Goal: Contribute content: Contribute content

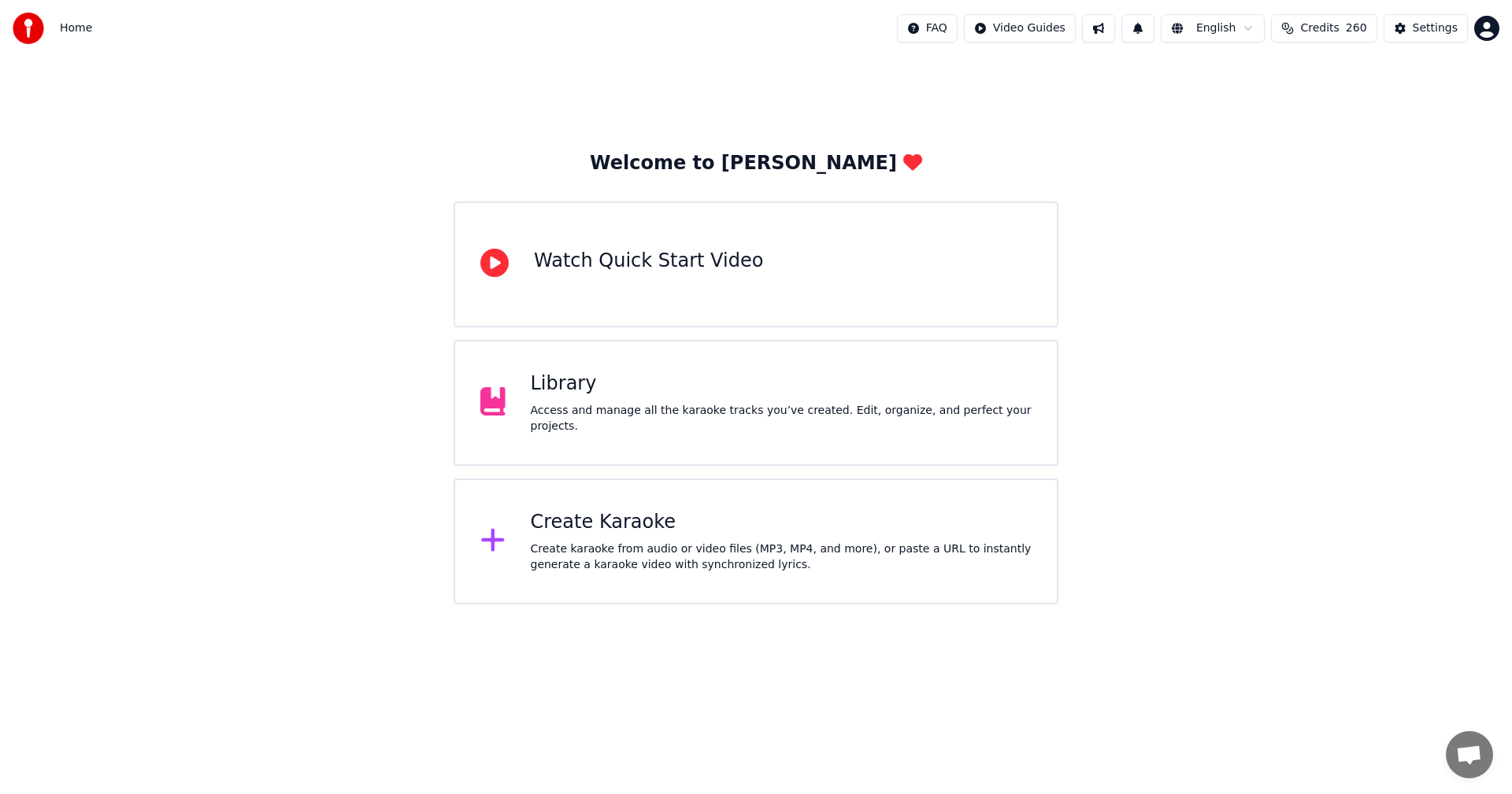
click at [684, 406] on div "Library Access and manage all the karaoke tracks you’ve created. Edit, organize…" at bounding box center [781, 402] width 502 height 63
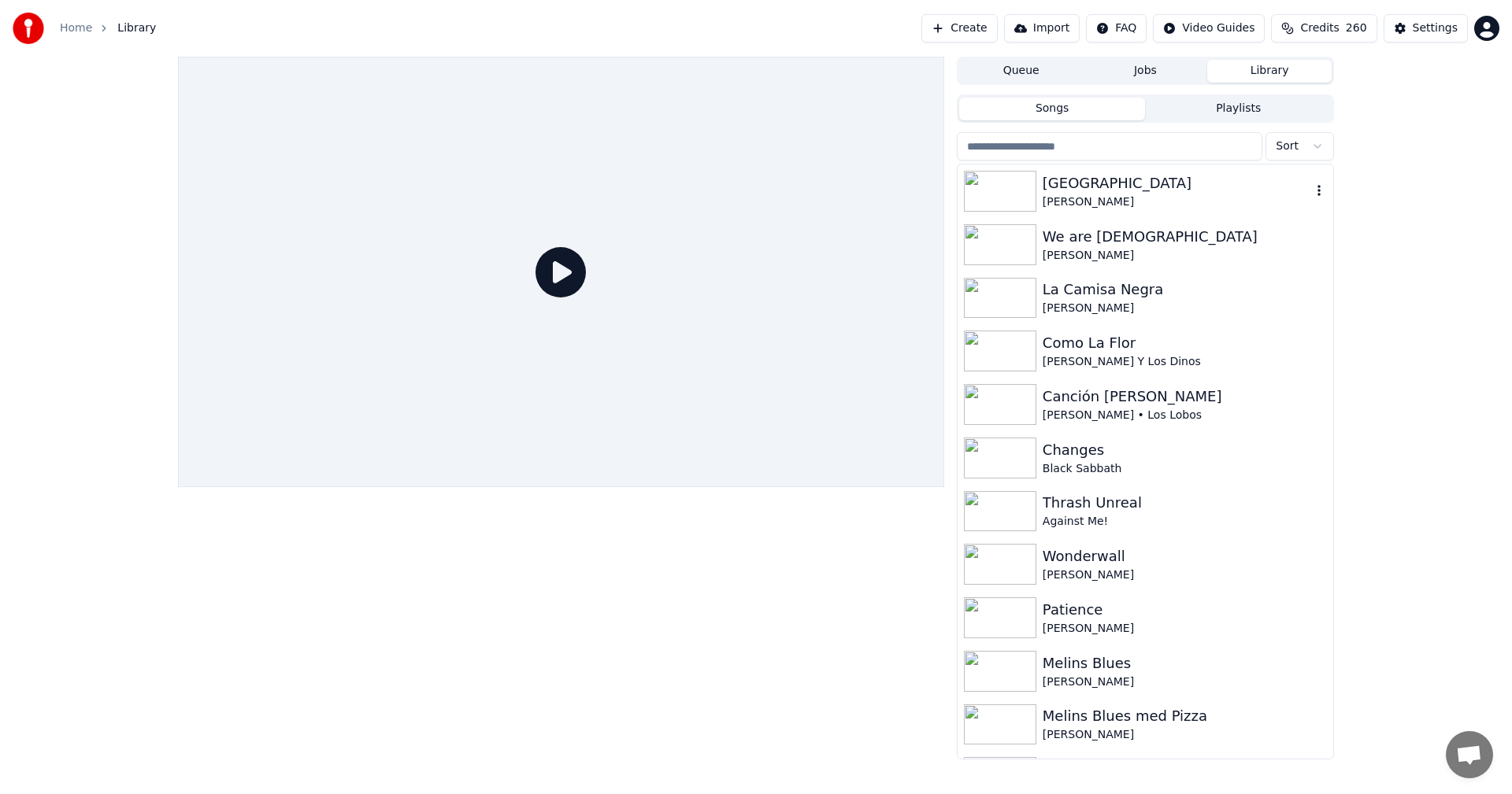
click at [1168, 215] on div "Desolation Avenue [PERSON_NAME]" at bounding box center [1145, 191] width 376 height 53
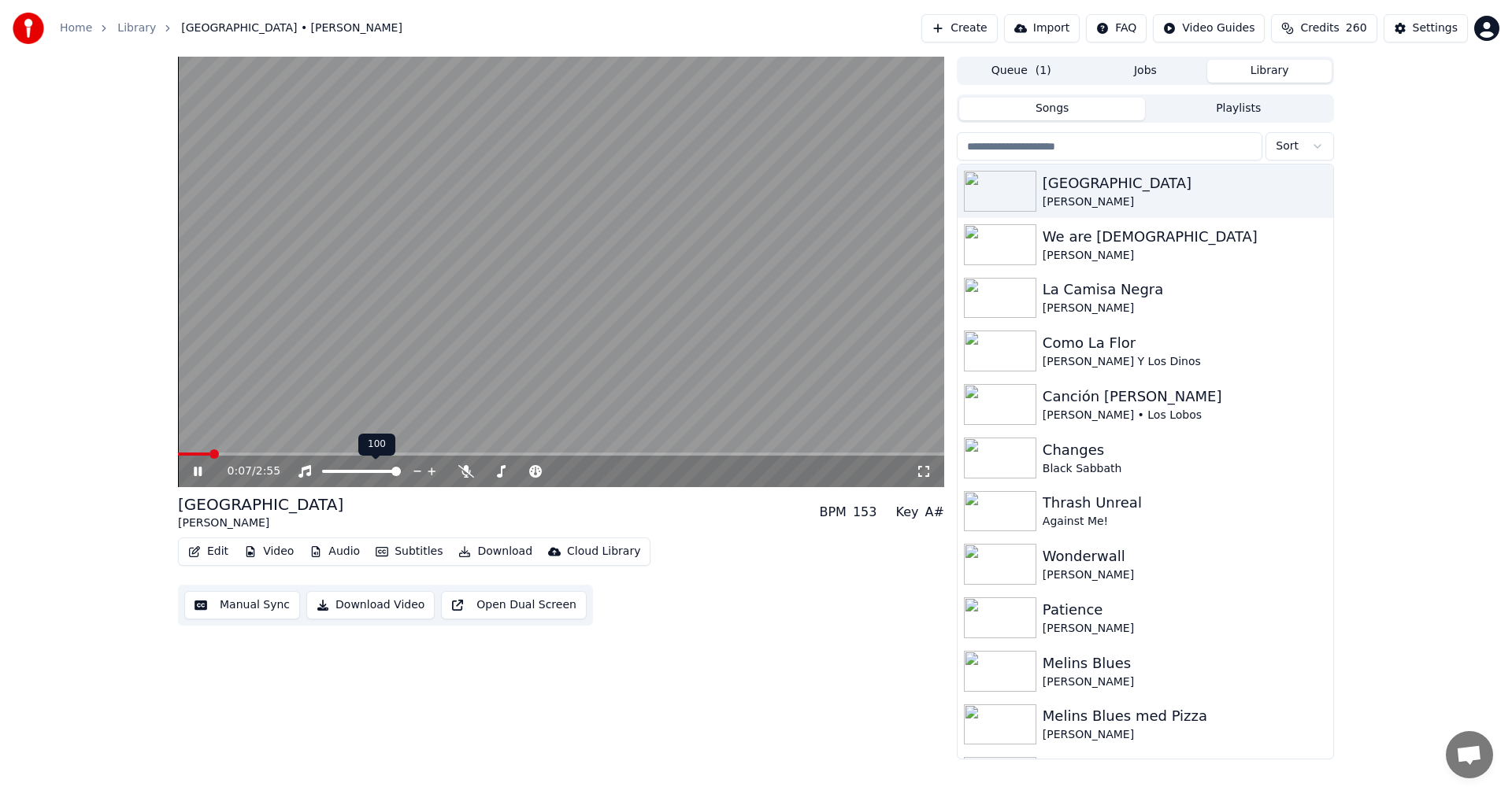
click at [434, 469] on icon at bounding box center [432, 471] width 15 height 16
click at [468, 475] on icon at bounding box center [466, 471] width 16 height 12
click at [1087, 288] on div "La Camisa Negra" at bounding box center [1177, 289] width 268 height 22
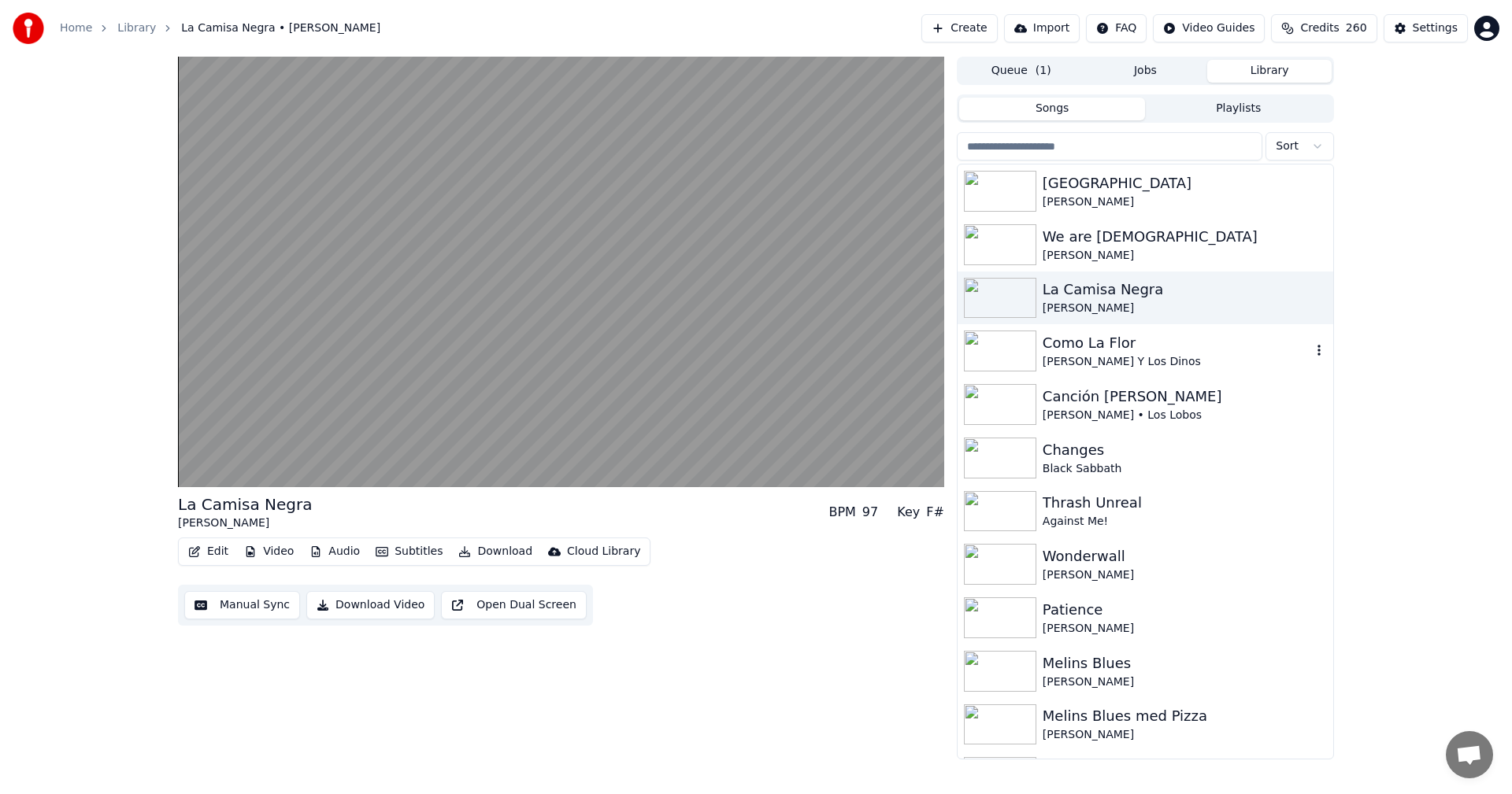
click at [1079, 340] on div "Como La Flor" at bounding box center [1177, 343] width 268 height 22
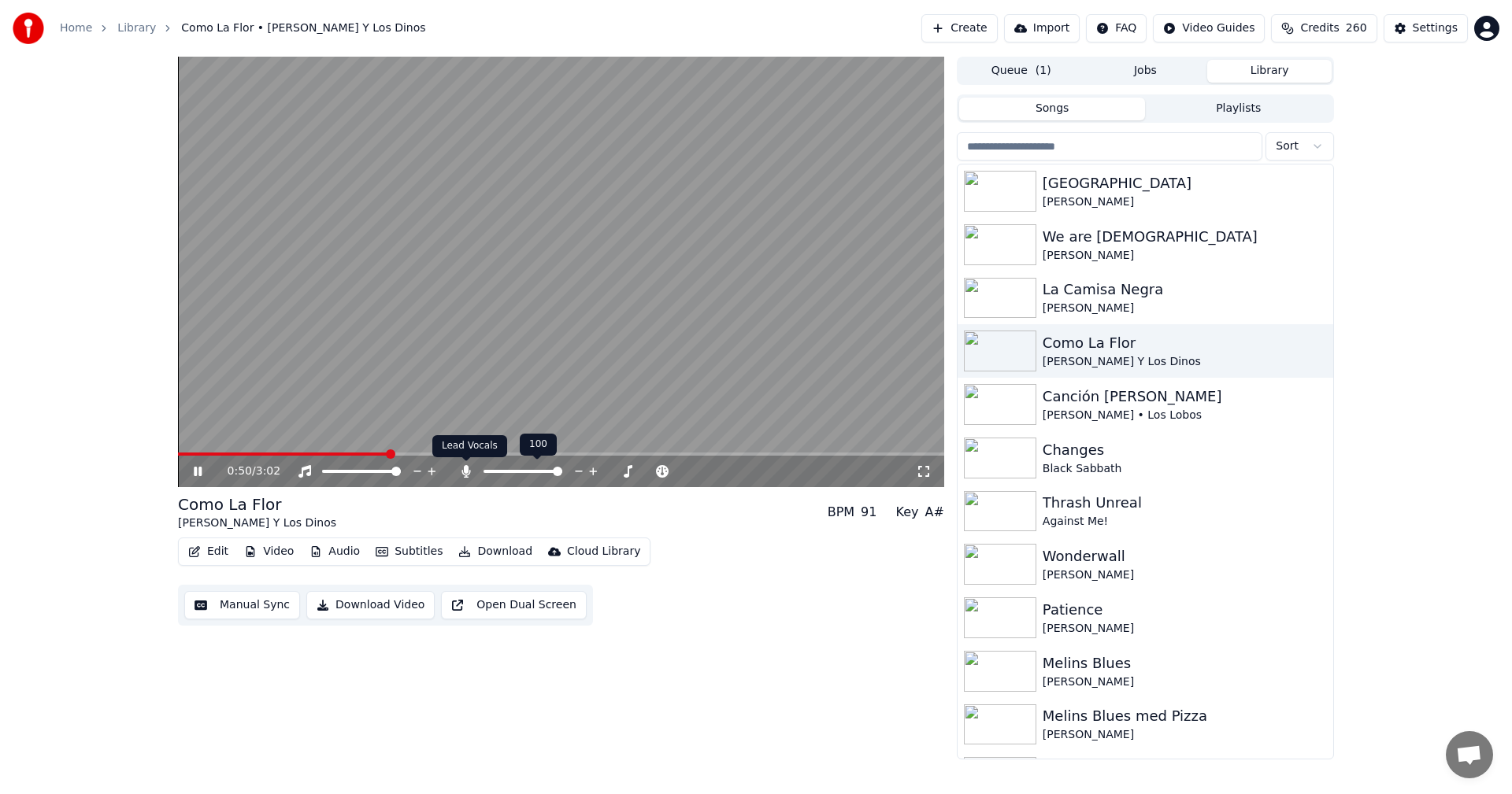
click at [461, 470] on icon at bounding box center [466, 471] width 16 height 12
click at [370, 451] on video at bounding box center [560, 271] width 766 height 430
click at [354, 452] on span at bounding box center [266, 454] width 177 height 3
click at [204, 468] on icon at bounding box center [209, 471] width 37 height 12
click at [1173, 389] on div "Canción [PERSON_NAME]" at bounding box center [1177, 397] width 268 height 22
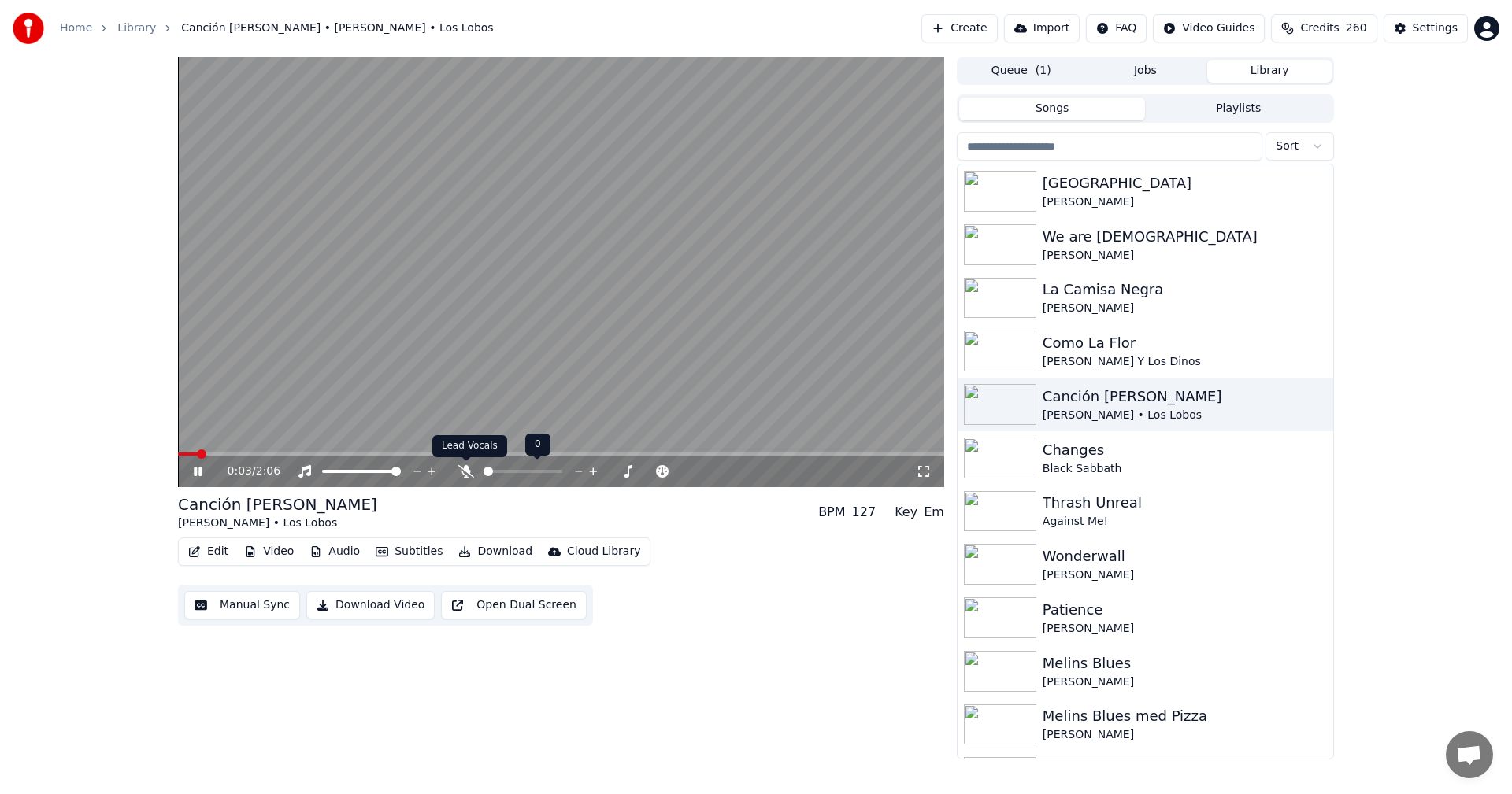
click at [468, 469] on icon at bounding box center [466, 471] width 16 height 12
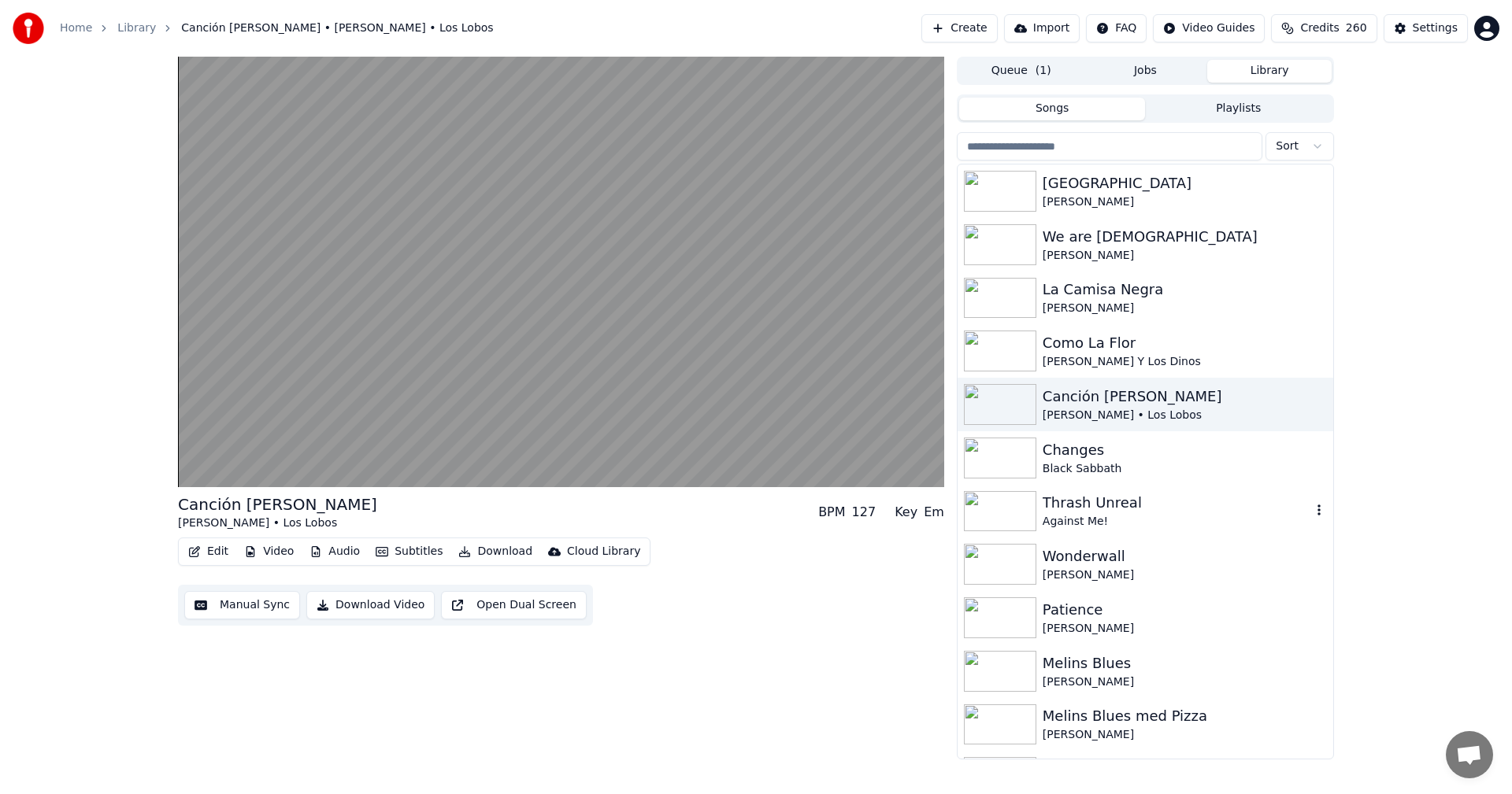
click at [1077, 515] on div "Against Me!" at bounding box center [1177, 521] width 268 height 16
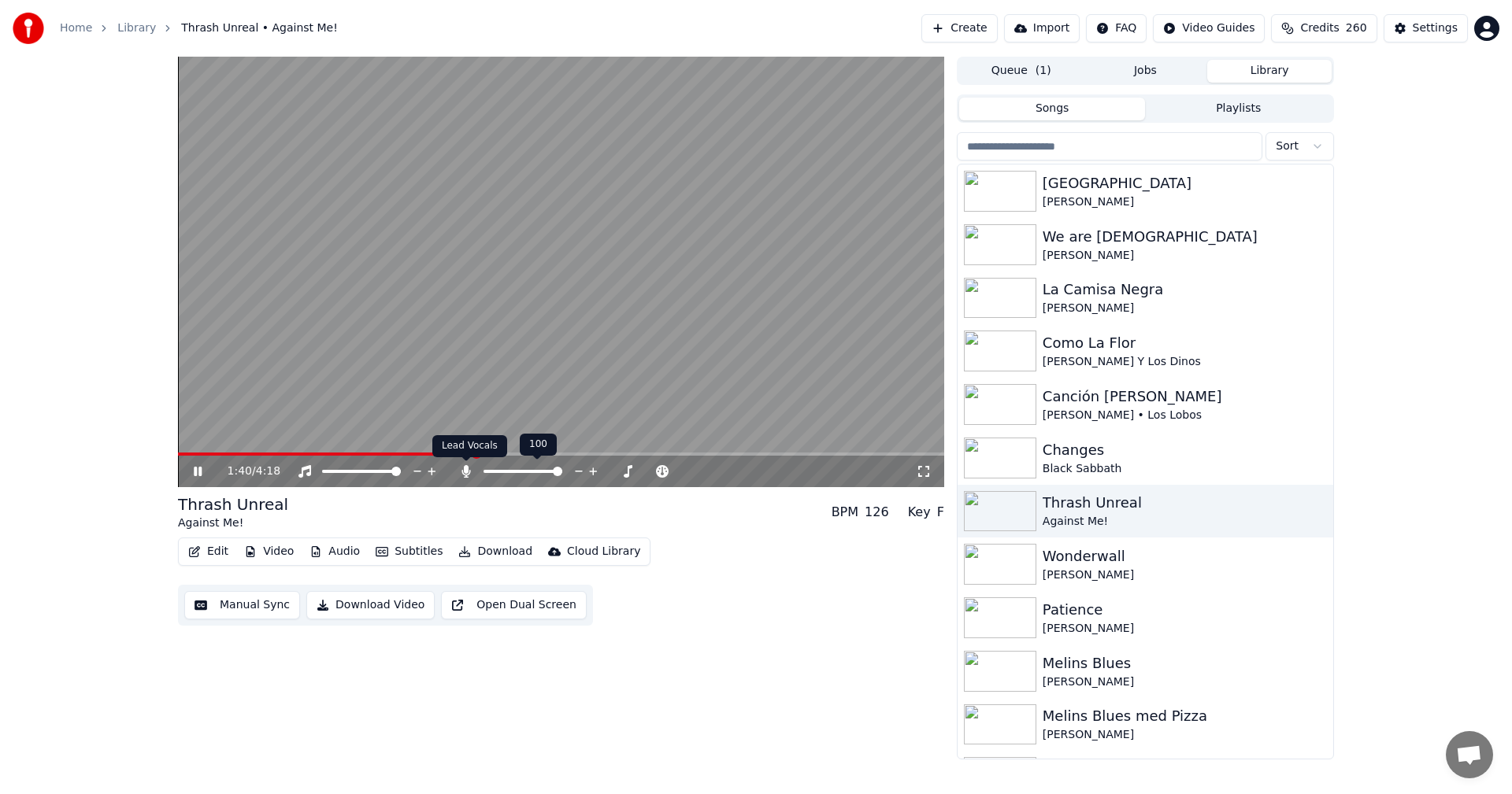
click at [465, 468] on icon at bounding box center [466, 471] width 9 height 12
click at [466, 462] on div "1:46 / 4:18" at bounding box center [560, 471] width 766 height 31
click at [461, 455] on span at bounding box center [319, 454] width 284 height 3
click at [447, 451] on video at bounding box center [560, 271] width 766 height 430
click at [442, 454] on span at bounding box center [309, 454] width 263 height 3
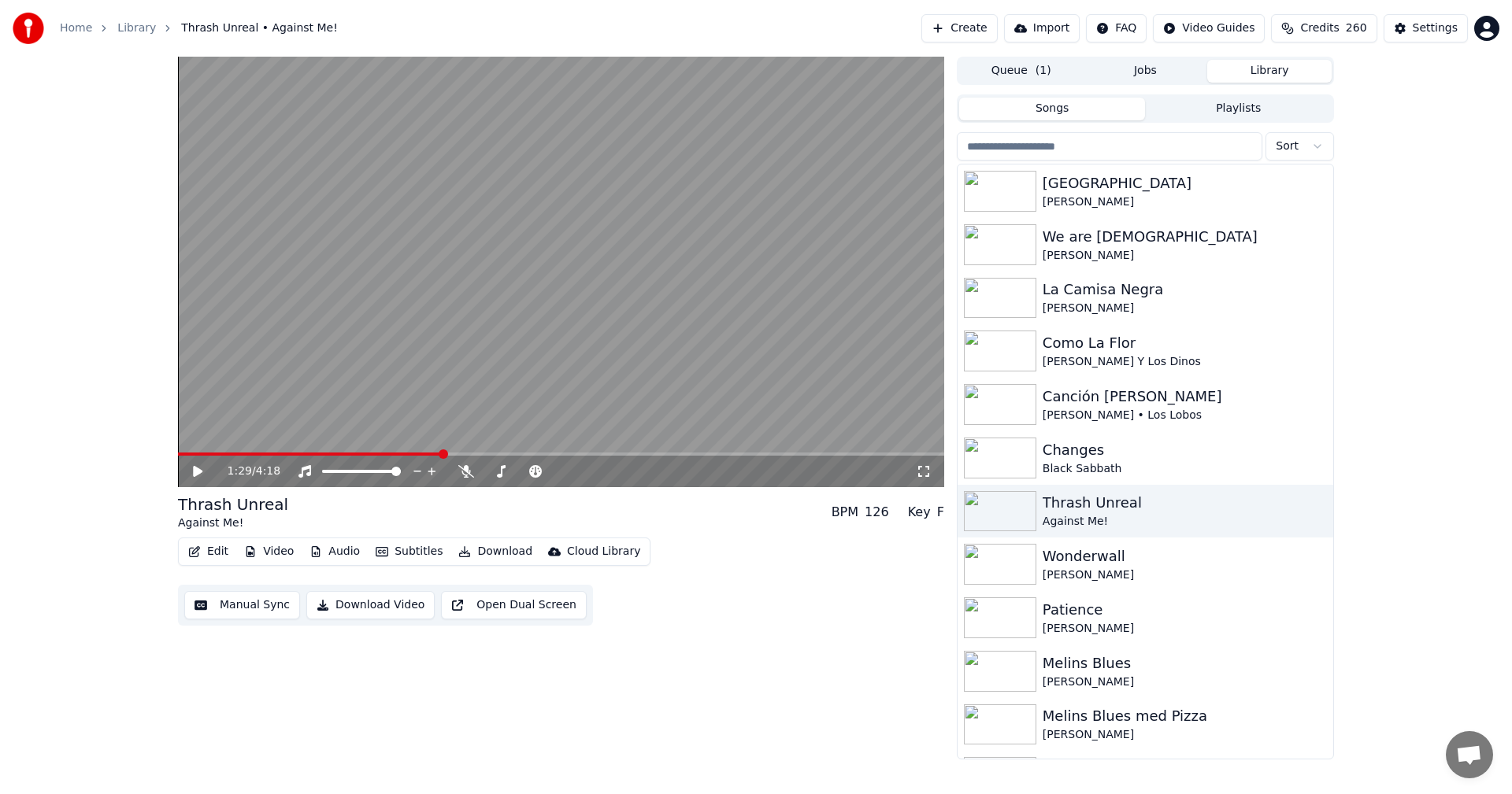
click at [206, 465] on icon at bounding box center [209, 471] width 37 height 12
click at [484, 469] on span at bounding box center [488, 472] width 10 height 10
click at [465, 470] on icon at bounding box center [466, 471] width 16 height 12
click at [464, 473] on icon at bounding box center [466, 471] width 16 height 12
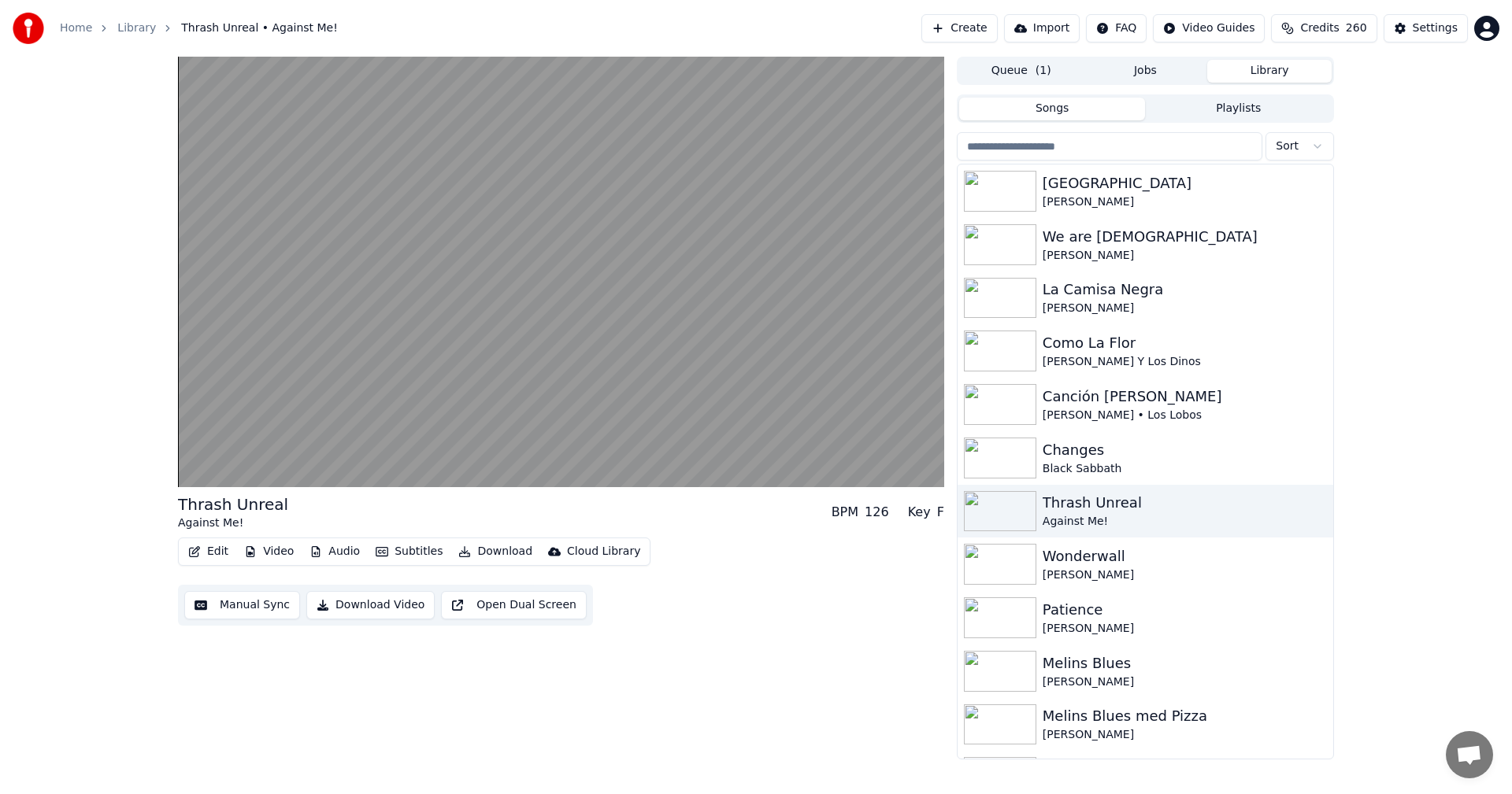
click at [0, 173] on div "Thrash Unreal Against Me! BPM 126 Key F Edit Video Audio Subtitles Download Clo…" at bounding box center [756, 407] width 1512 height 702
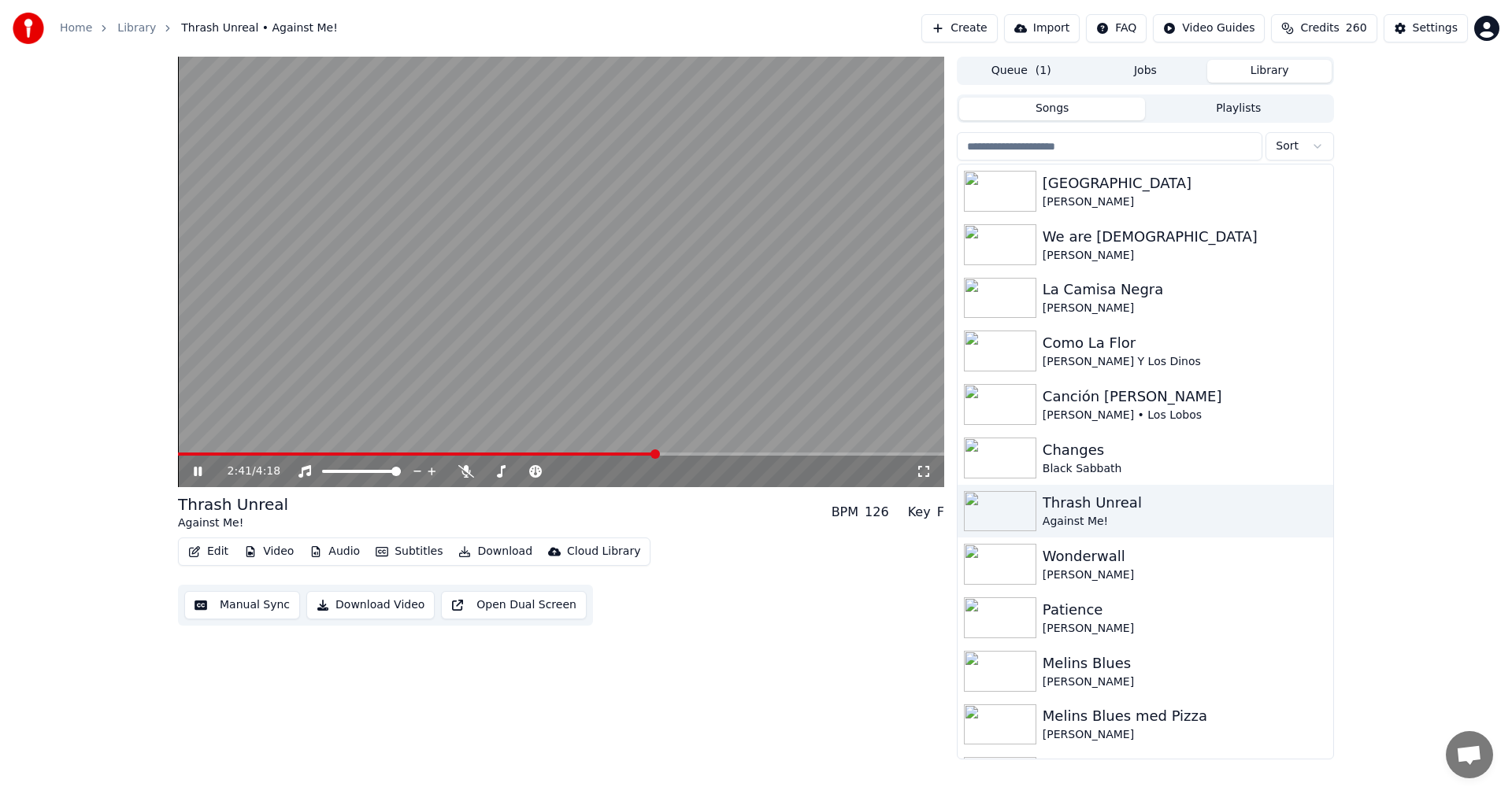
click at [205, 469] on icon at bounding box center [209, 471] width 37 height 12
click at [511, 548] on button "Download" at bounding box center [495, 551] width 87 height 22
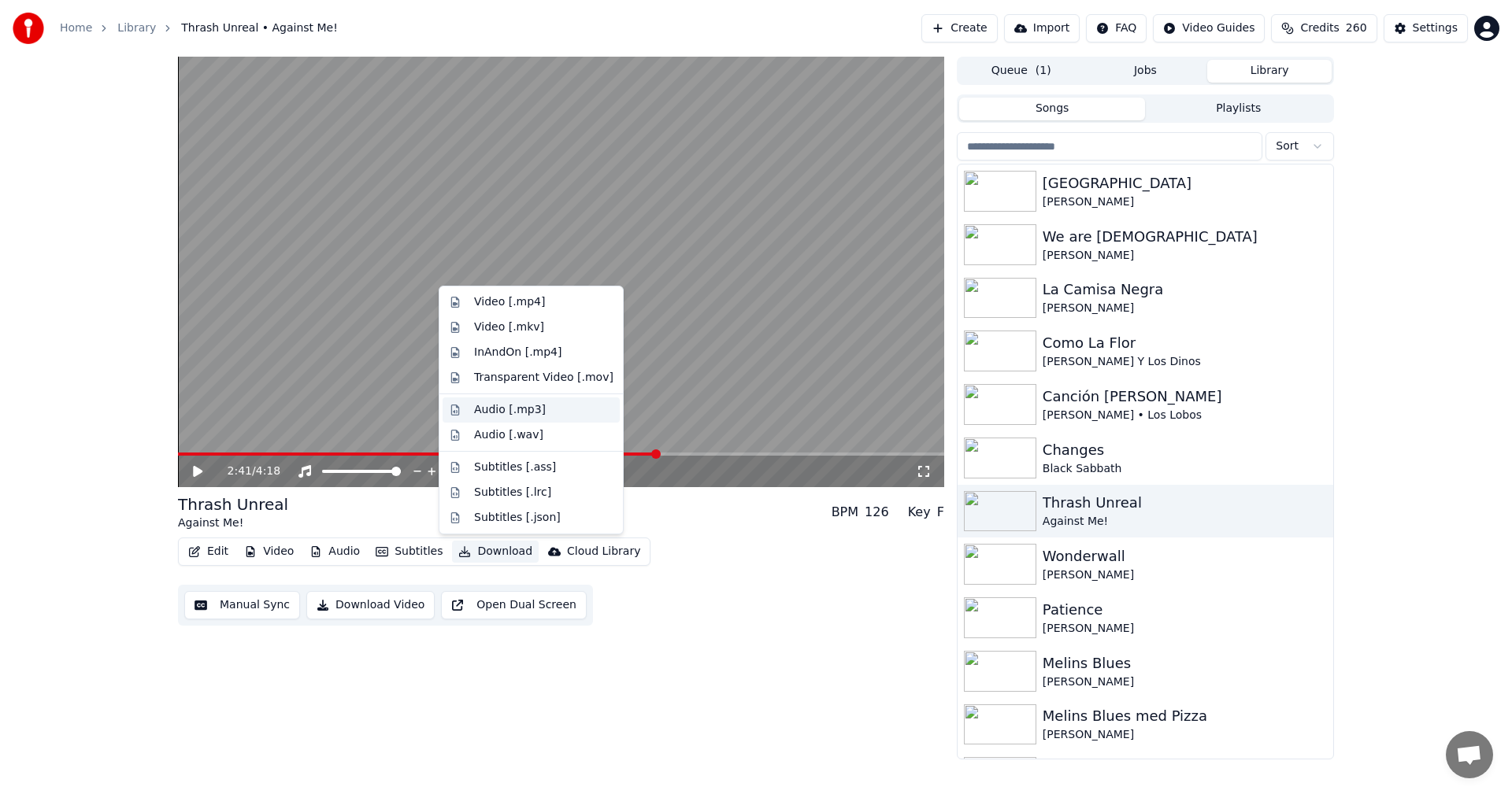
click at [551, 406] on div "Audio [.mp3]" at bounding box center [543, 410] width 139 height 16
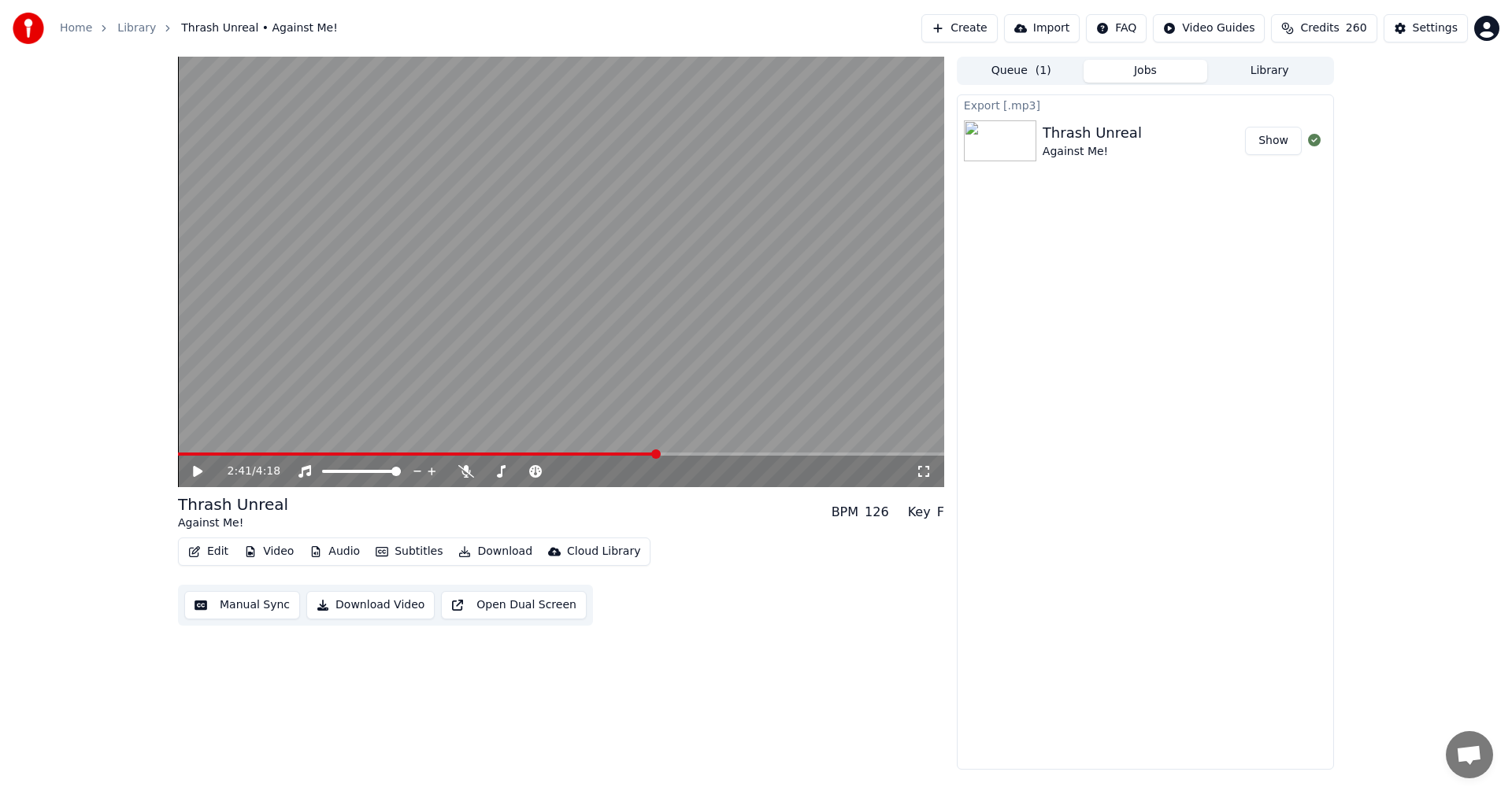
click at [18, 288] on div "2:41 / 4:18 Thrash Unreal Against Me! BPM 126 Key F Edit Video Audio Subtitles …" at bounding box center [756, 413] width 1512 height 713
click at [1279, 77] on button "Library" at bounding box center [1269, 71] width 124 height 23
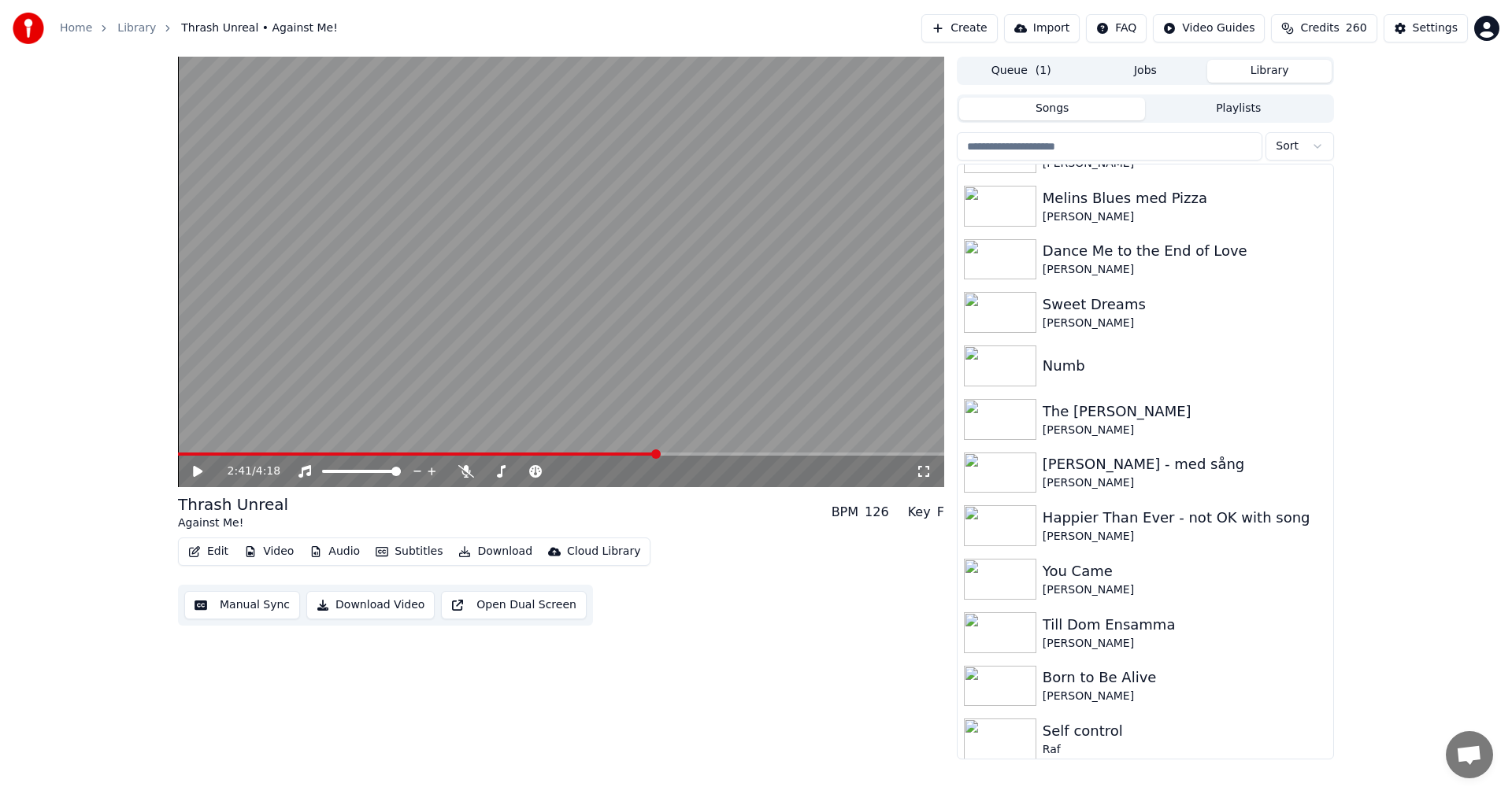
scroll to position [1039, 0]
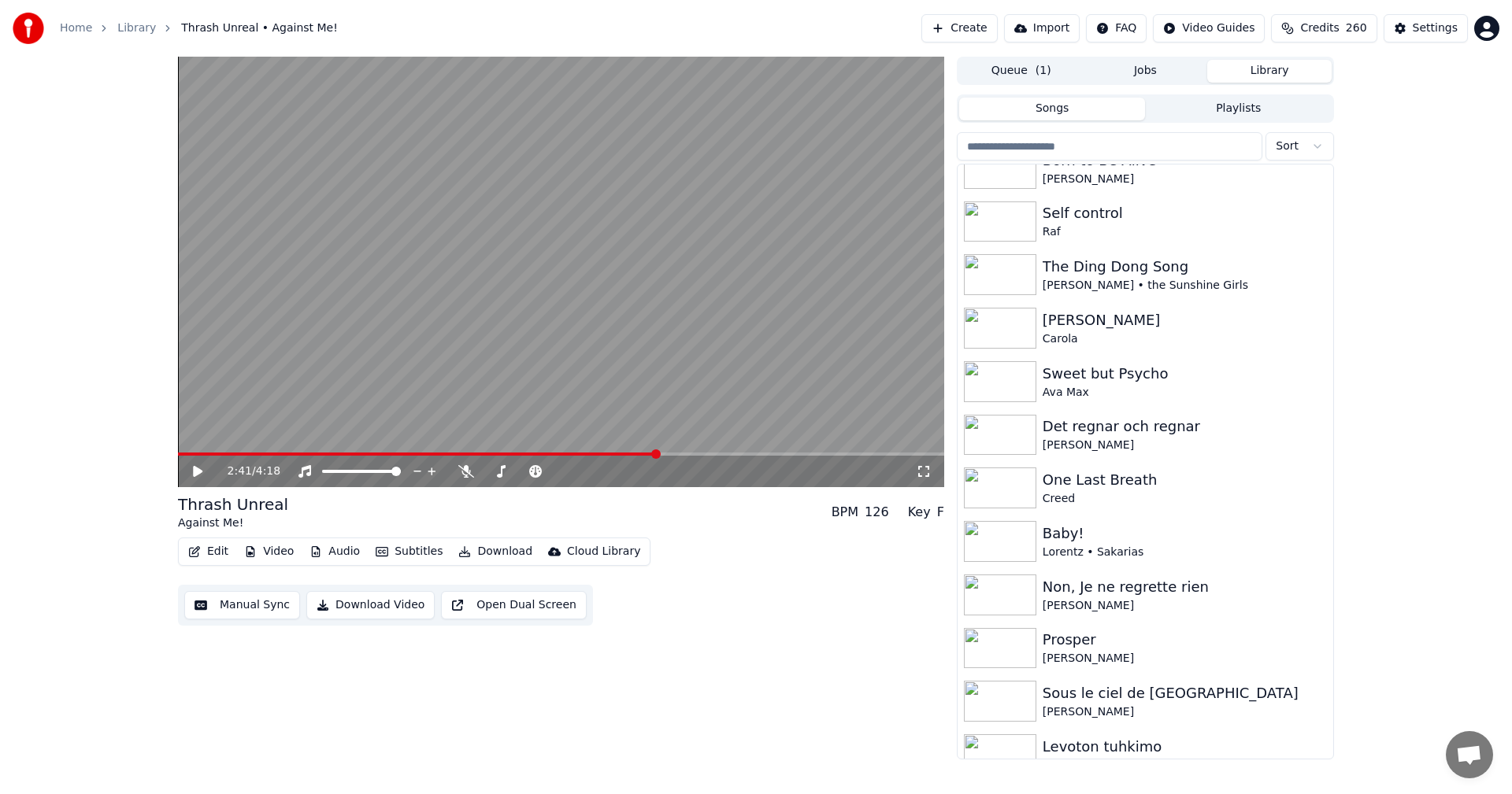
click at [1144, 142] on input "search" at bounding box center [1109, 146] width 305 height 29
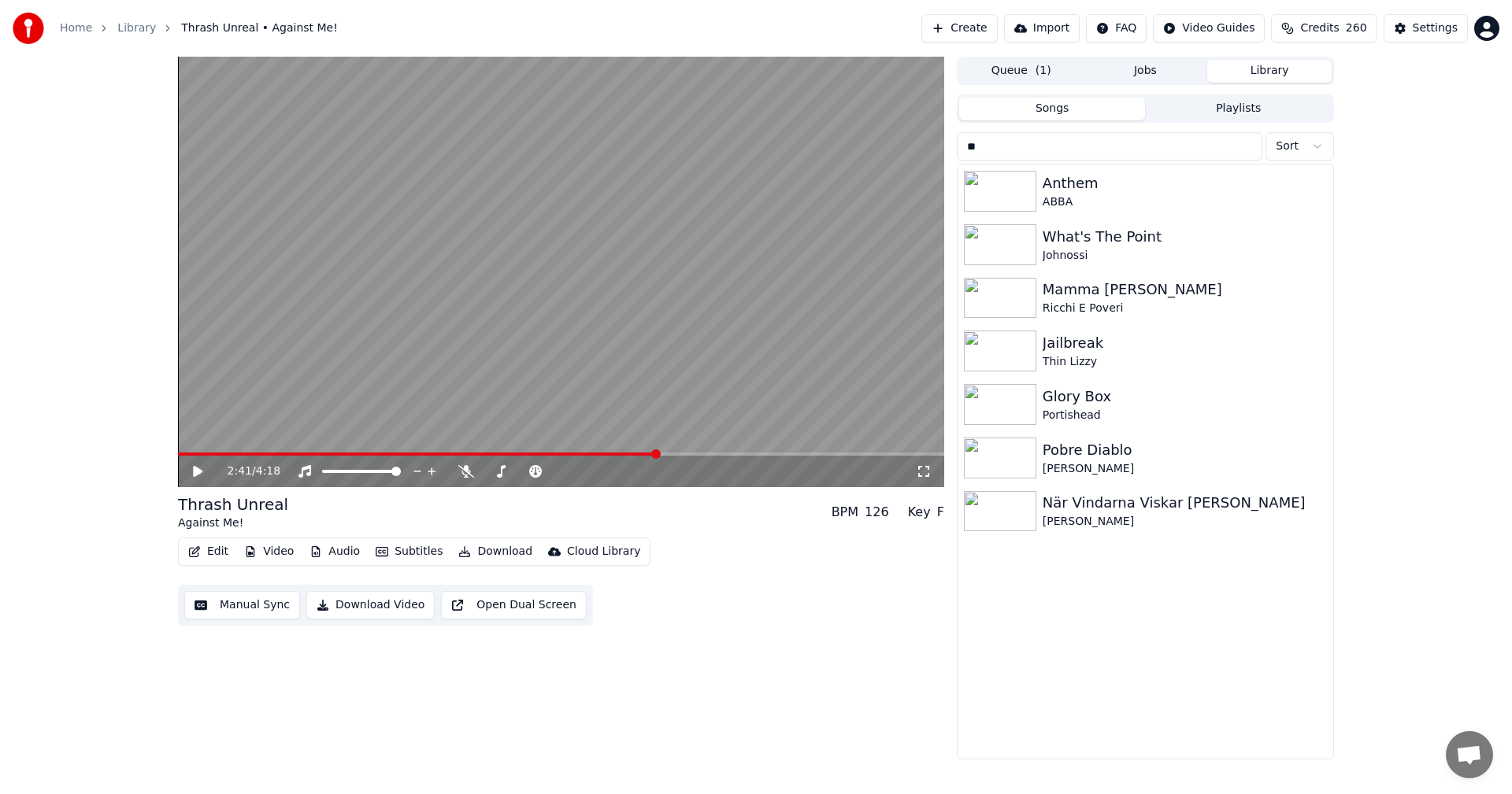
scroll to position [0, 0]
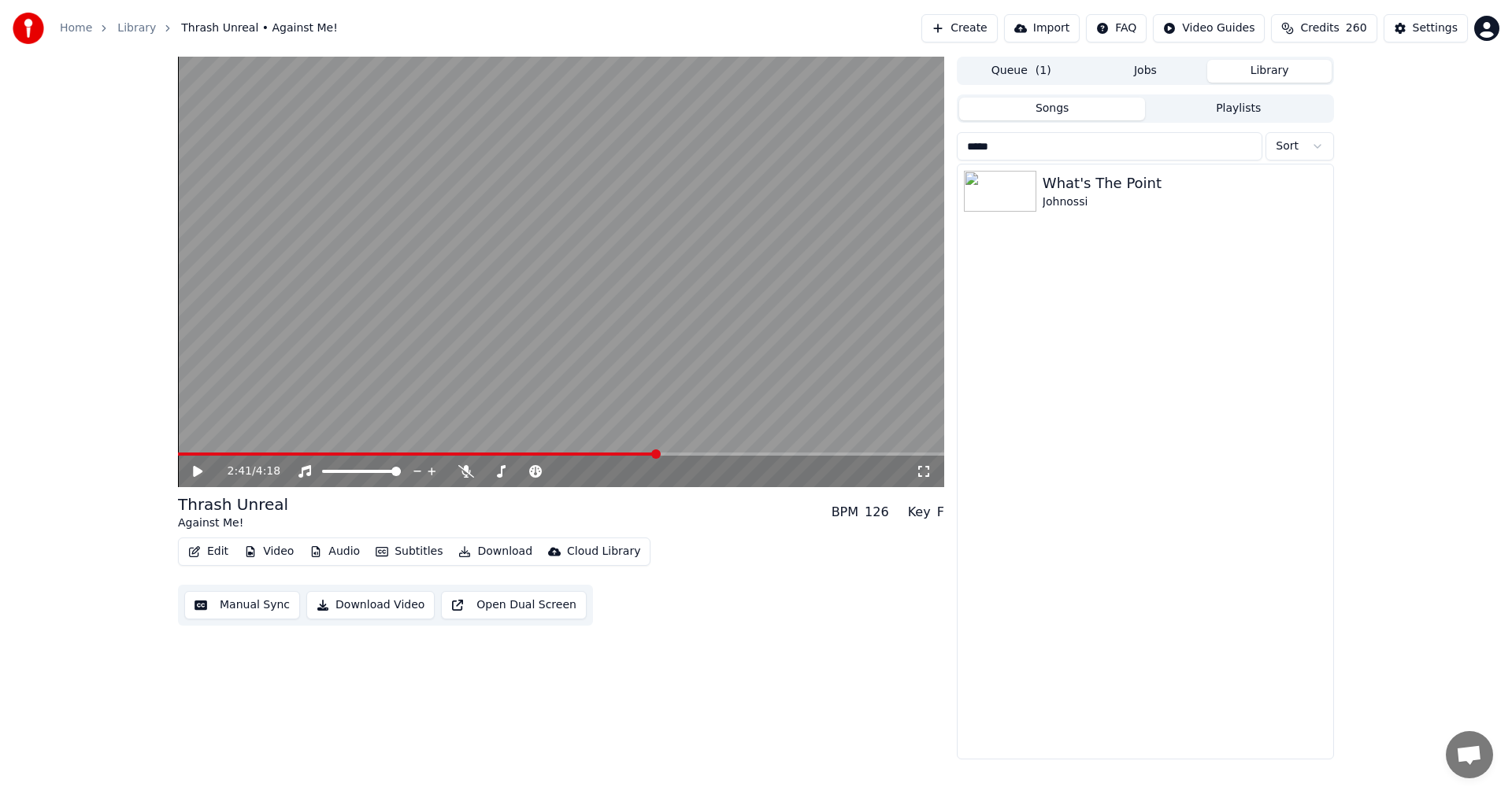
type input "*****"
click at [0, 195] on div "2:41 / 4:18 Thrash Unreal Against Me! BPM 126 Key F Edit Video Audio Subtitles …" at bounding box center [756, 407] width 1512 height 702
click at [1289, 65] on button "Library" at bounding box center [1269, 71] width 124 height 23
click at [1267, 100] on button "Playlists" at bounding box center [1238, 109] width 187 height 23
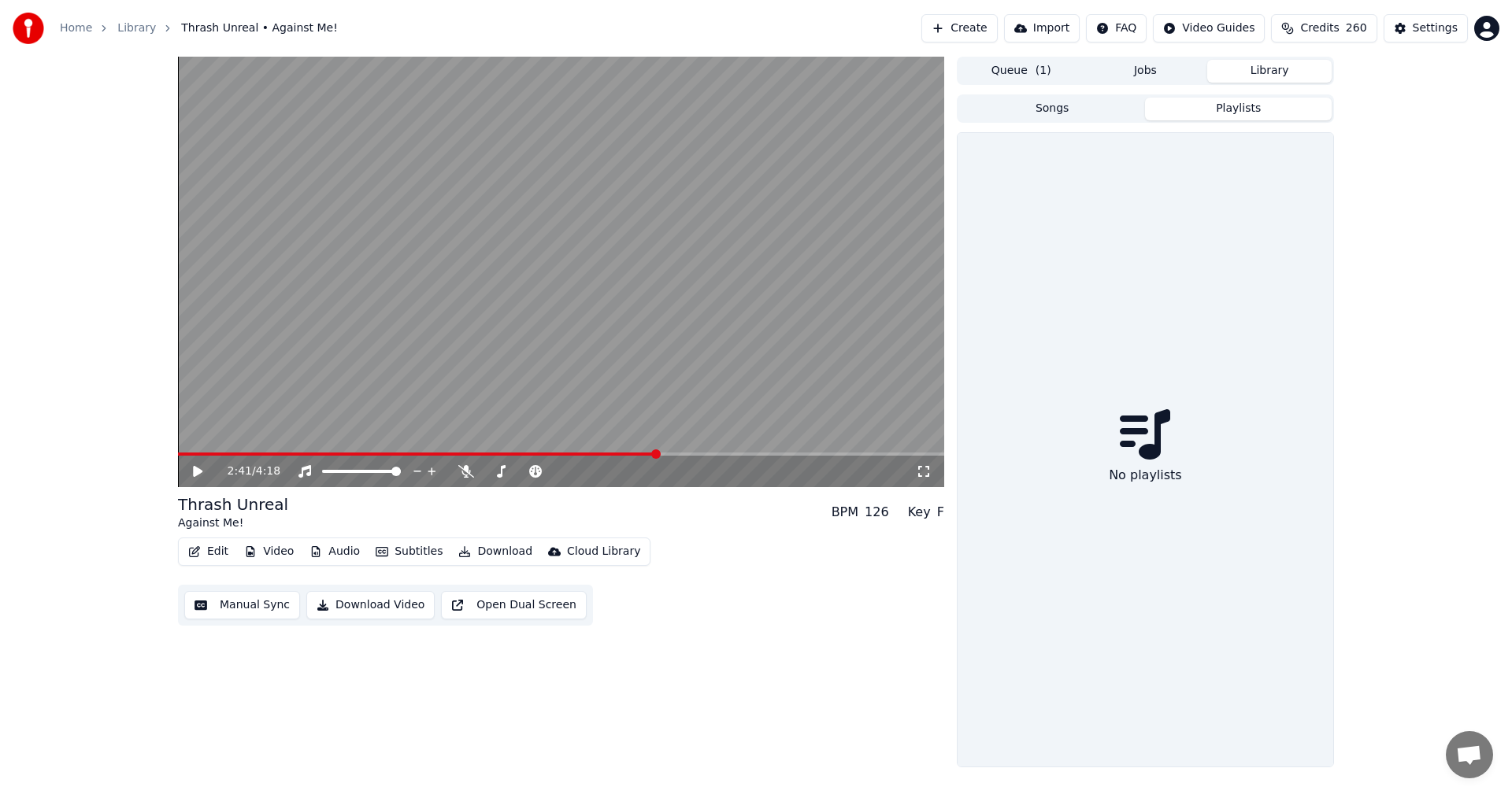
click at [1271, 78] on button "Library" at bounding box center [1269, 71] width 124 height 23
click at [1265, 78] on button "Library" at bounding box center [1269, 71] width 124 height 23
click at [1024, 107] on button "Songs" at bounding box center [1052, 109] width 187 height 23
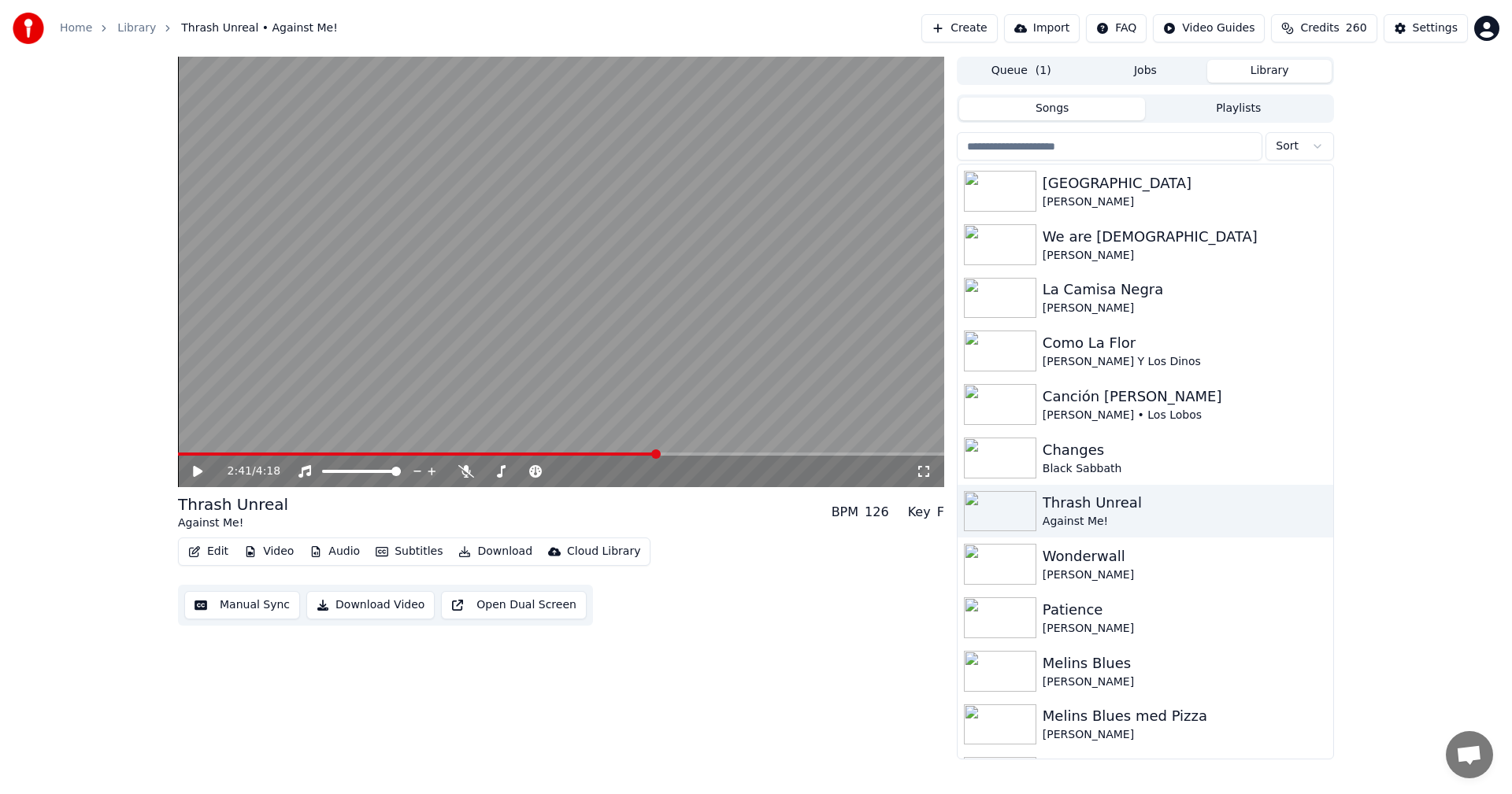
click at [1012, 79] on button "Queue ( 1 )" at bounding box center [1021, 71] width 124 height 23
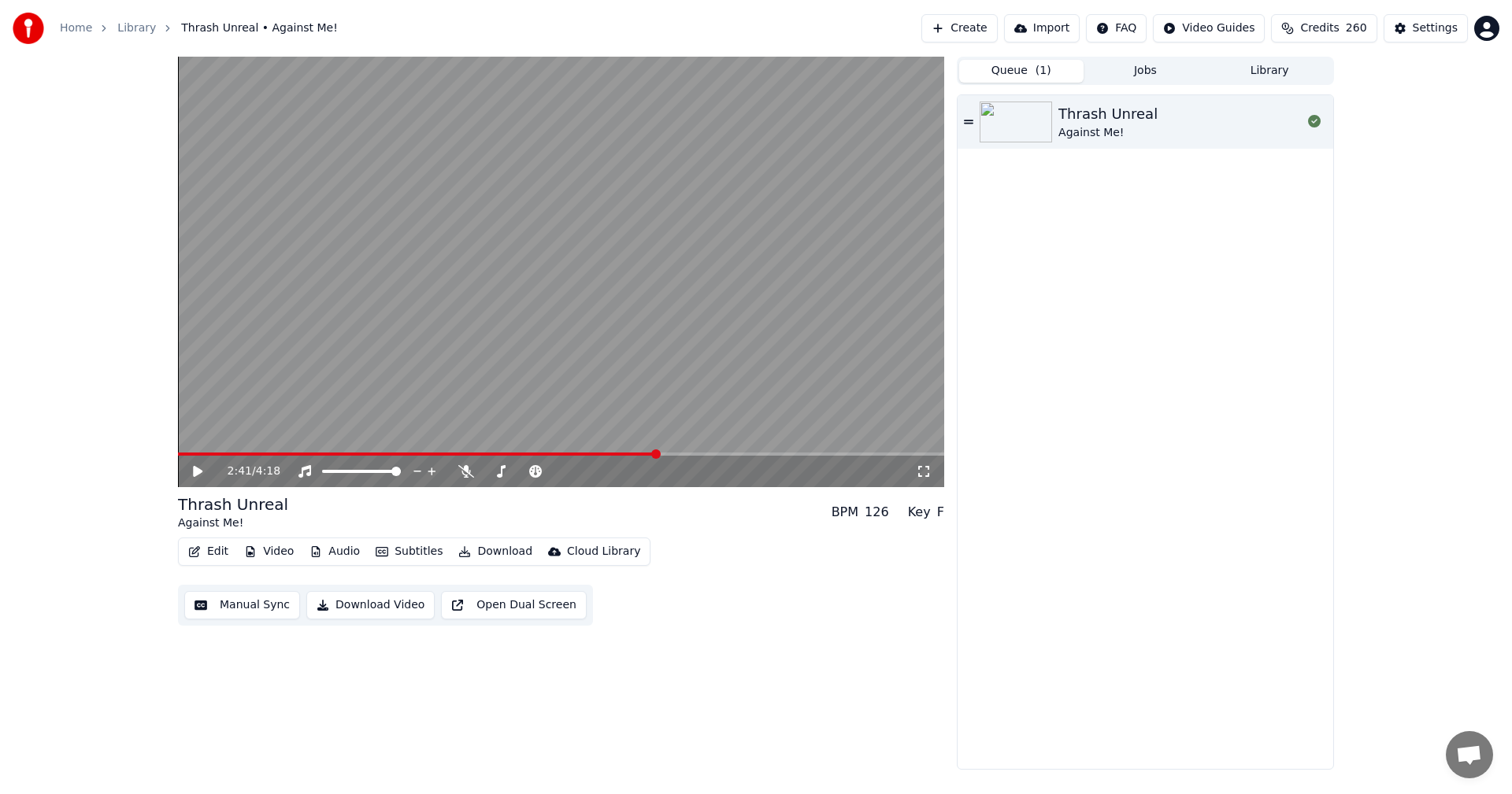
click at [1269, 72] on button "Library" at bounding box center [1269, 71] width 124 height 23
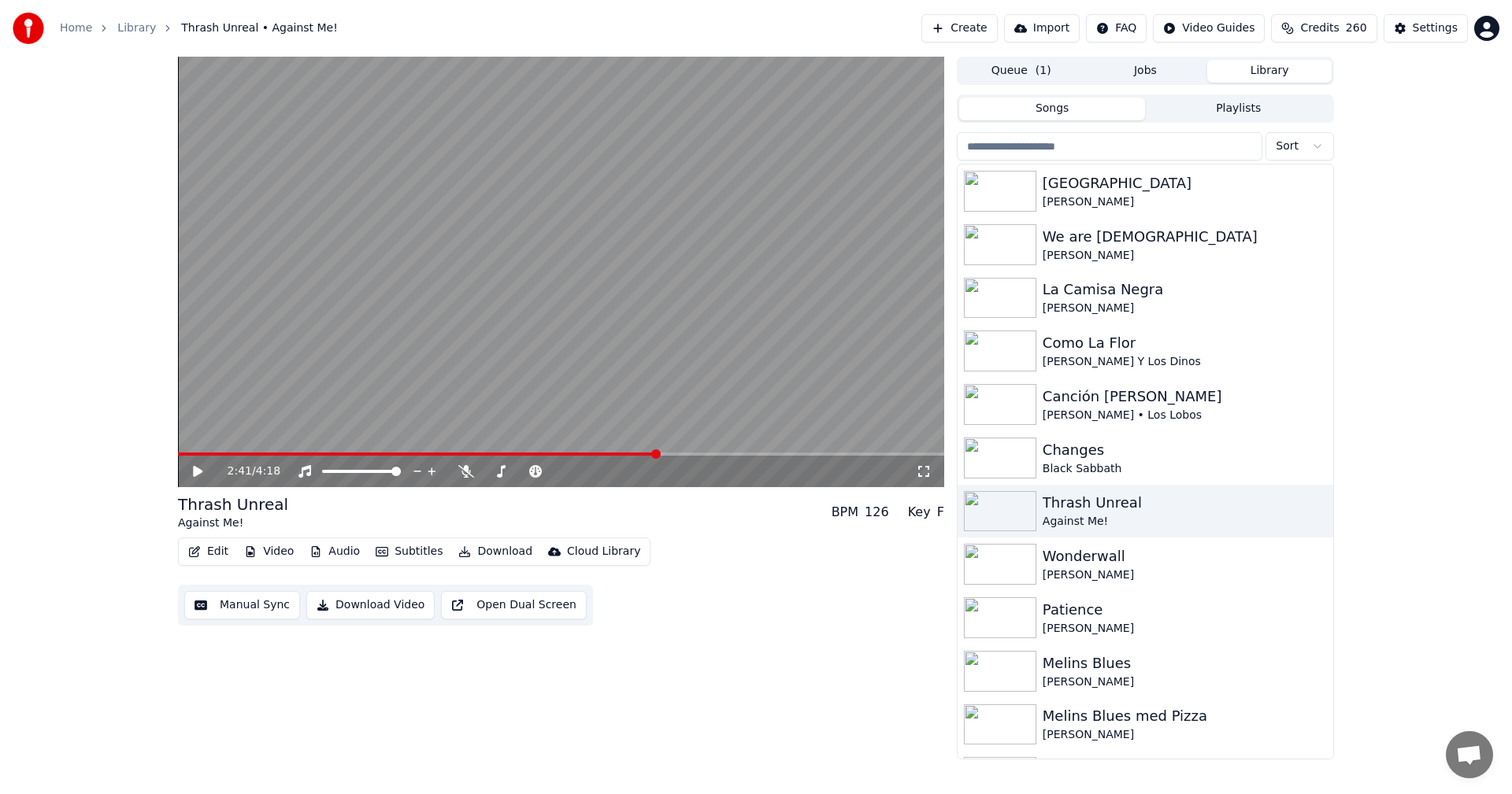
click at [1179, 147] on input "search" at bounding box center [1109, 146] width 305 height 29
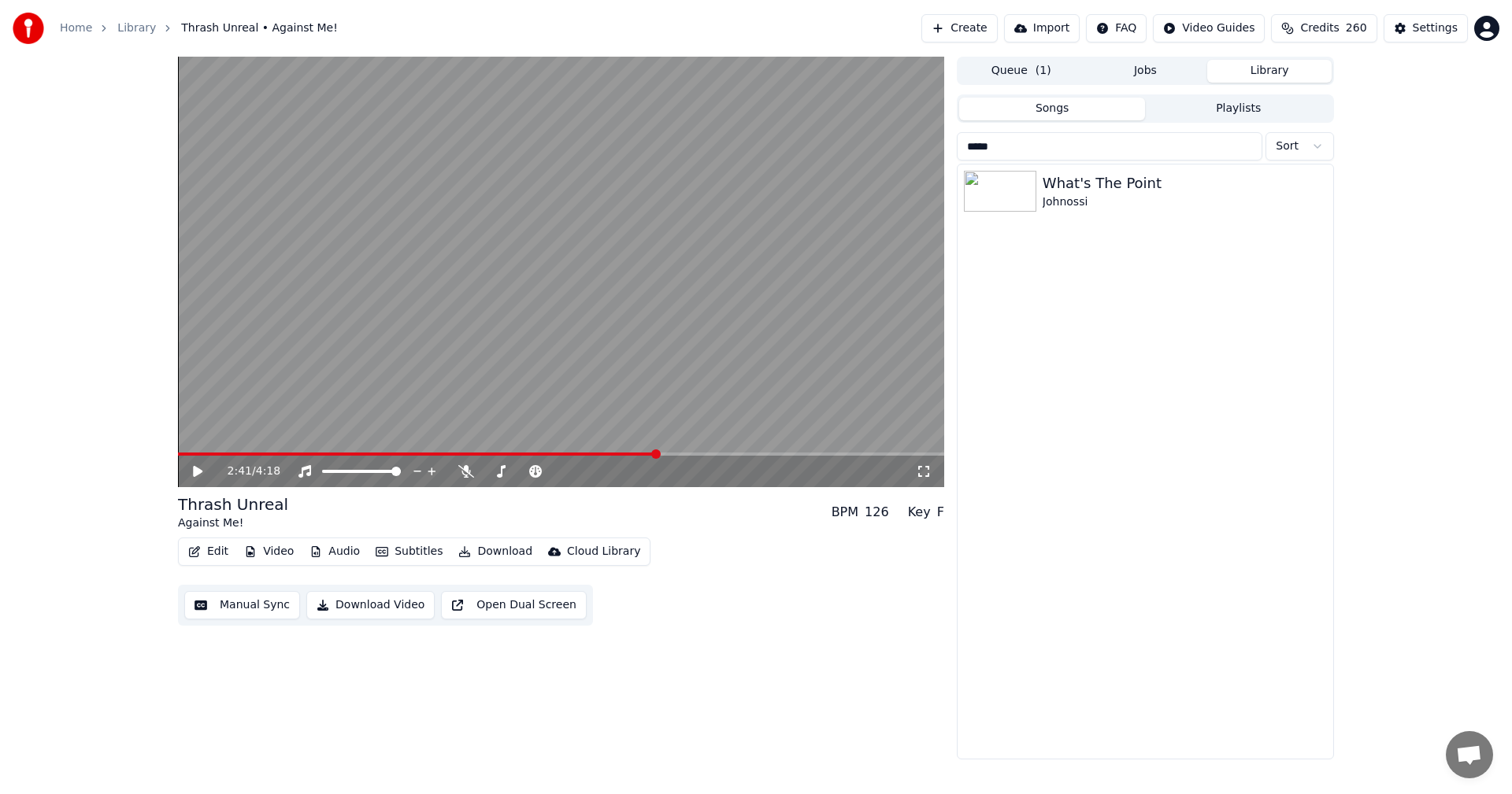
type input "*****"
click at [1122, 196] on div "Johnossi" at bounding box center [1177, 202] width 268 height 16
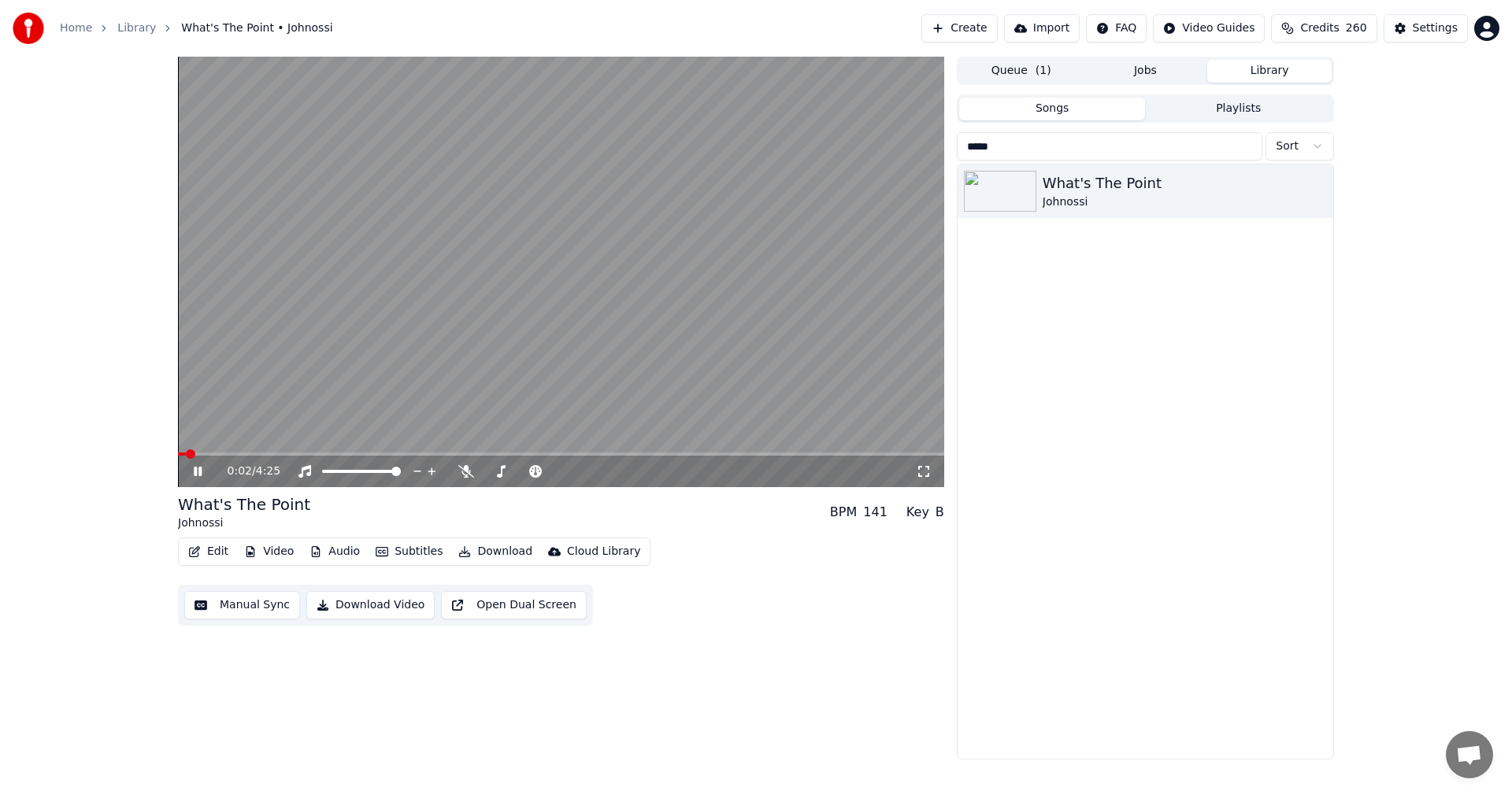
click at [207, 549] on button "Edit" at bounding box center [208, 551] width 52 height 22
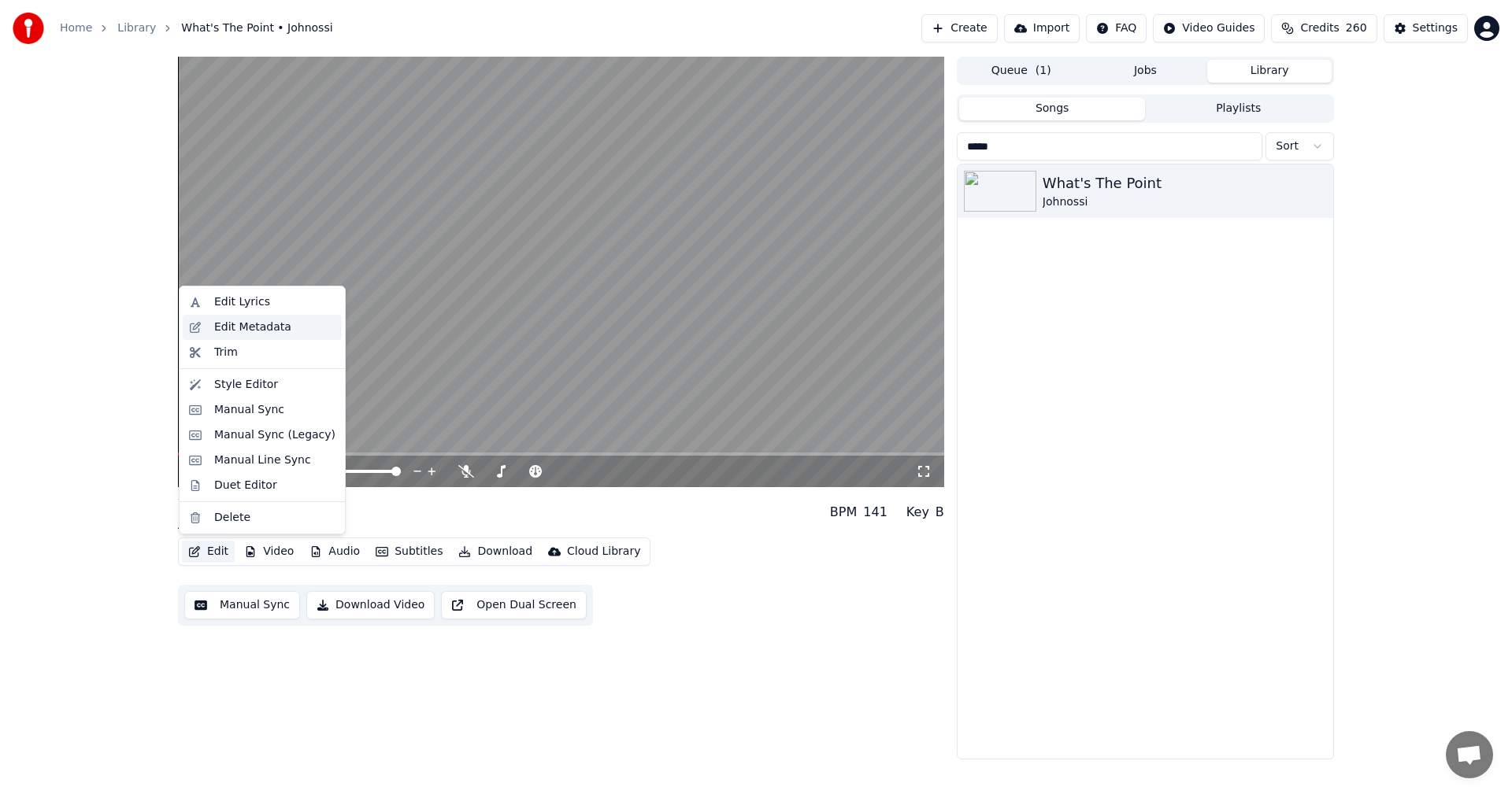
click at [274, 320] on div "Edit Metadata" at bounding box center [253, 327] width 77 height 16
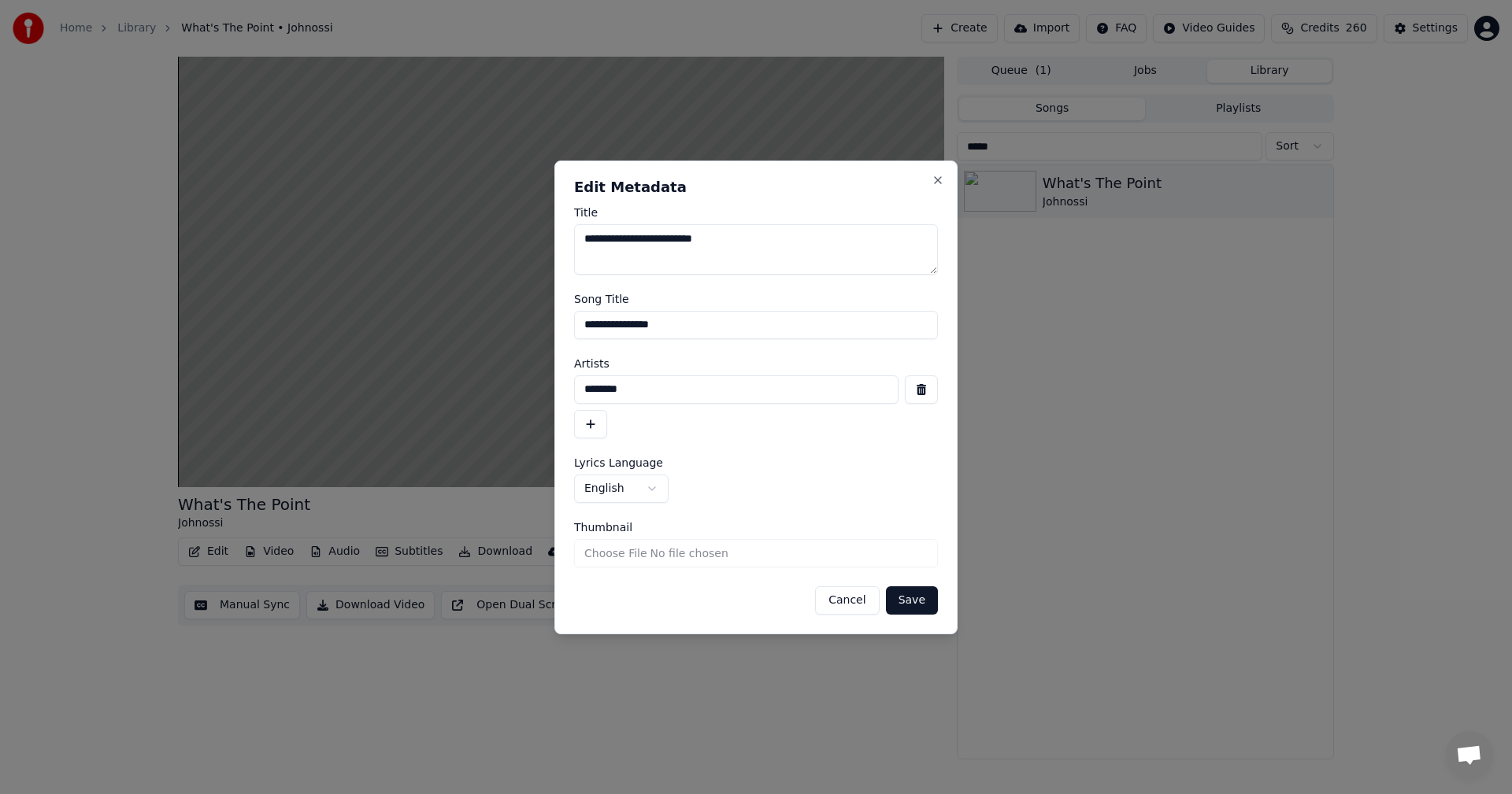
drag, startPoint x: 684, startPoint y: 319, endPoint x: 272, endPoint y: 316, distance: 412.0
click at [320, 318] on body "**********" at bounding box center [756, 397] width 1512 height 794
drag, startPoint x: 727, startPoint y: 398, endPoint x: 393, endPoint y: 361, distance: 336.0
click at [393, 361] on body "**********" at bounding box center [756, 397] width 1512 height 794
click at [866, 598] on button "Cancel" at bounding box center [847, 600] width 64 height 29
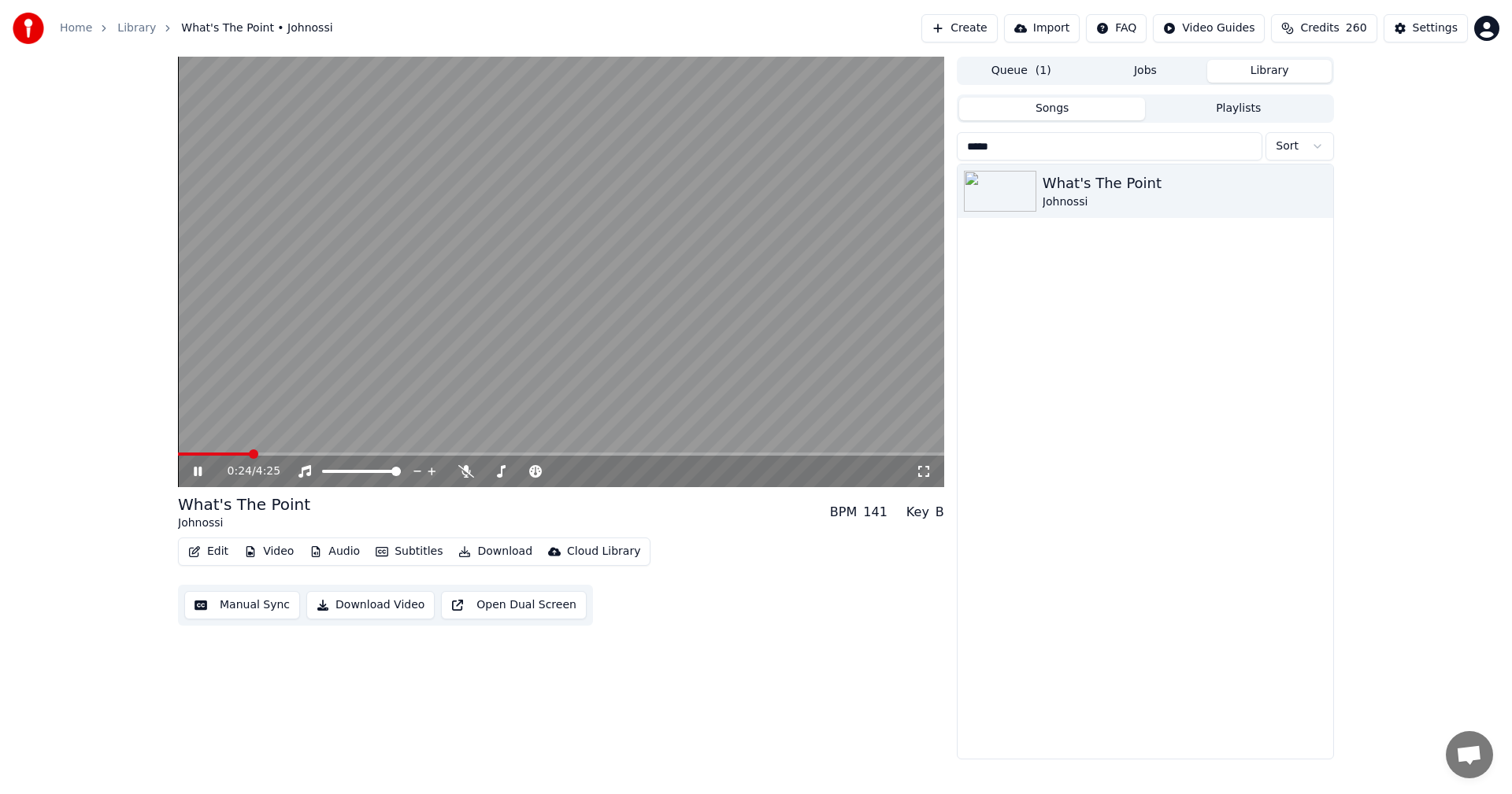
click at [197, 469] on icon at bounding box center [198, 472] width 8 height 10
click at [220, 553] on button "Edit" at bounding box center [208, 551] width 52 height 22
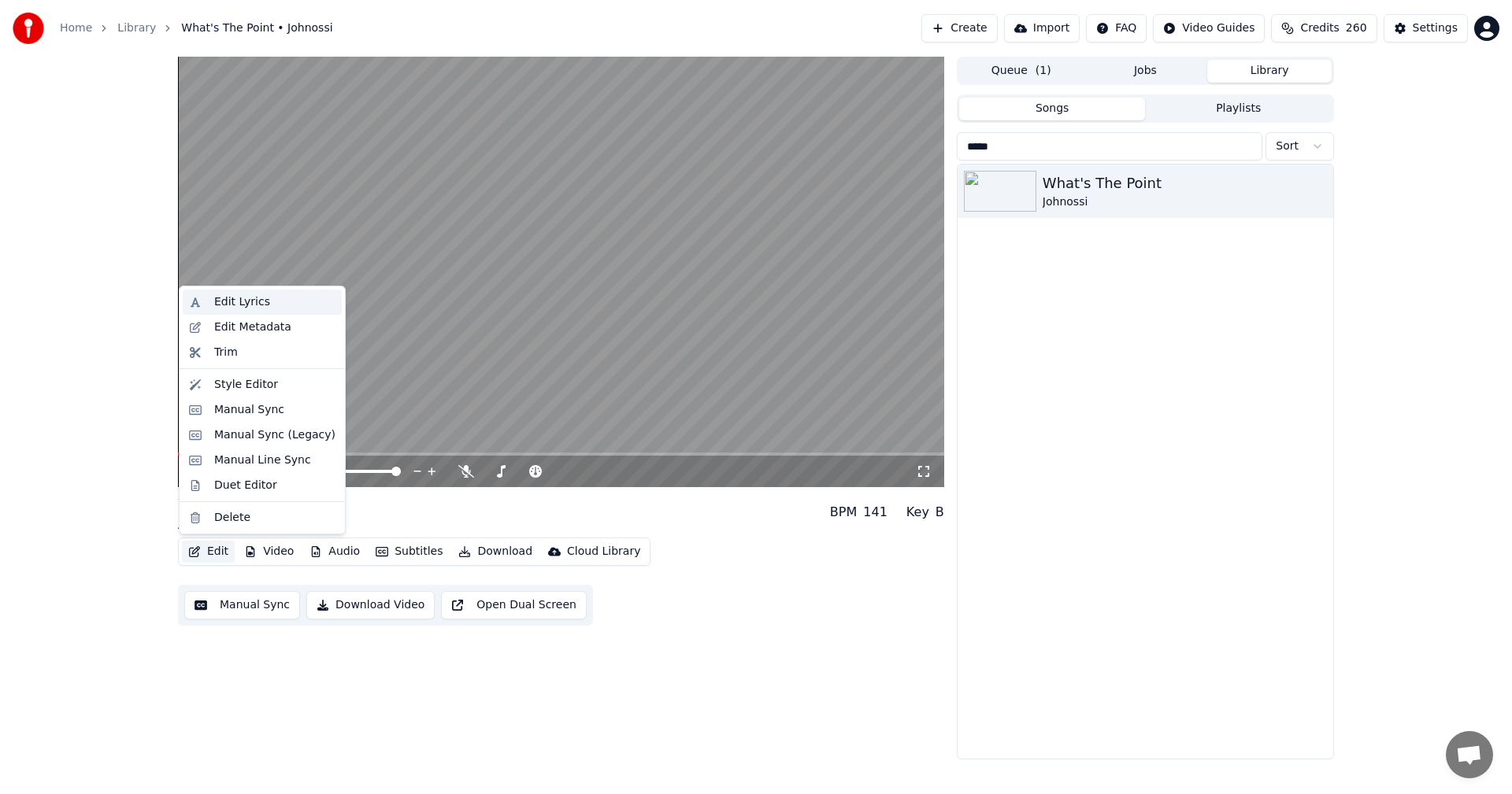
click at [263, 307] on div "Edit Lyrics" at bounding box center [275, 302] width 121 height 16
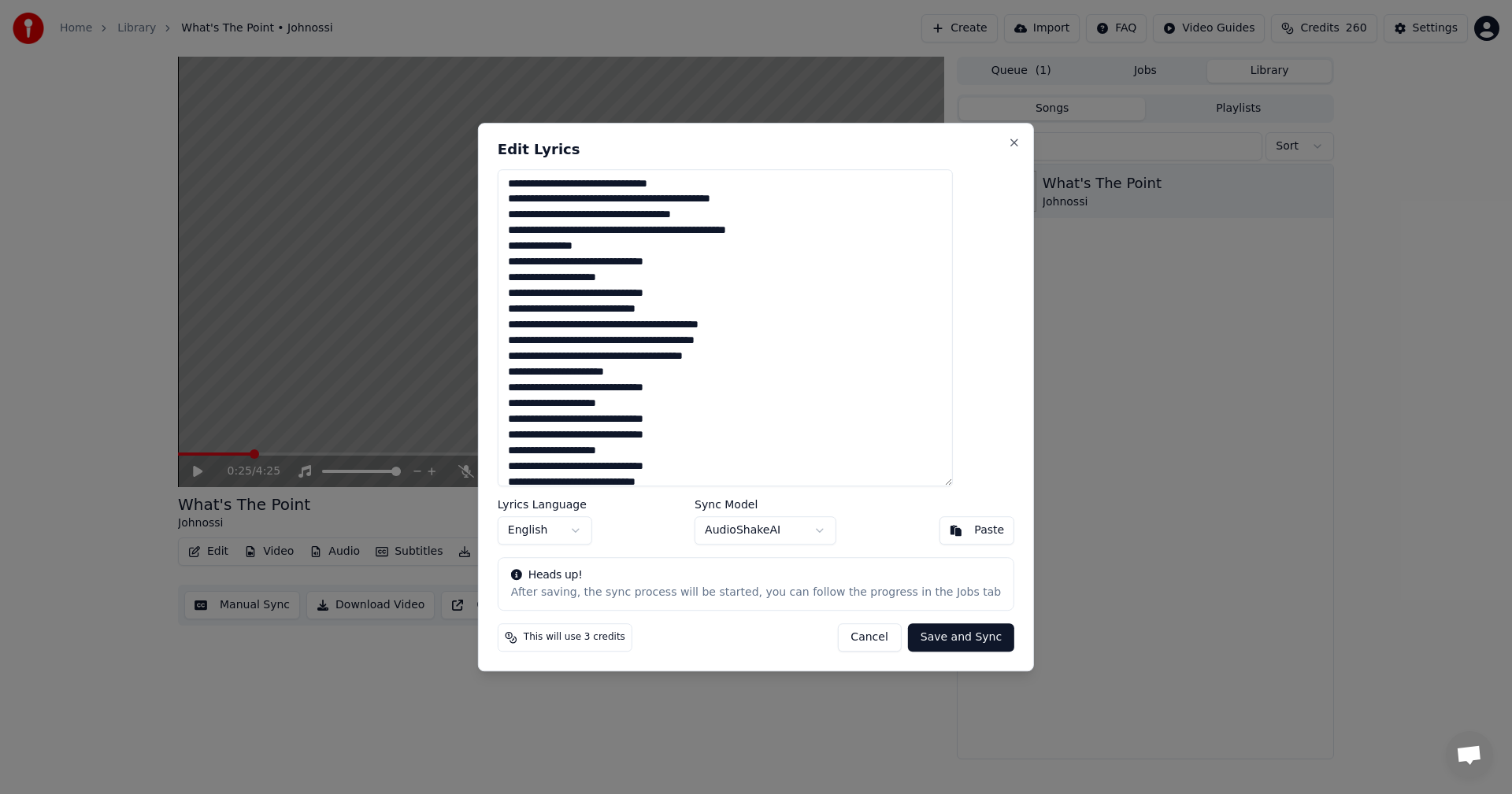
click at [566, 318] on textarea at bounding box center [725, 328] width 455 height 318
click at [623, 271] on textarea at bounding box center [725, 328] width 455 height 318
click at [837, 629] on button "Cancel" at bounding box center [869, 637] width 64 height 29
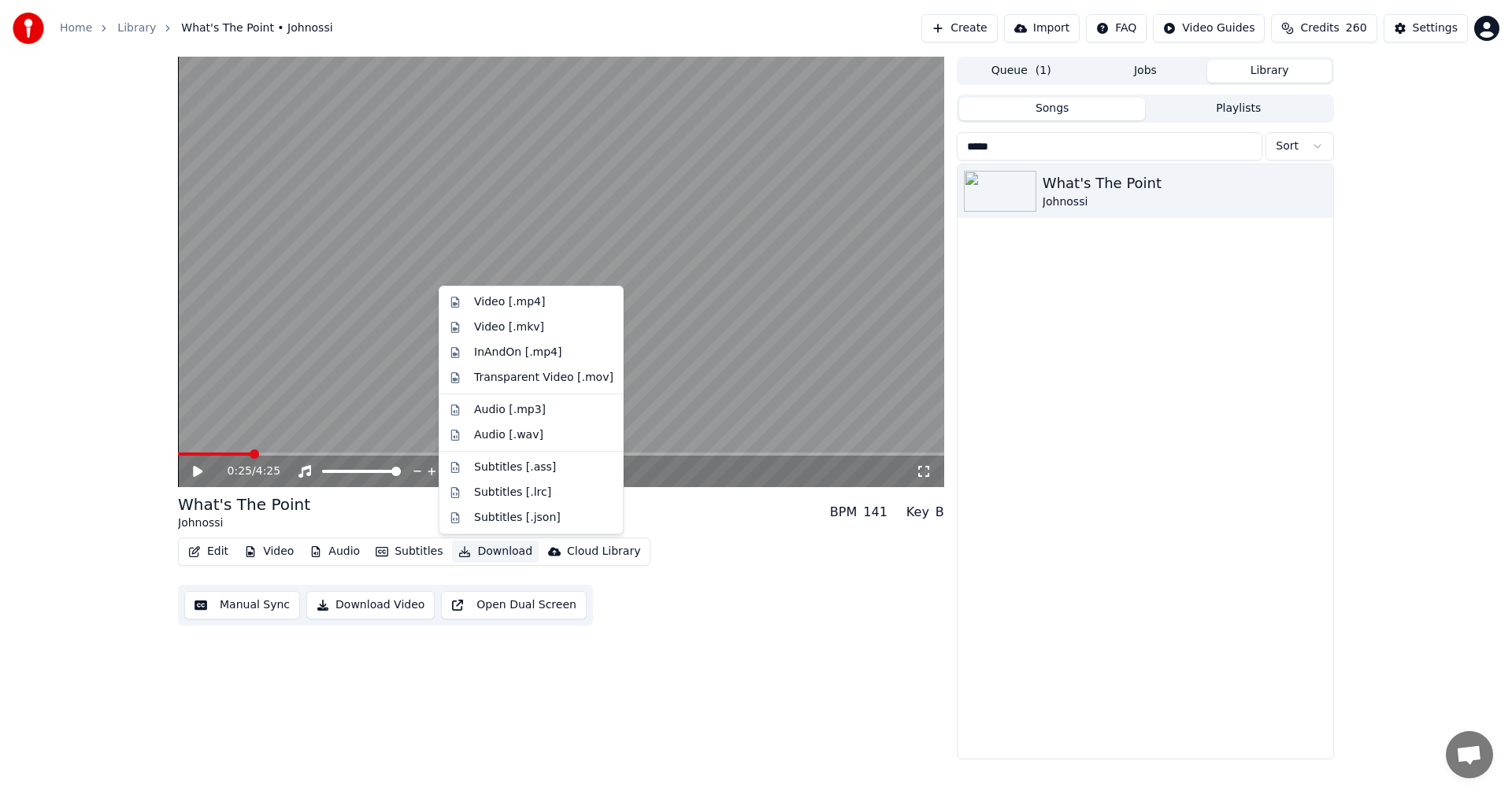
click at [492, 550] on button "Download" at bounding box center [495, 551] width 87 height 22
click at [533, 405] on div "Audio [.mp3]" at bounding box center [510, 410] width 72 height 16
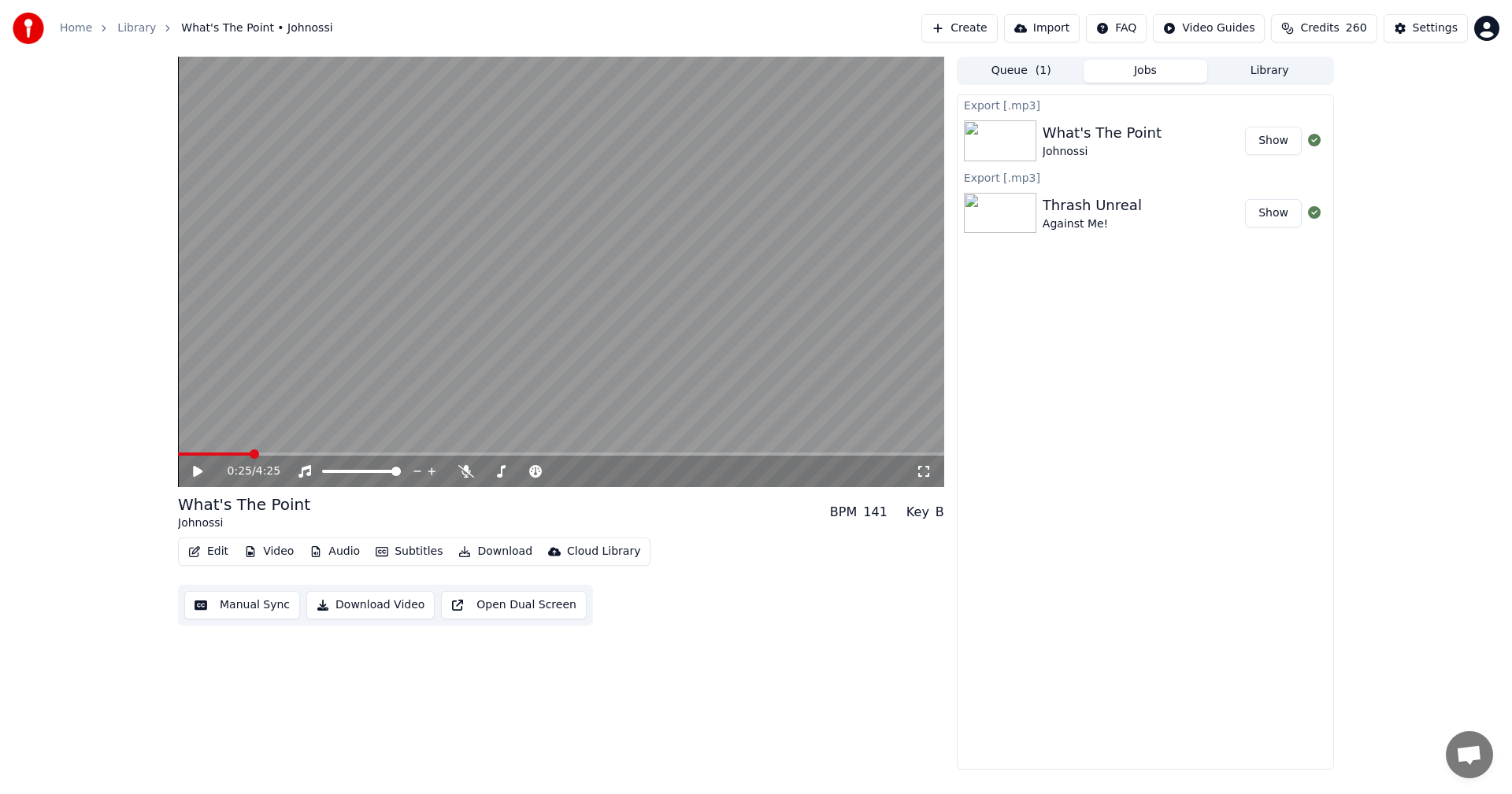
drag, startPoint x: 131, startPoint y: 30, endPoint x: 14, endPoint y: 123, distance: 149.5
click at [131, 30] on link "Library" at bounding box center [136, 28] width 38 height 16
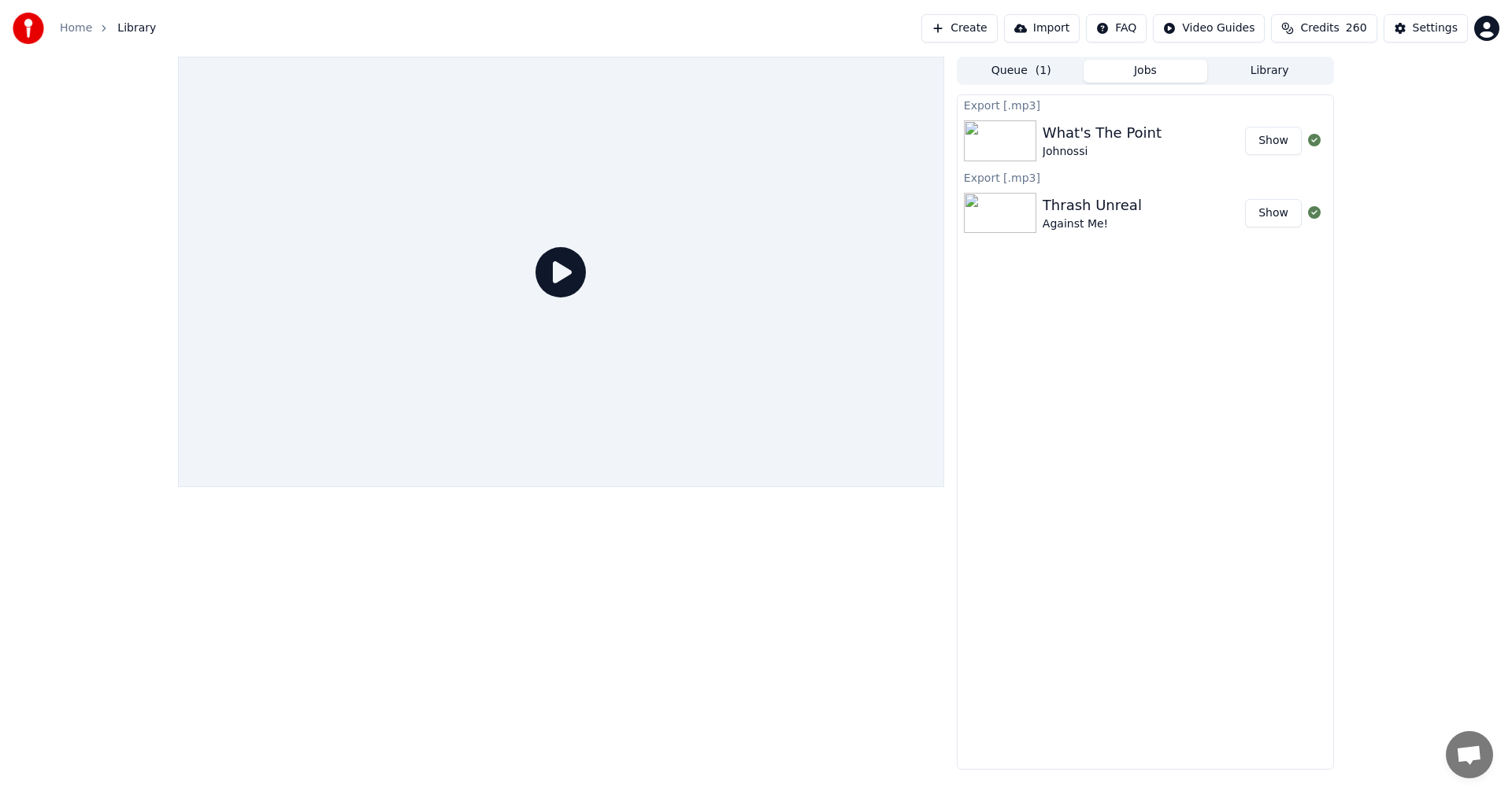
click at [997, 34] on button "Create" at bounding box center [959, 28] width 76 height 29
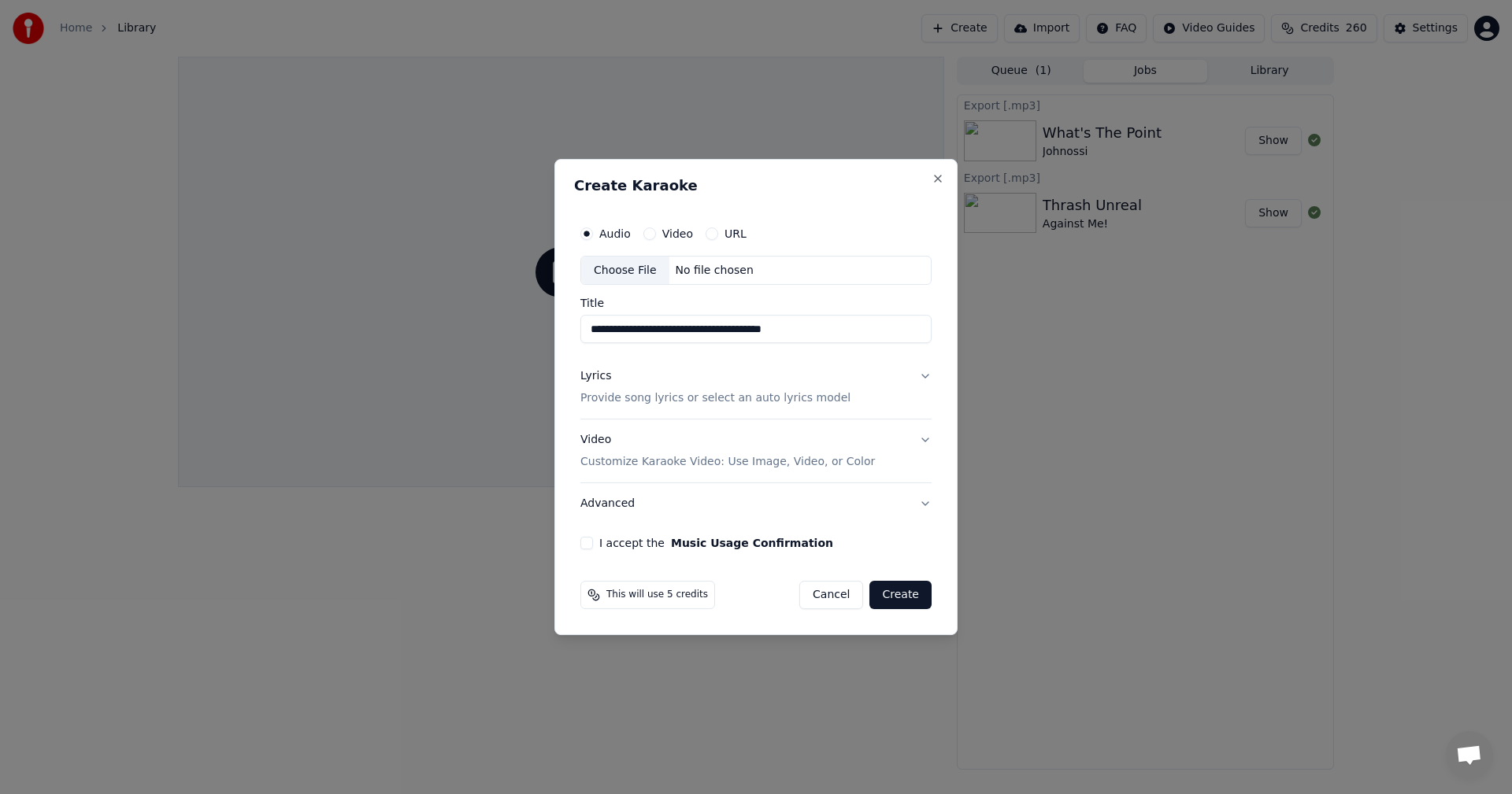
type input "**********"
click at [811, 279] on div "Choose File No file chosen" at bounding box center [755, 271] width 351 height 30
click at [718, 231] on div "URL" at bounding box center [726, 233] width 41 height 12
click at [709, 233] on button "URL" at bounding box center [711, 233] width 12 height 12
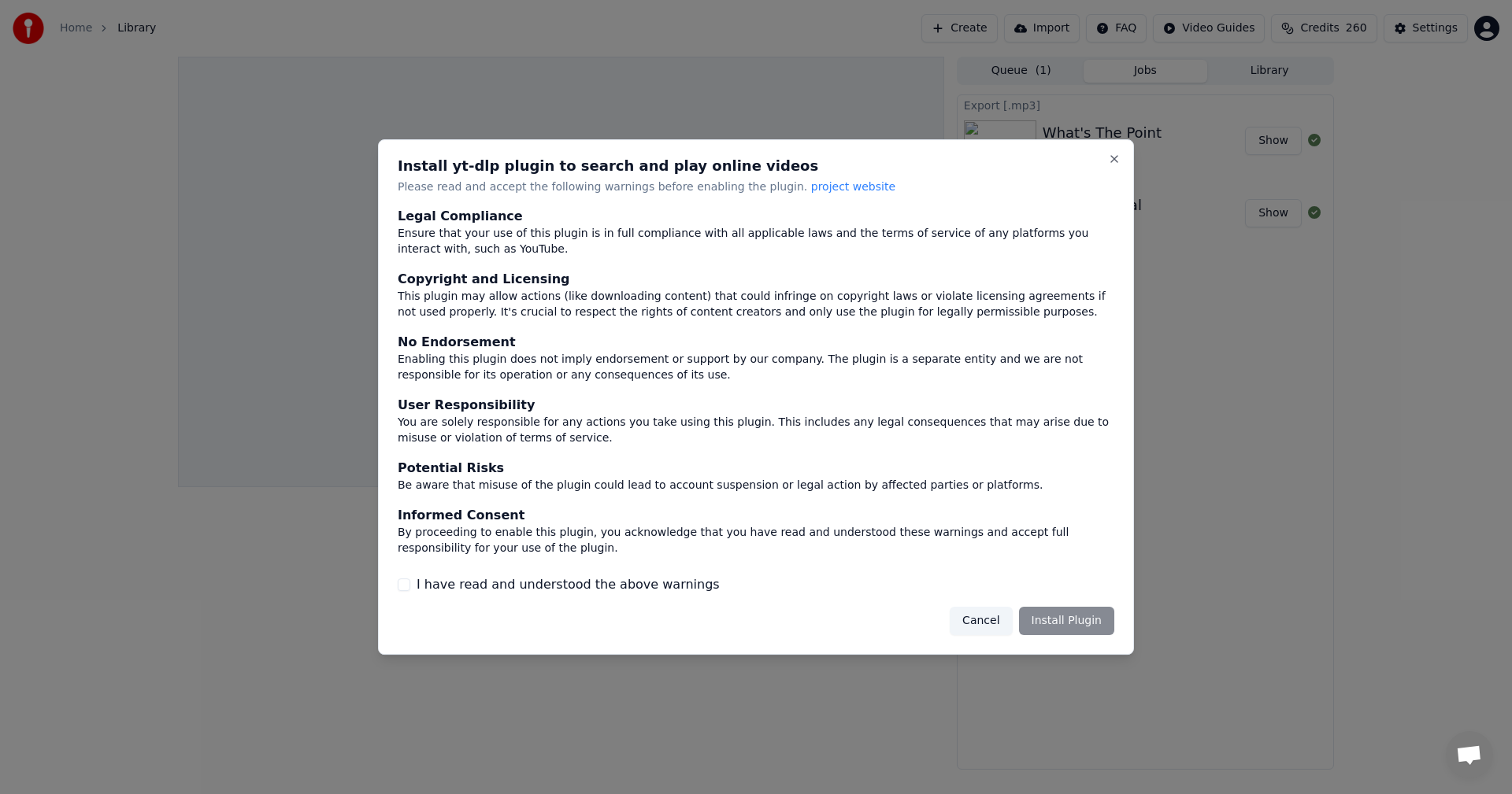
click at [992, 621] on button "Cancel" at bounding box center [980, 621] width 62 height 29
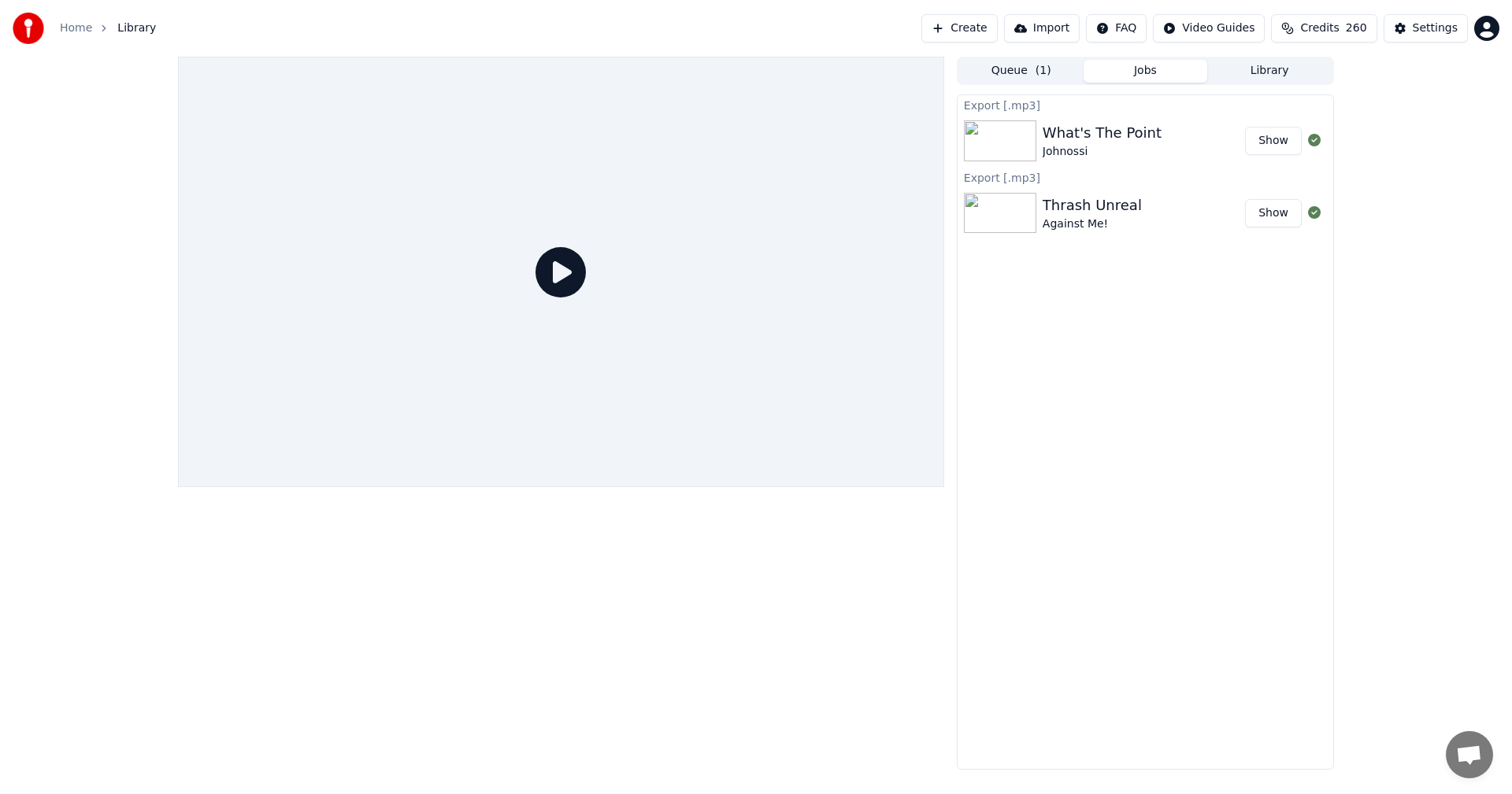
click at [997, 26] on button "Create" at bounding box center [959, 28] width 76 height 29
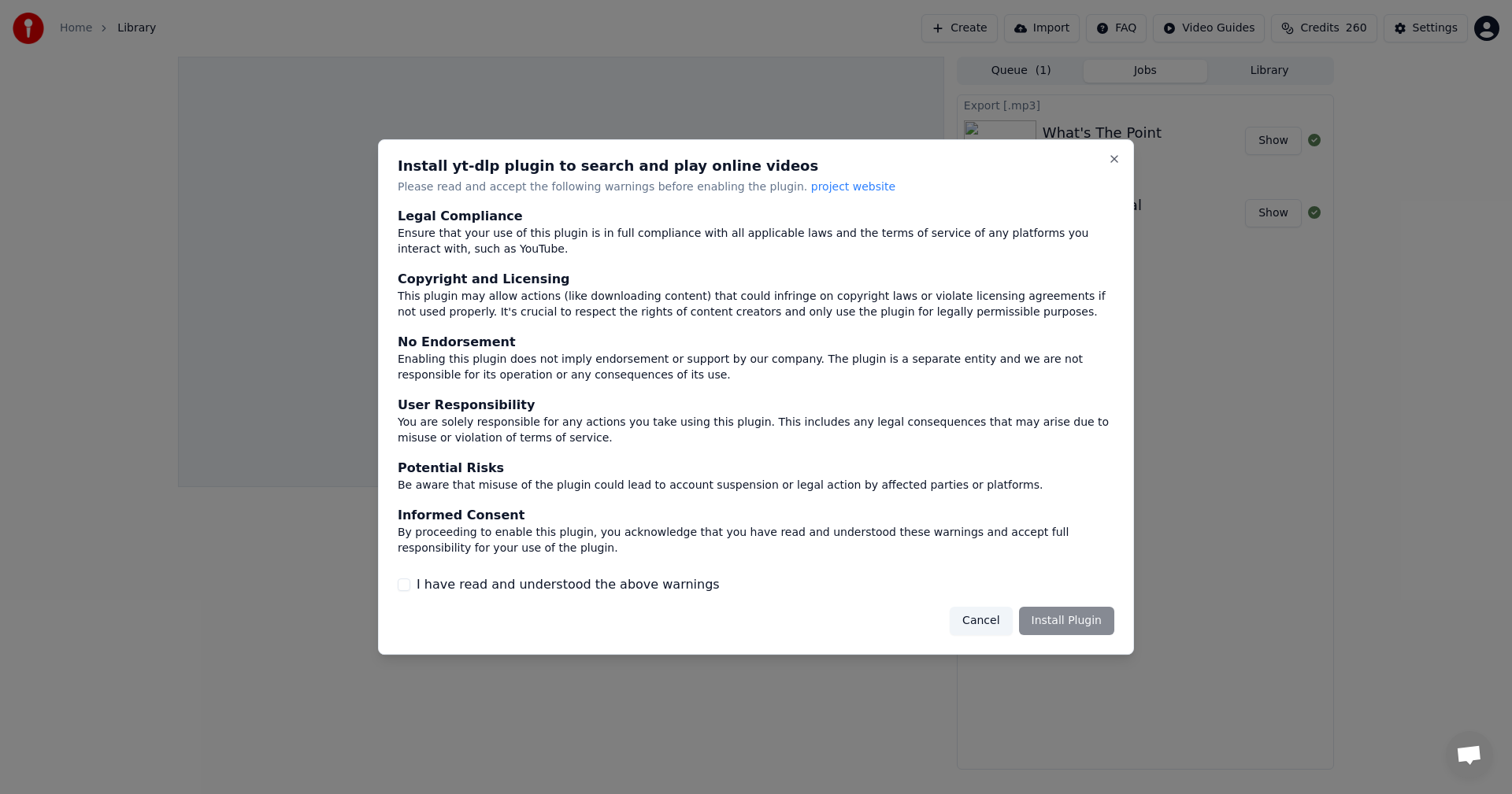
click at [1004, 614] on button "Cancel" at bounding box center [980, 621] width 62 height 29
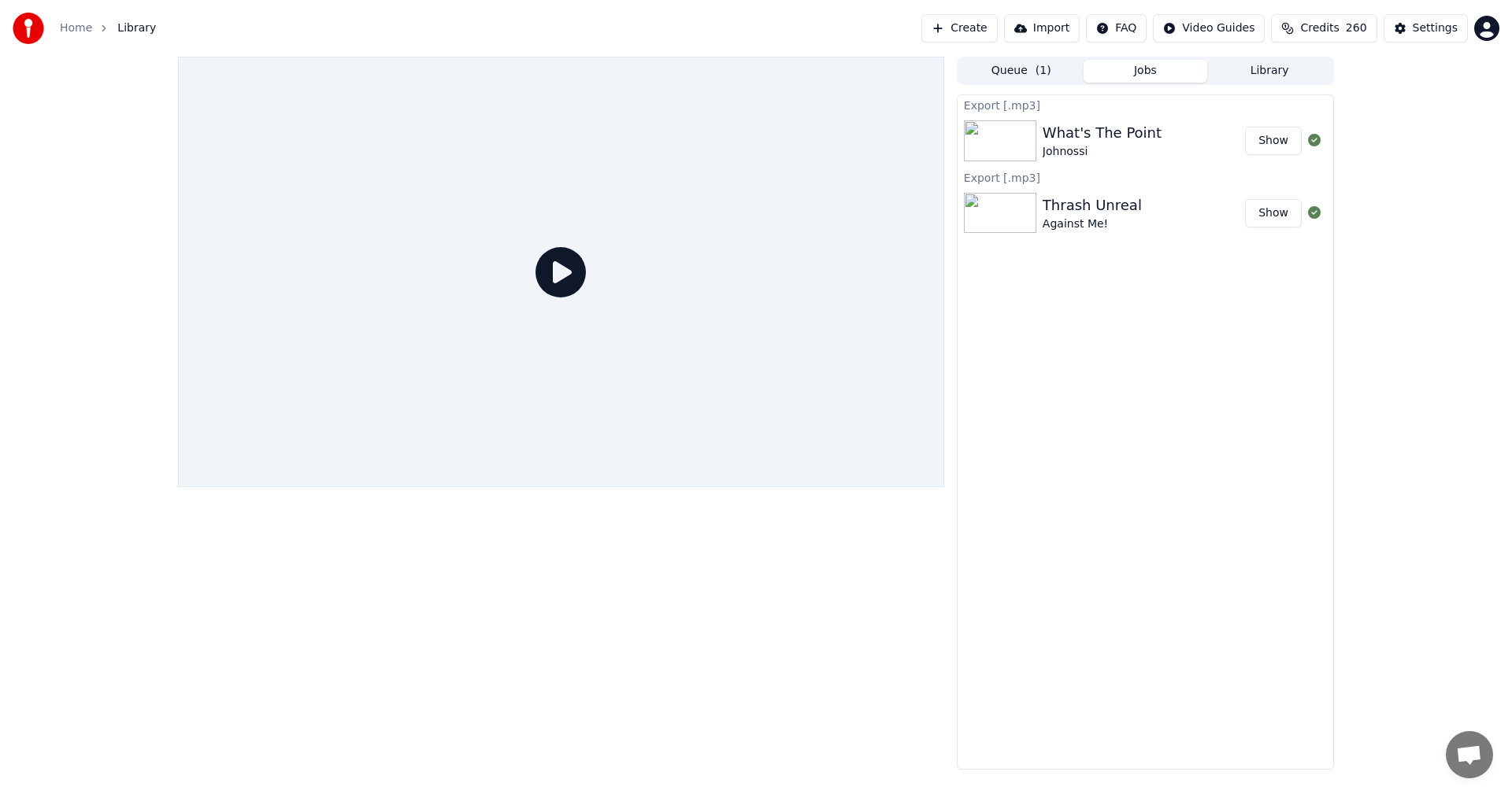
click at [970, 26] on button "Create" at bounding box center [959, 28] width 76 height 29
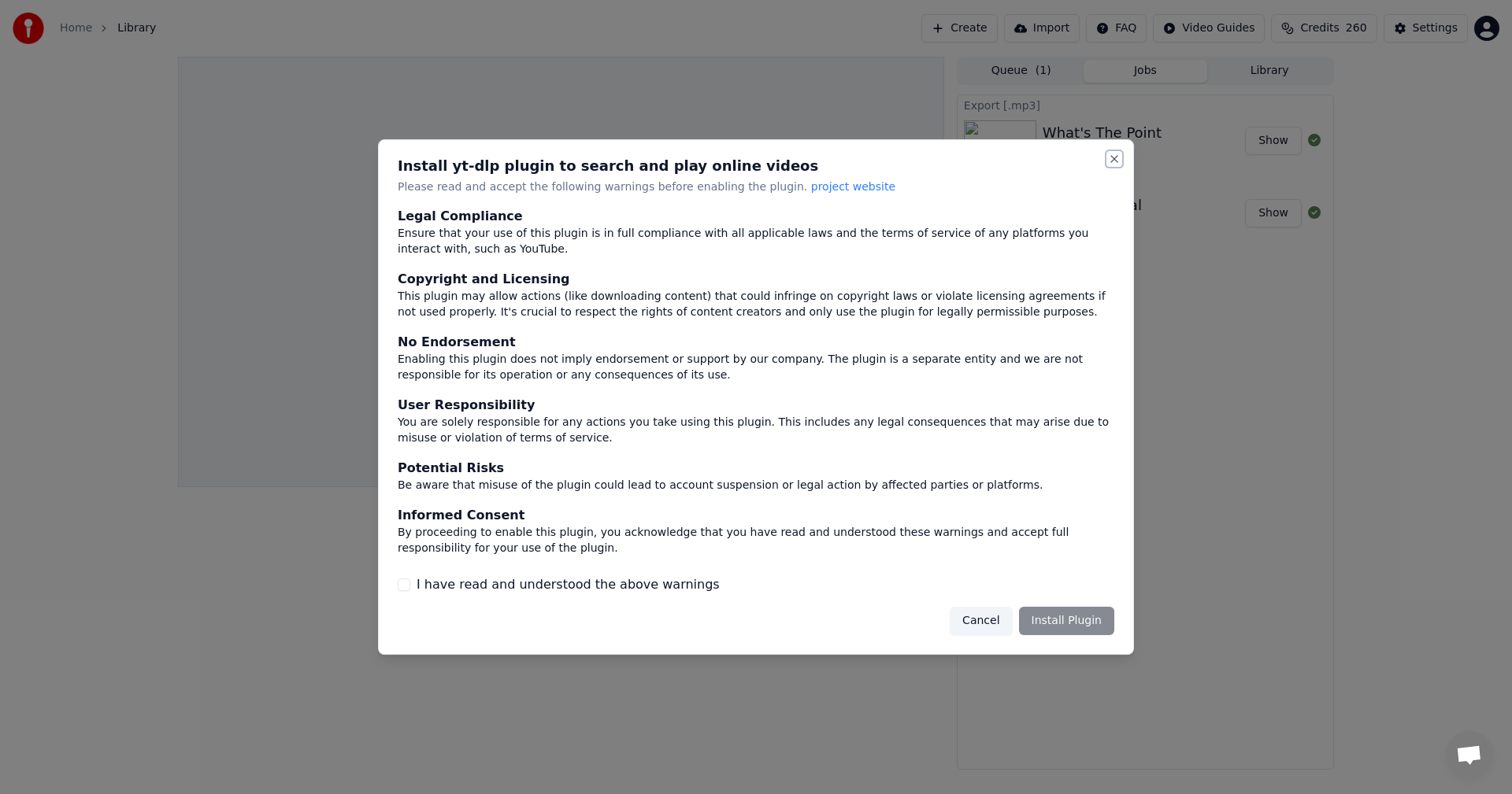
click at [1111, 160] on button "Close" at bounding box center [1114, 159] width 12 height 12
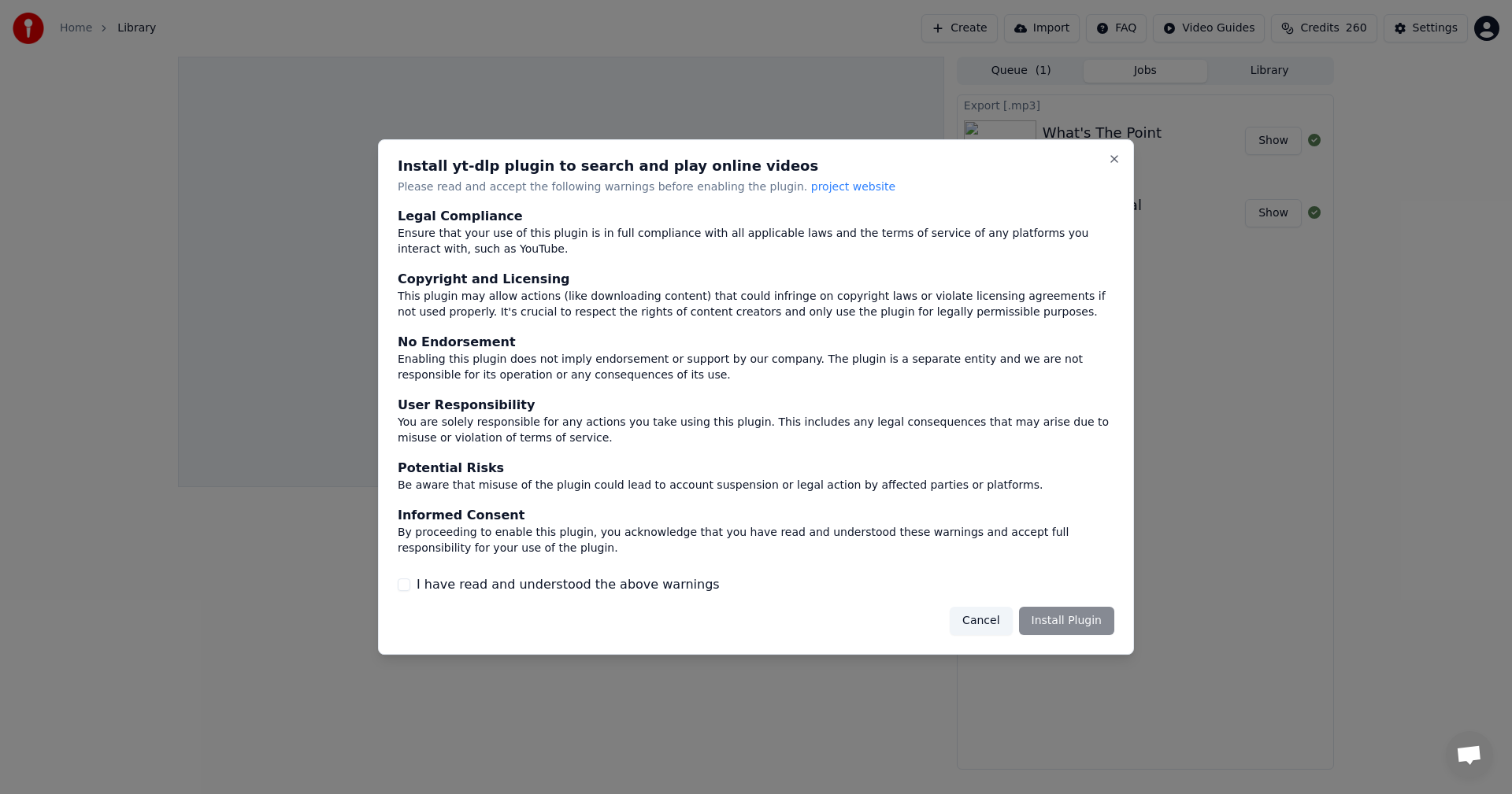
click at [1005, 615] on button "Cancel" at bounding box center [980, 621] width 62 height 29
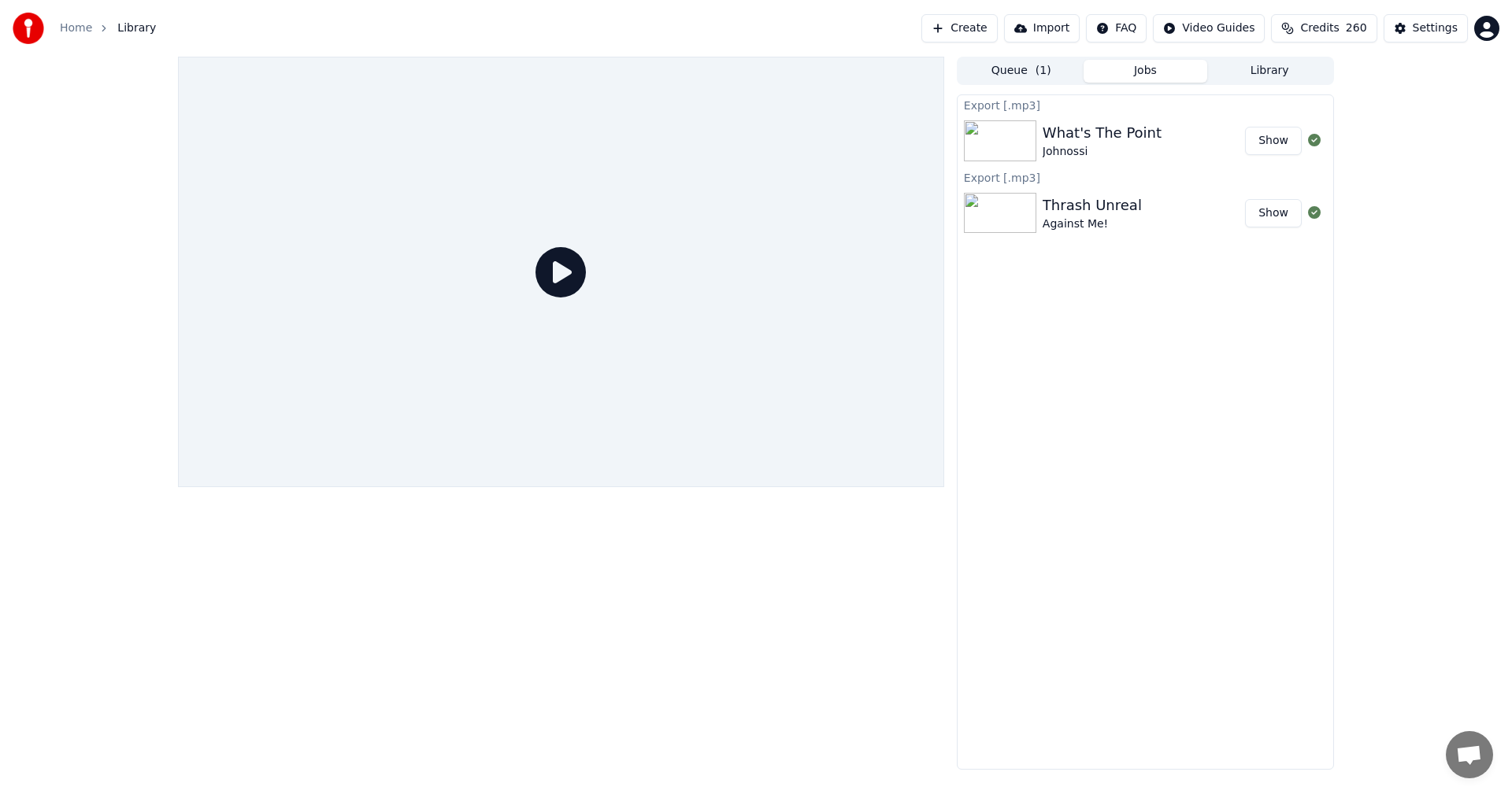
click at [984, 29] on button "Create" at bounding box center [959, 28] width 76 height 29
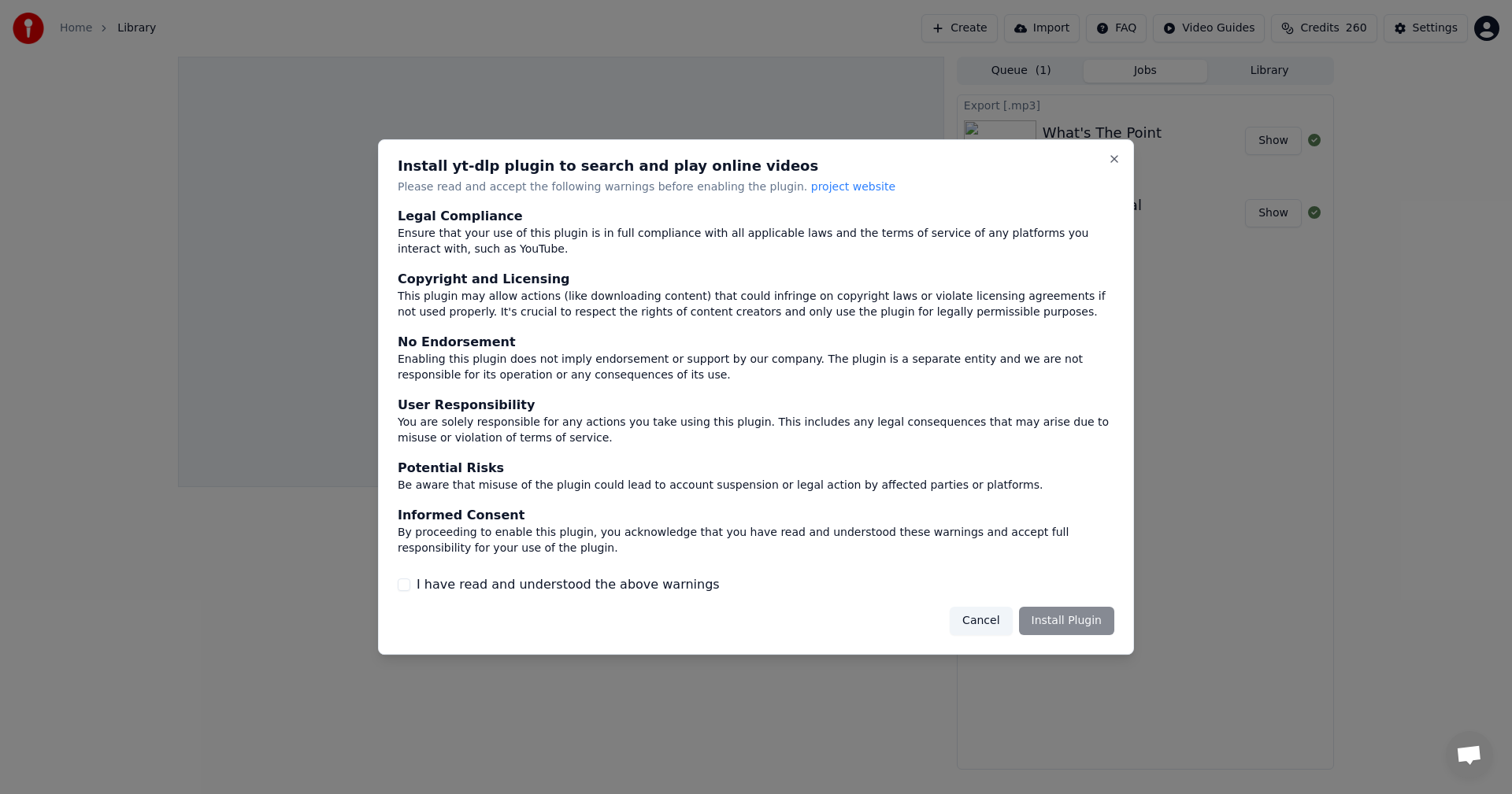
click at [1104, 151] on div "Install yt-dlp plugin to search and play online videos Please read and accept t…" at bounding box center [756, 397] width 756 height 516
click at [1110, 155] on button "Close" at bounding box center [1114, 159] width 12 height 12
click at [1112, 156] on button "Close" at bounding box center [1114, 159] width 12 height 12
click at [1095, 612] on div "Cancel Install Plugin" at bounding box center [1031, 621] width 164 height 29
click at [1093, 620] on div "Cancel Install Plugin" at bounding box center [1031, 621] width 164 height 29
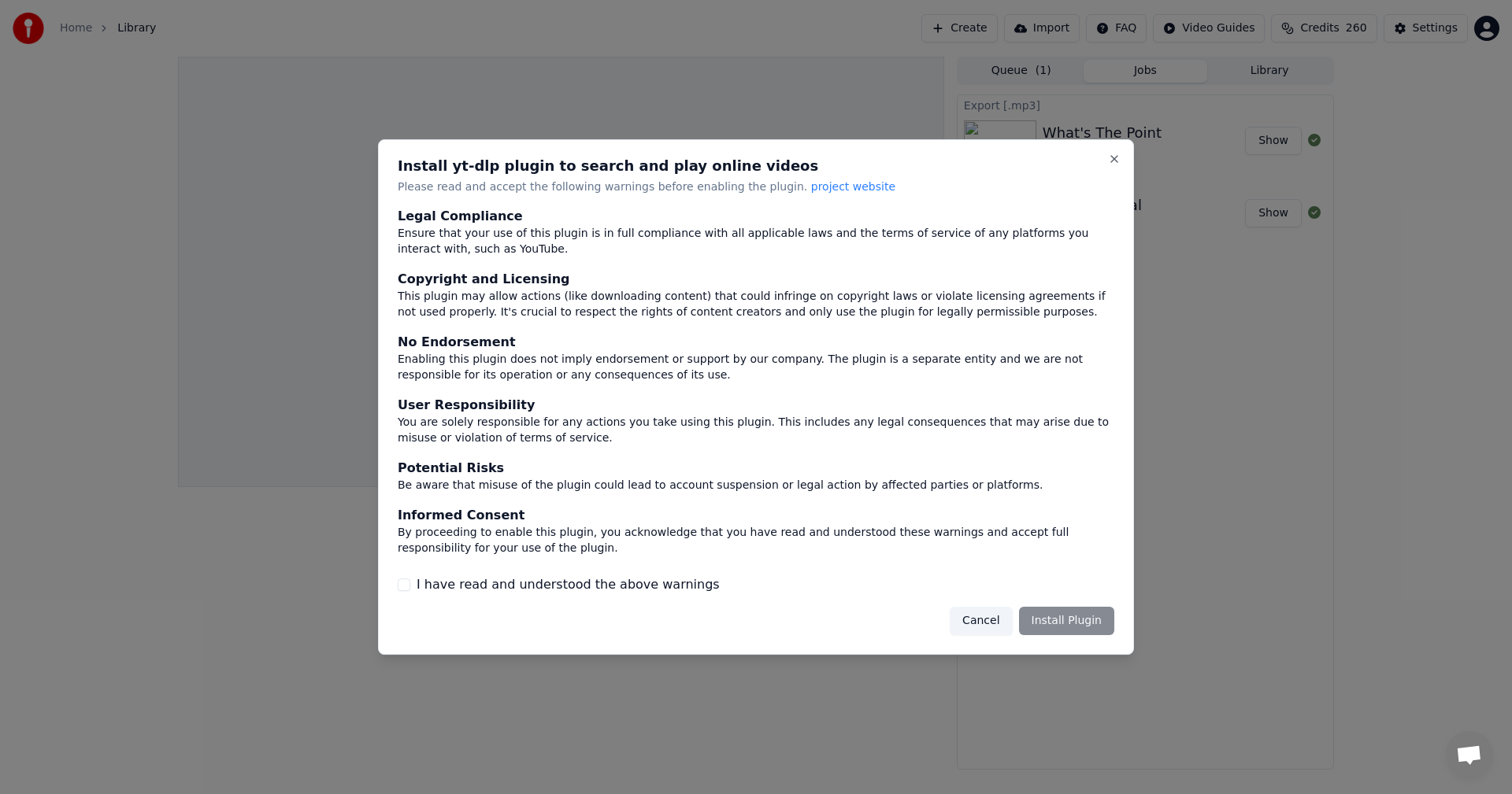
click at [1003, 620] on button "Cancel" at bounding box center [980, 621] width 62 height 29
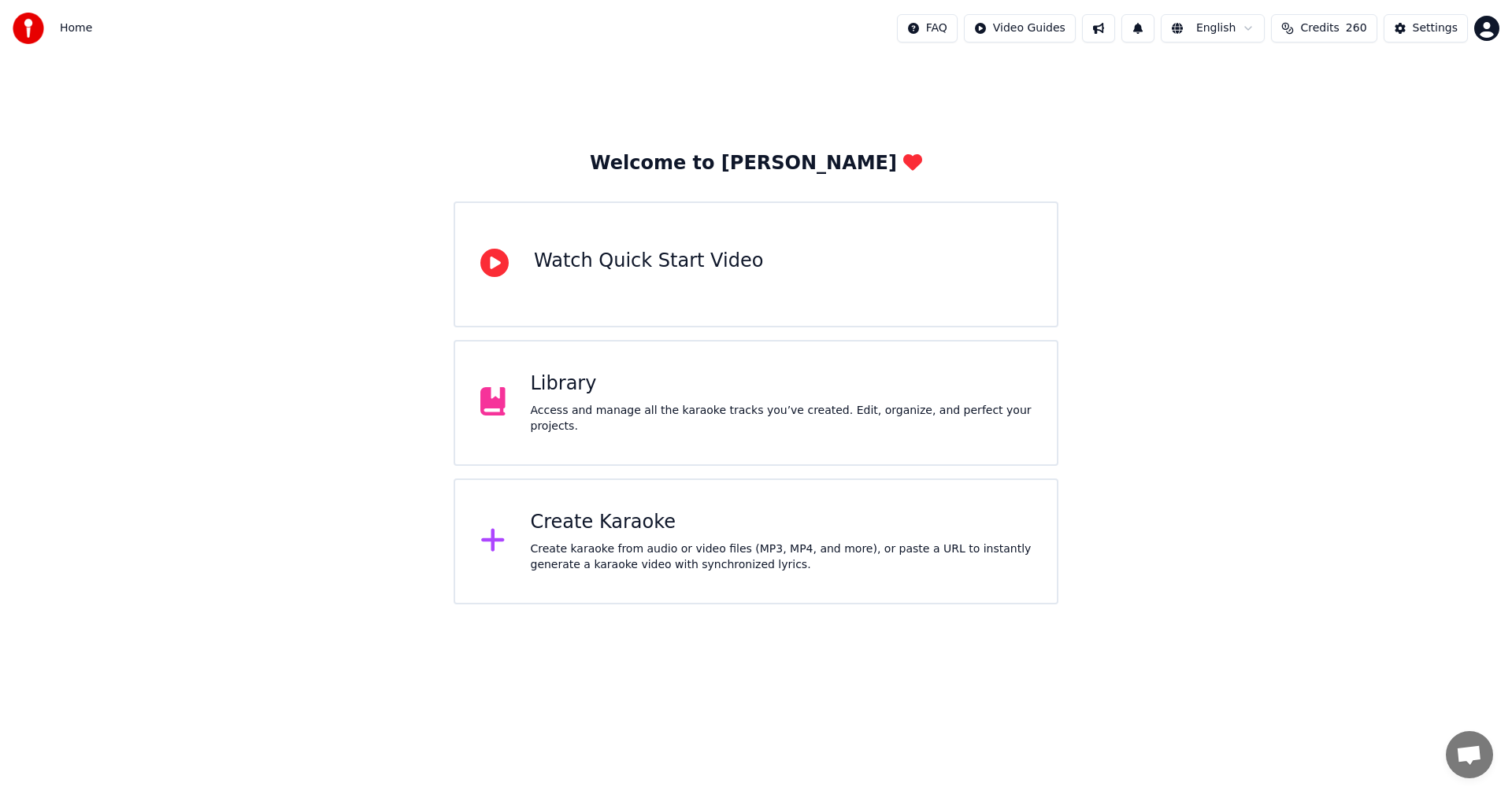
click at [605, 527] on div "Create Karaoke" at bounding box center [781, 523] width 502 height 25
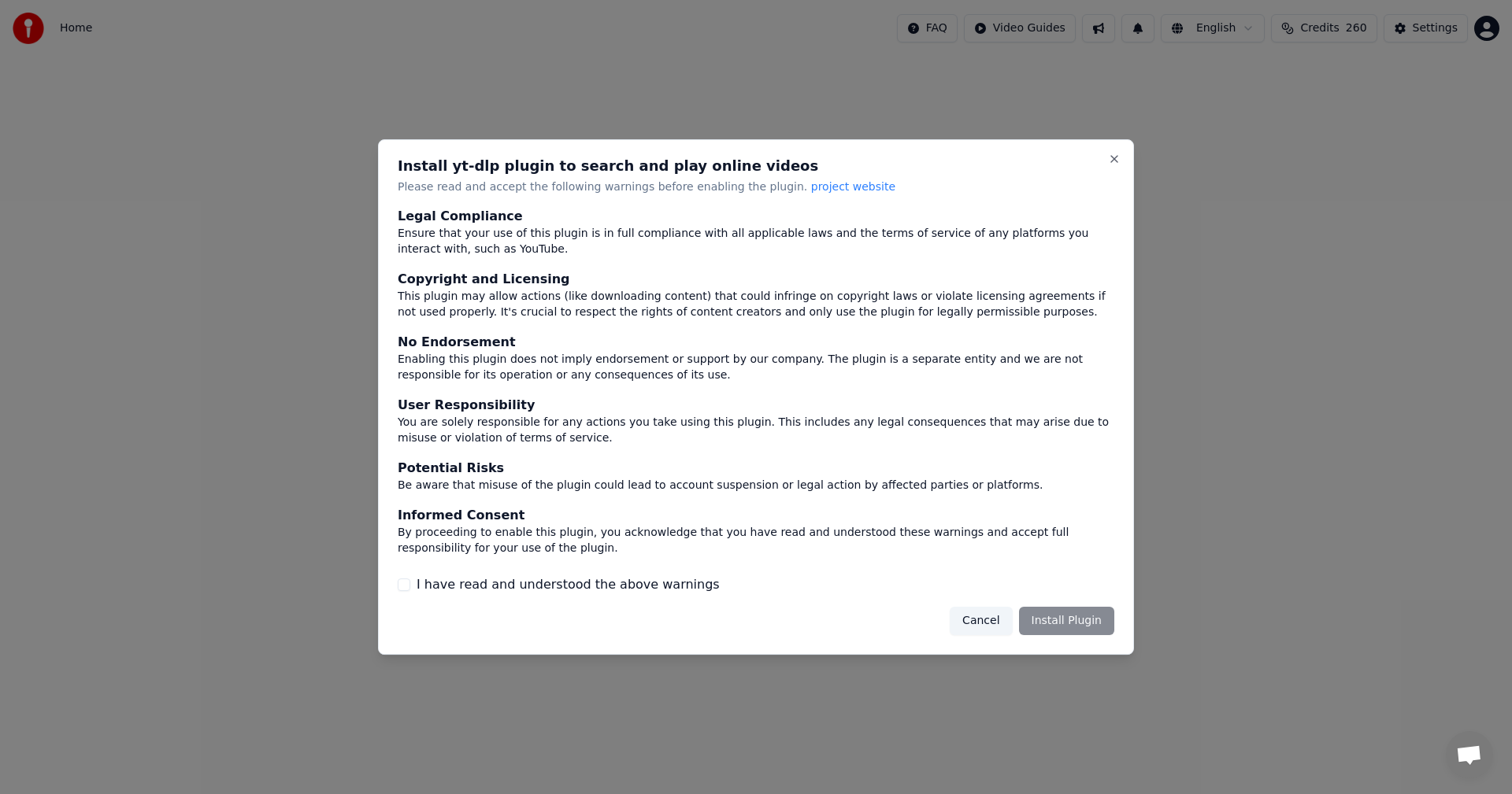
click at [407, 586] on button "I have read and understood the above warnings" at bounding box center [403, 584] width 12 height 12
click at [1075, 618] on button "Install Plugin" at bounding box center [1066, 621] width 95 height 29
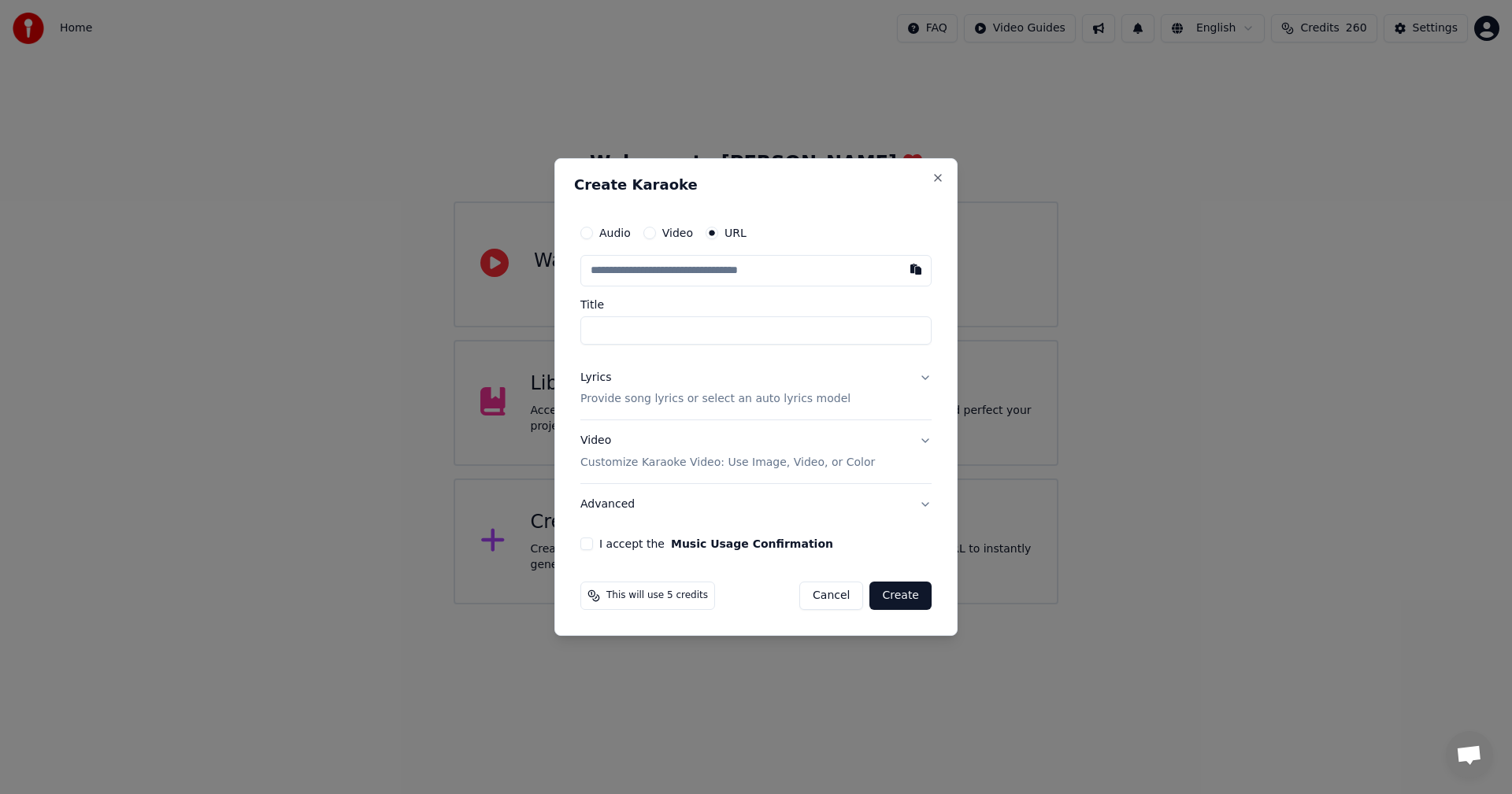
type input "**********"
click at [726, 401] on p "Provide song lyrics or select an auto lyrics model" at bounding box center [715, 399] width 270 height 16
type input "**********"
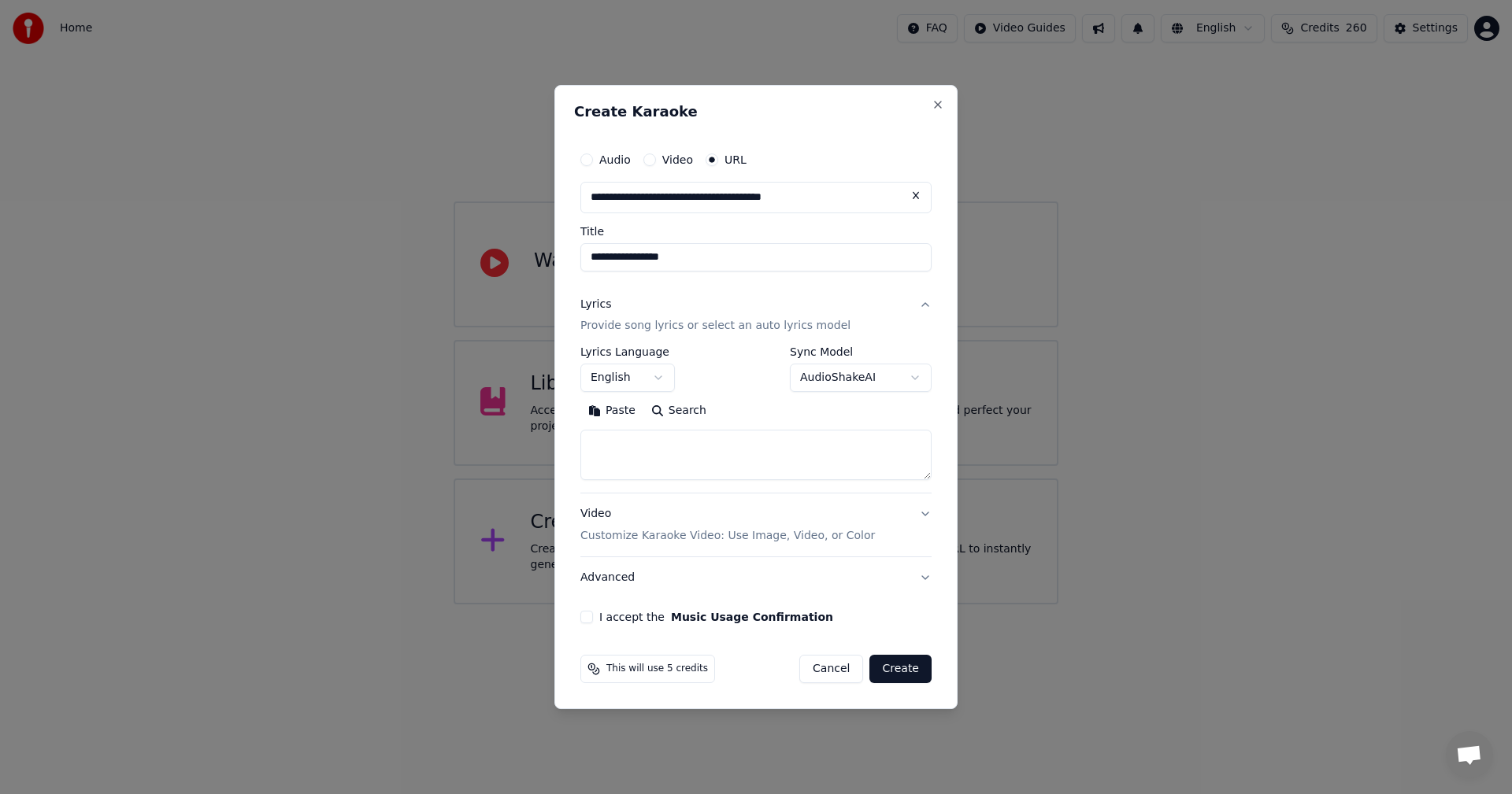
click at [697, 450] on textarea at bounding box center [755, 455] width 351 height 51
paste textarea "**********"
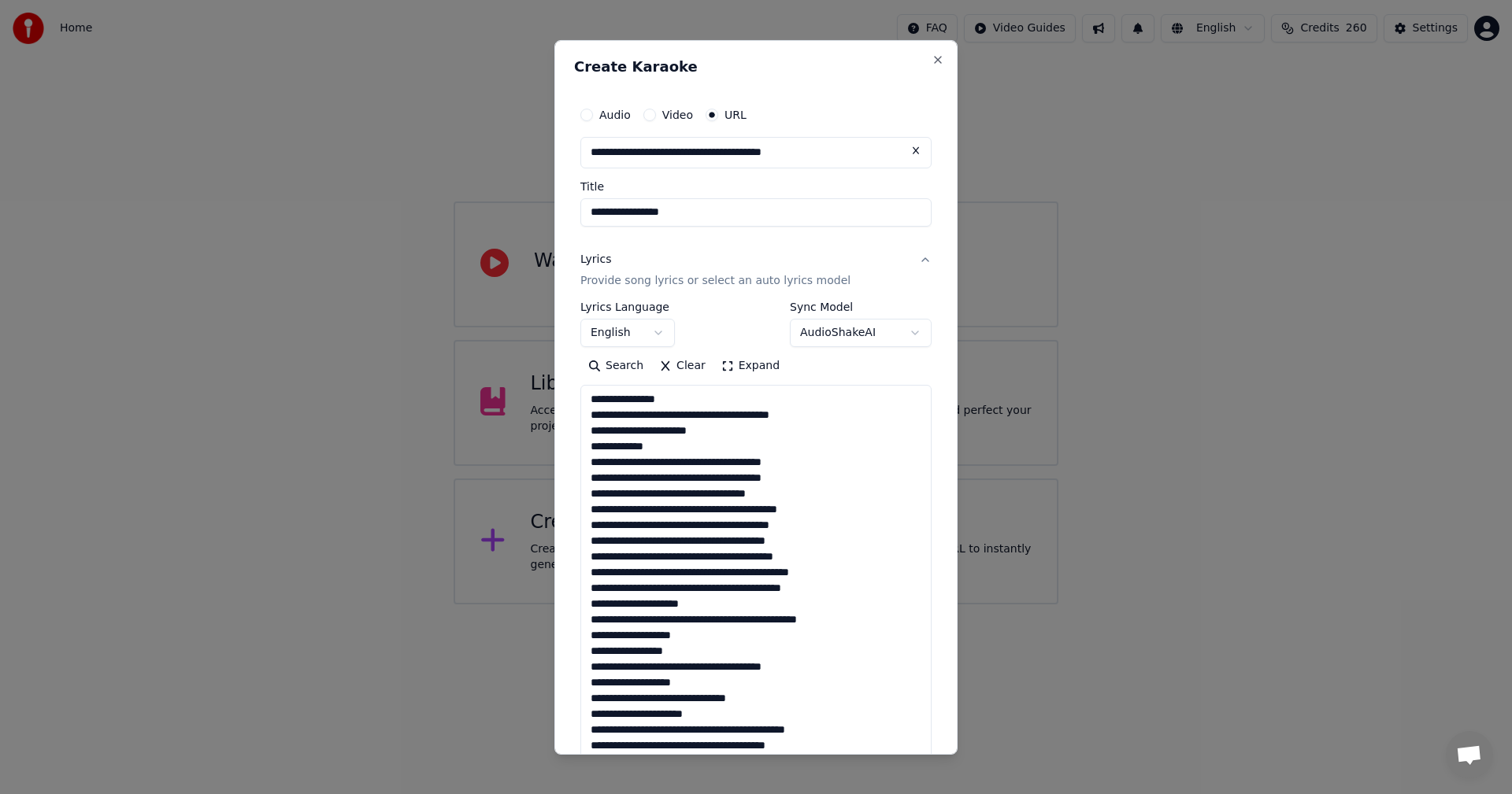
scroll to position [491, 0]
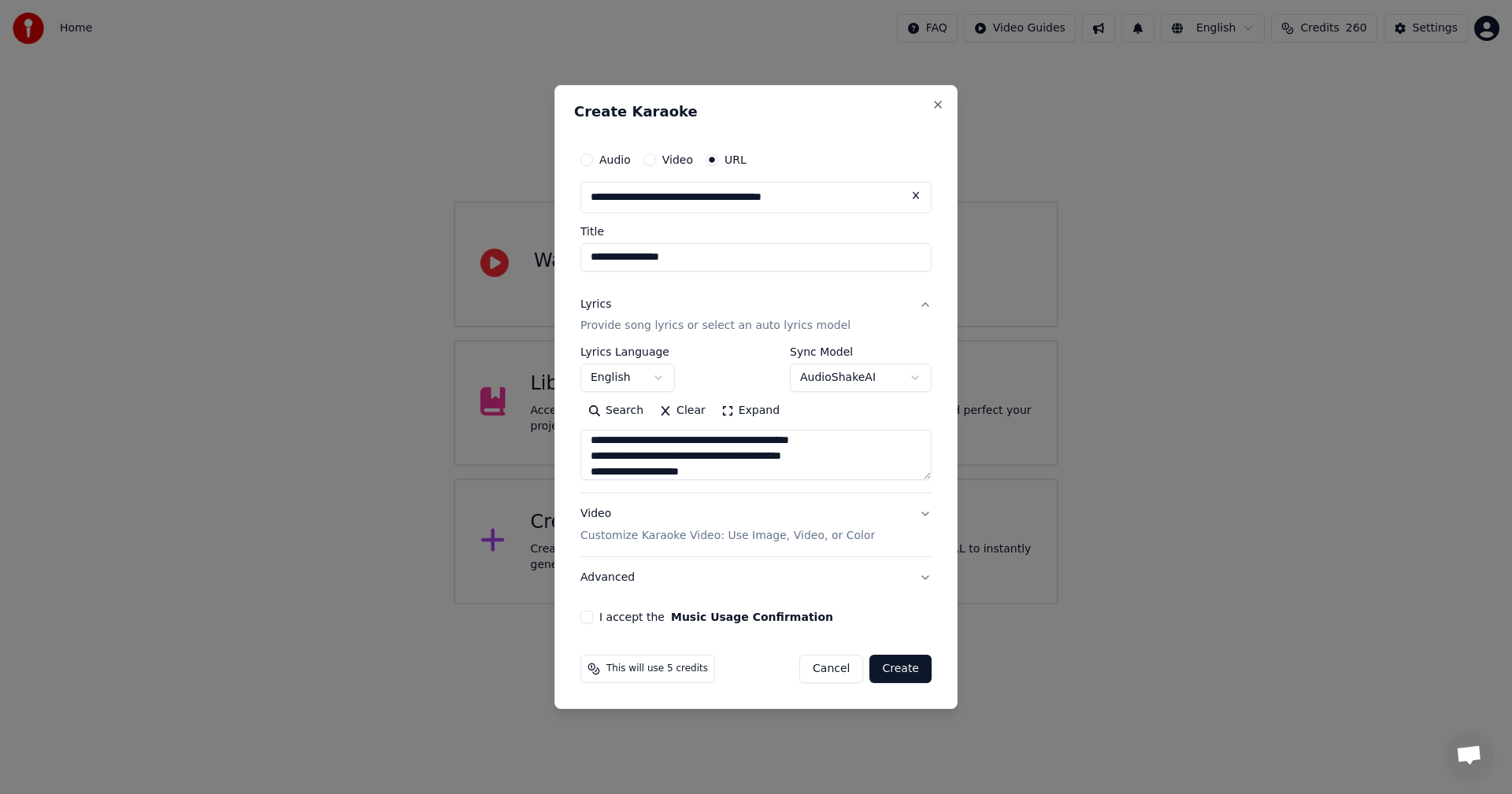
type textarea "**********"
click at [585, 615] on button "I accept the Music Usage Confirmation" at bounding box center [586, 617] width 12 height 12
click at [893, 671] on button "Create" at bounding box center [900, 669] width 62 height 29
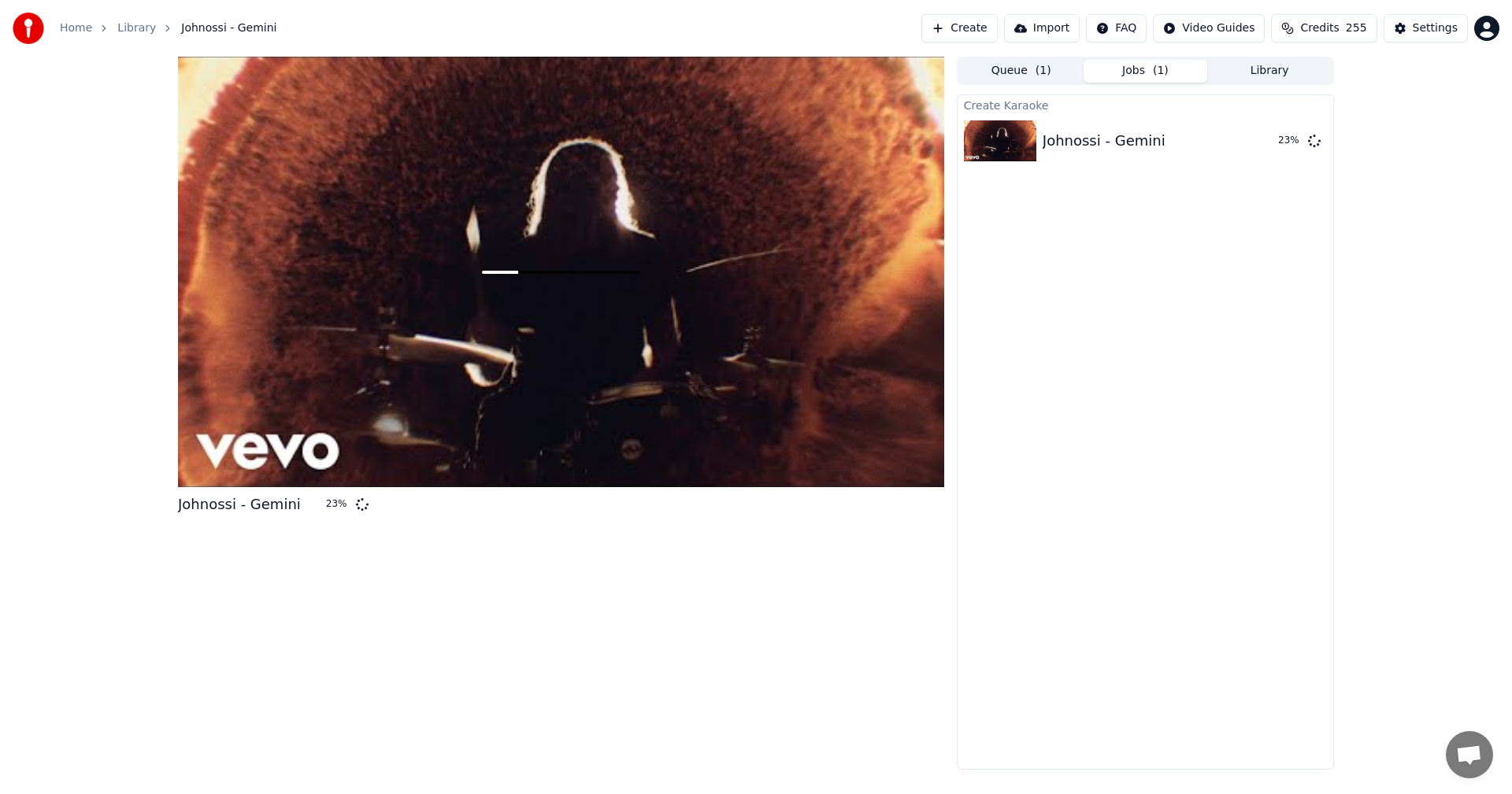
click at [1316, 28] on span "Credits" at bounding box center [1319, 28] width 38 height 16
click at [1348, 204] on button "Refresh" at bounding box center [1332, 218] width 81 height 29
click at [1344, 204] on button "Refresh" at bounding box center [1332, 218] width 81 height 29
click at [1367, 412] on div "Johnossi - Gemini 43 % Queue ( 1 ) Jobs ( 1 ) Library Create Karaoke Johnossi -…" at bounding box center [756, 413] width 1512 height 713
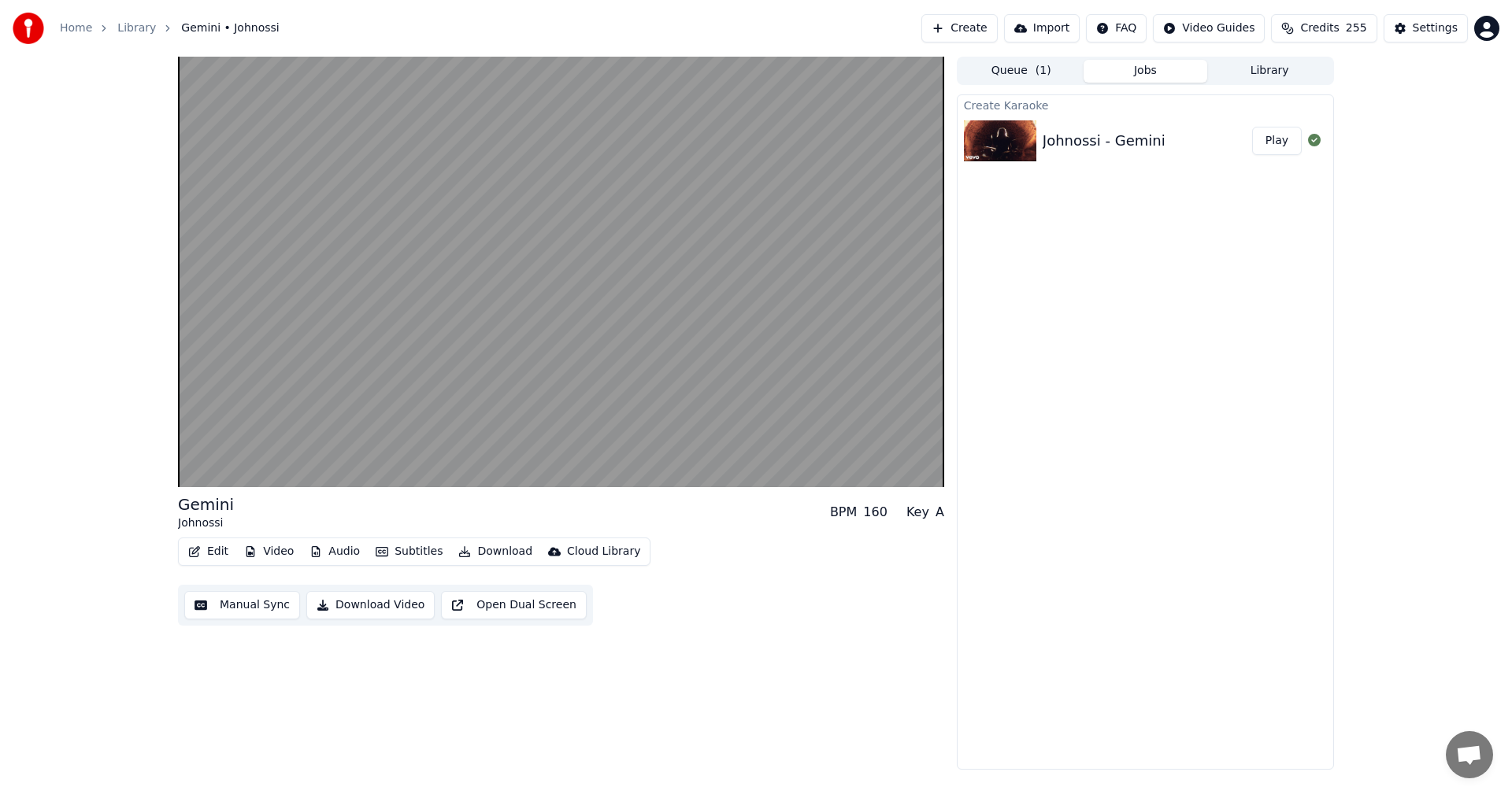
click at [290, 545] on button "Video" at bounding box center [269, 551] width 62 height 22
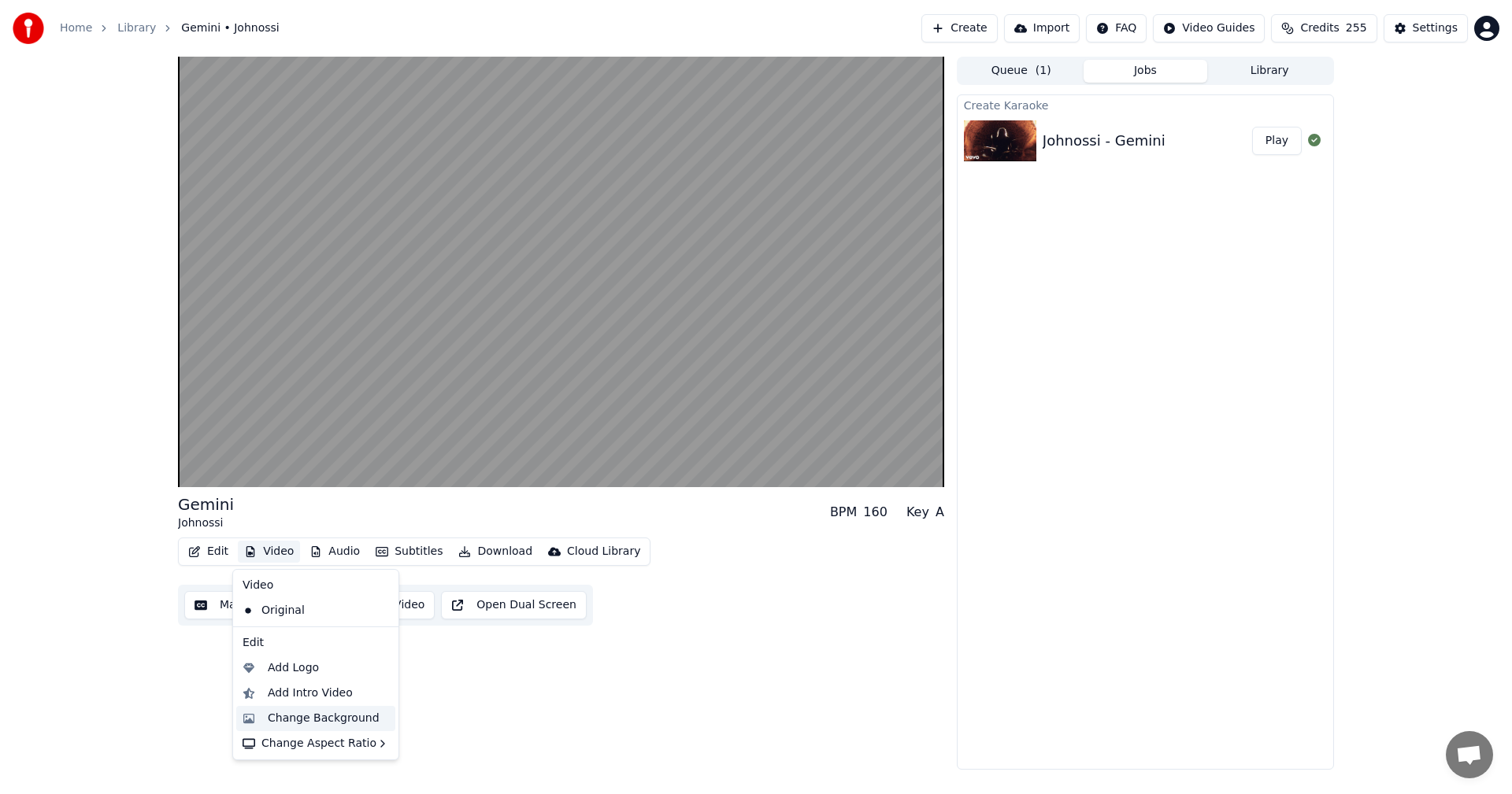
click at [337, 708] on div "Change Background" at bounding box center [316, 718] width 159 height 25
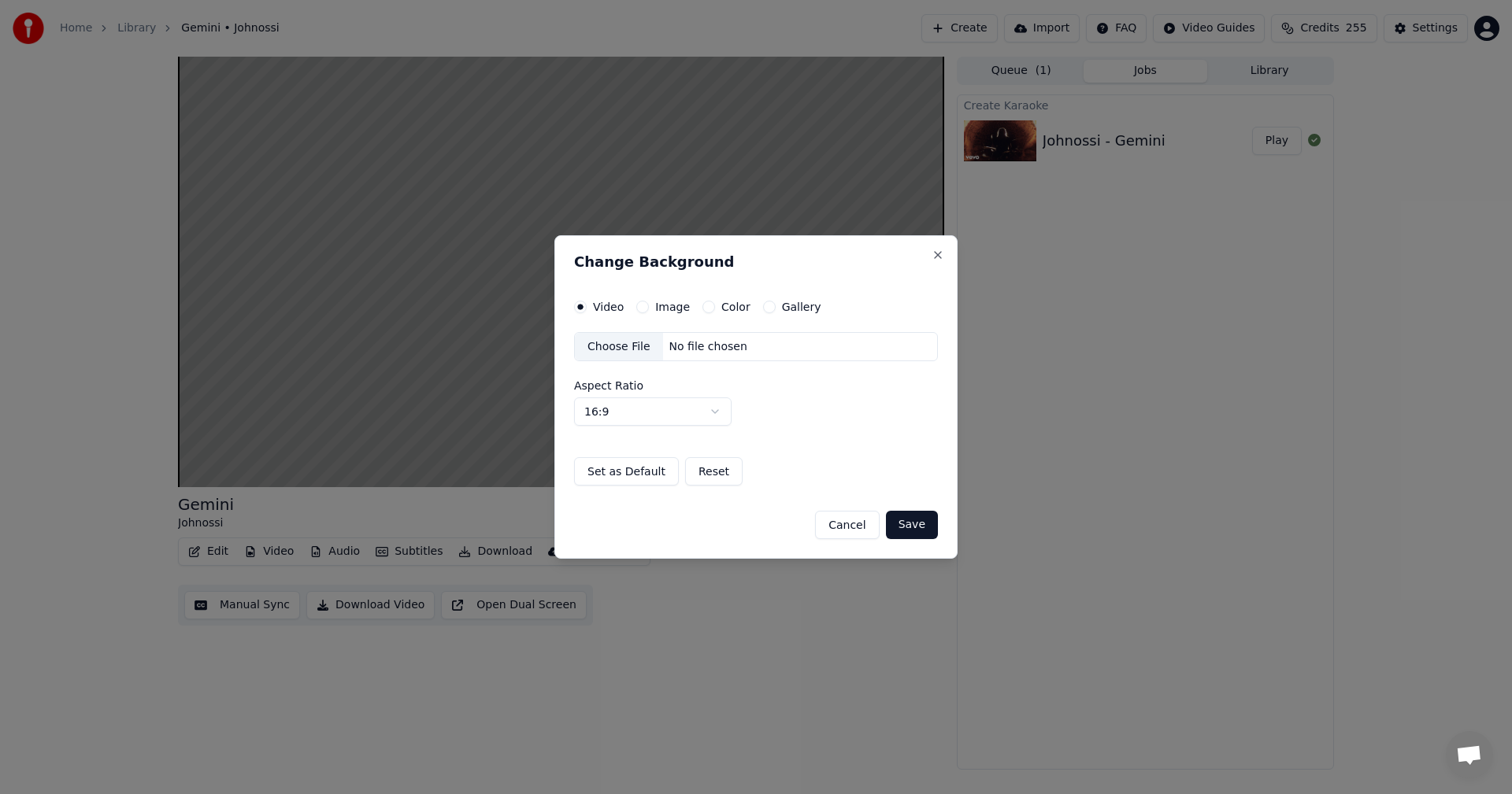
click at [702, 309] on button "Color" at bounding box center [708, 307] width 12 height 12
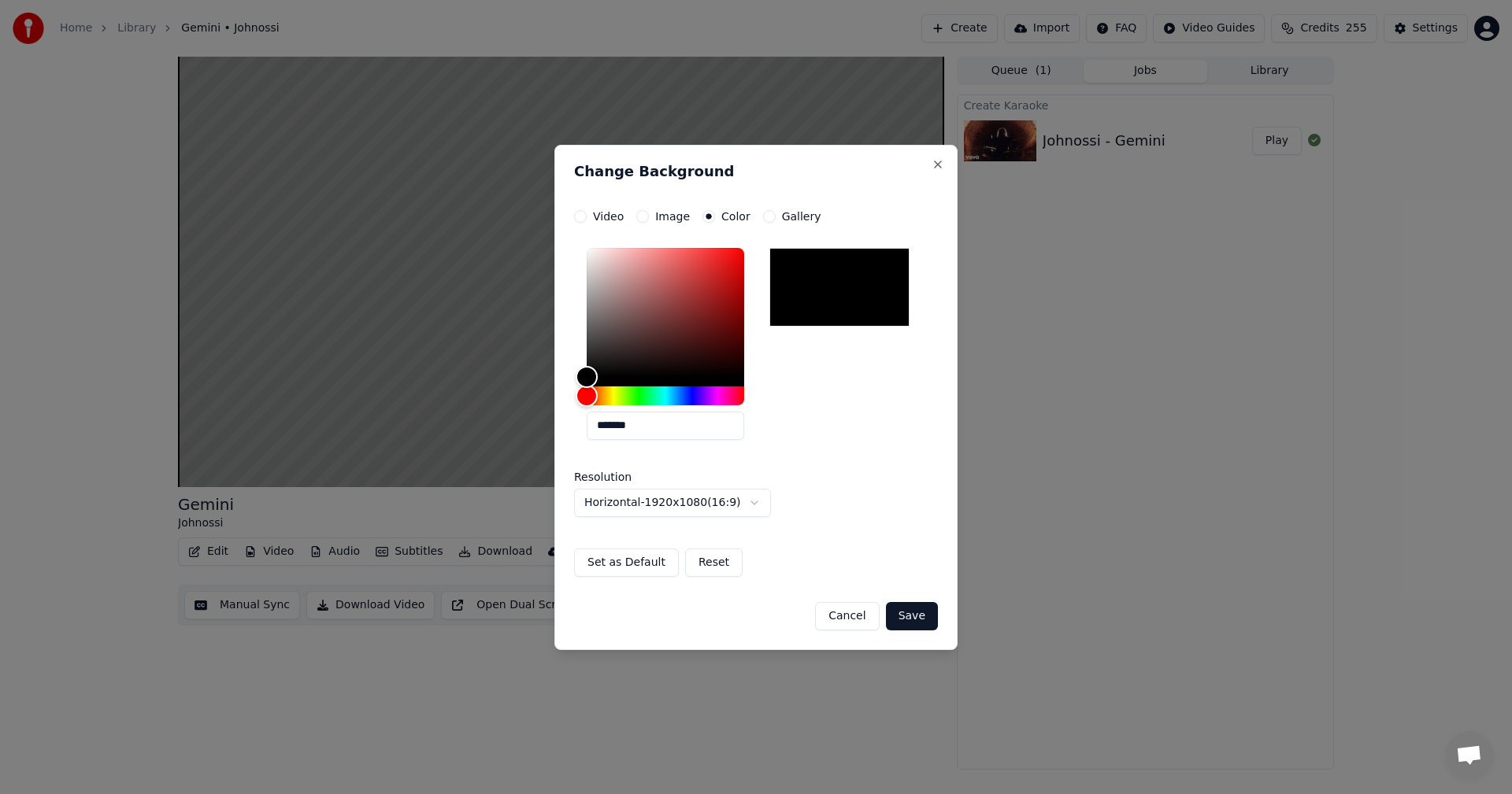
click at [921, 612] on button "Save" at bounding box center [912, 616] width 52 height 29
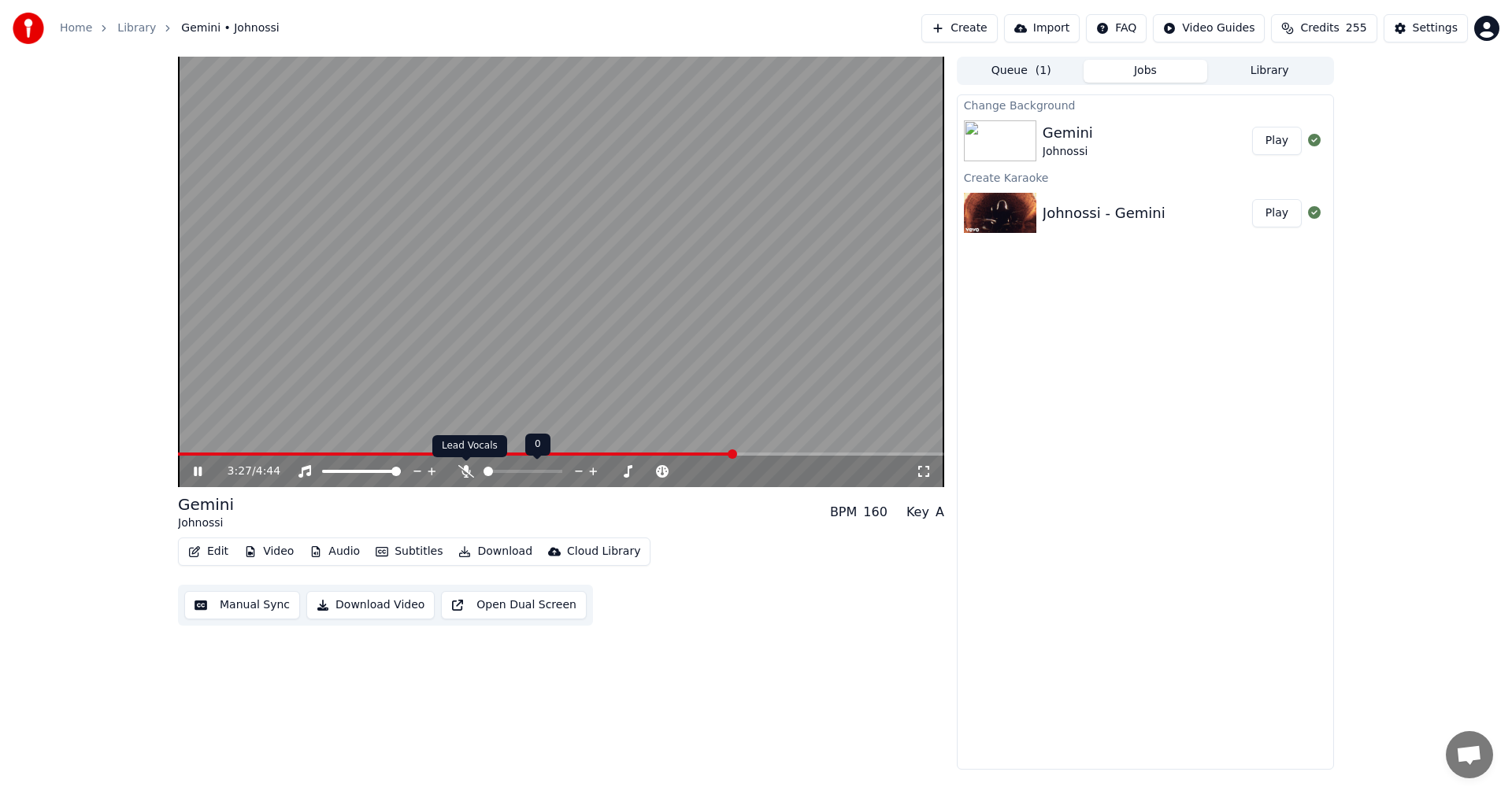
click at [466, 475] on icon at bounding box center [466, 471] width 16 height 12
click at [476, 543] on button "Download" at bounding box center [495, 551] width 87 height 22
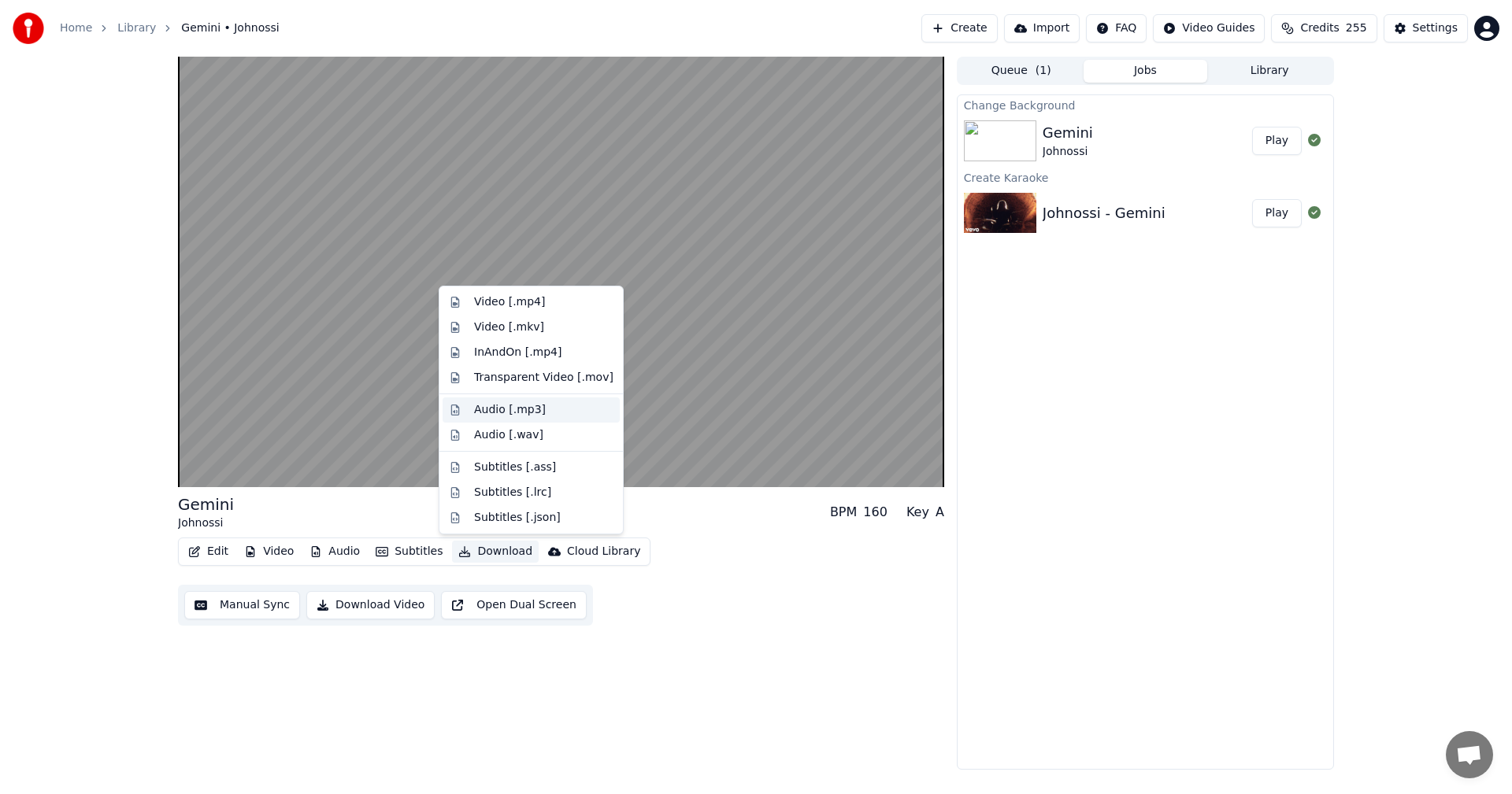
click at [552, 418] on div "Audio [.mp3]" at bounding box center [531, 410] width 178 height 25
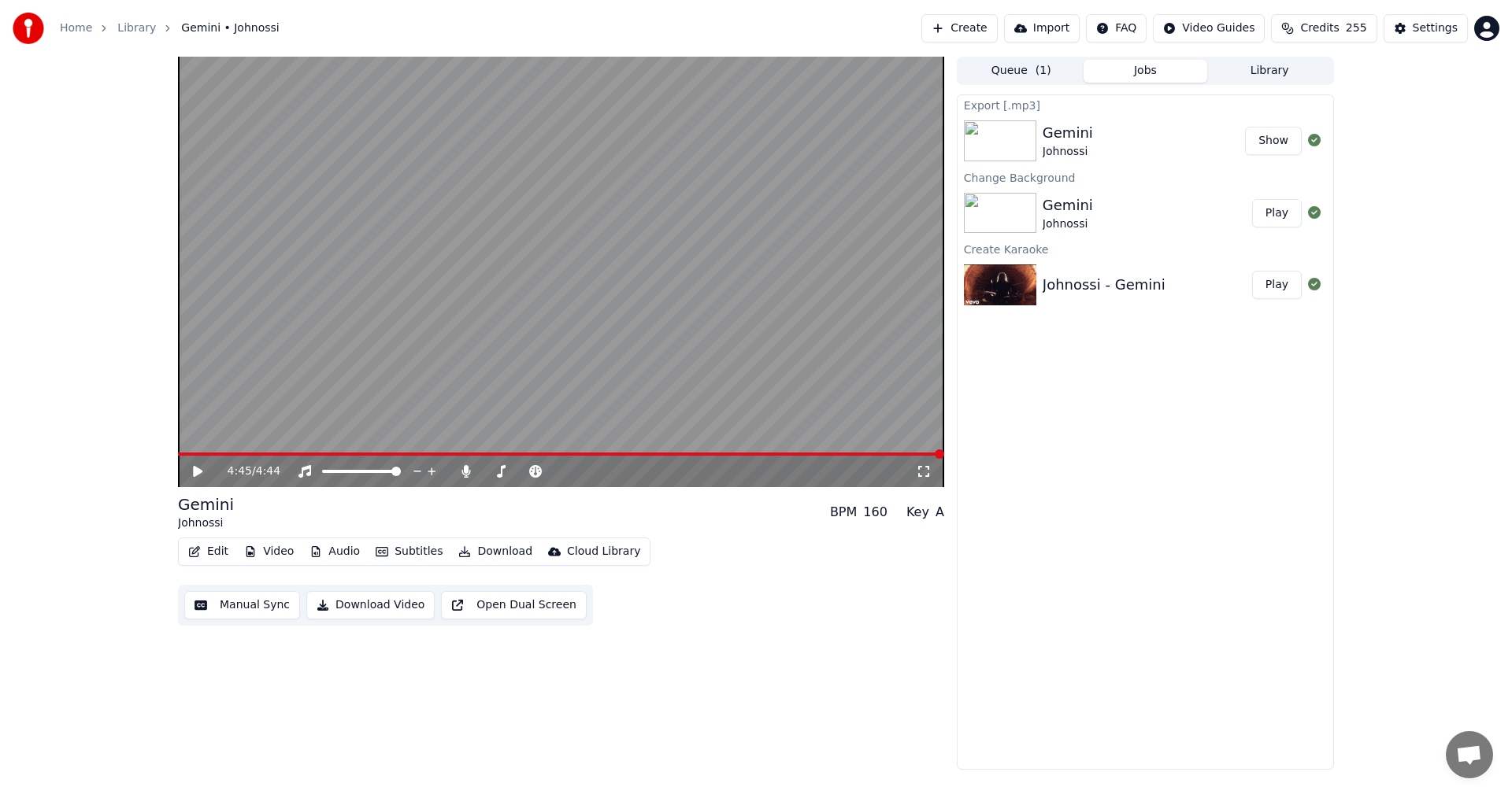
click at [214, 548] on button "Edit" at bounding box center [208, 551] width 52 height 22
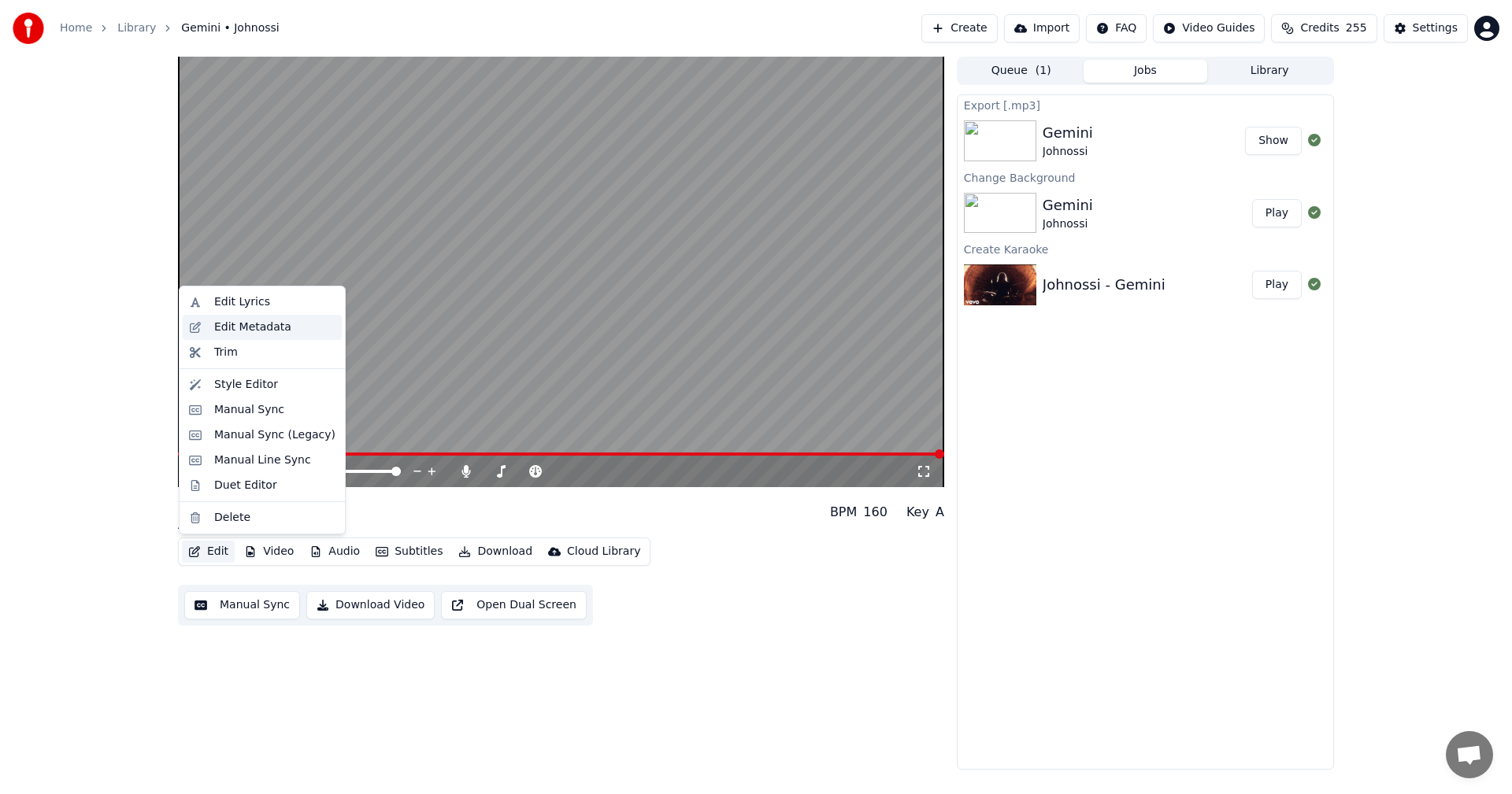
click at [281, 327] on div "Edit Metadata" at bounding box center [253, 327] width 77 height 16
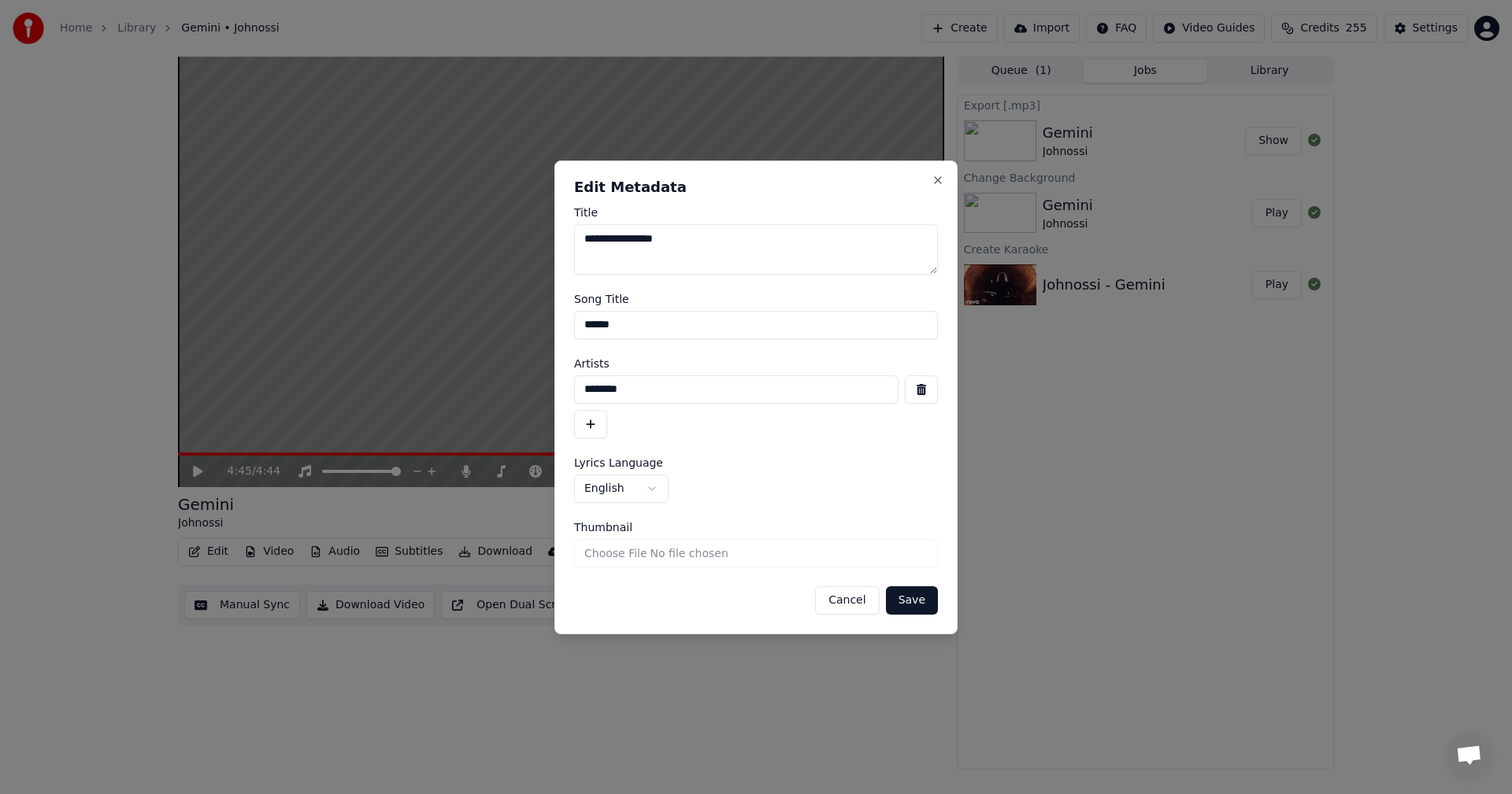
drag, startPoint x: 709, startPoint y: 389, endPoint x: 284, endPoint y: 352, distance: 426.6
click at [290, 352] on body "**********" at bounding box center [756, 397] width 1512 height 794
click at [690, 321] on input "******" at bounding box center [755, 325] width 364 height 29
drag, startPoint x: 507, startPoint y: 306, endPoint x: 205, endPoint y: 287, distance: 302.6
click at [284, 287] on body "**********" at bounding box center [756, 397] width 1512 height 794
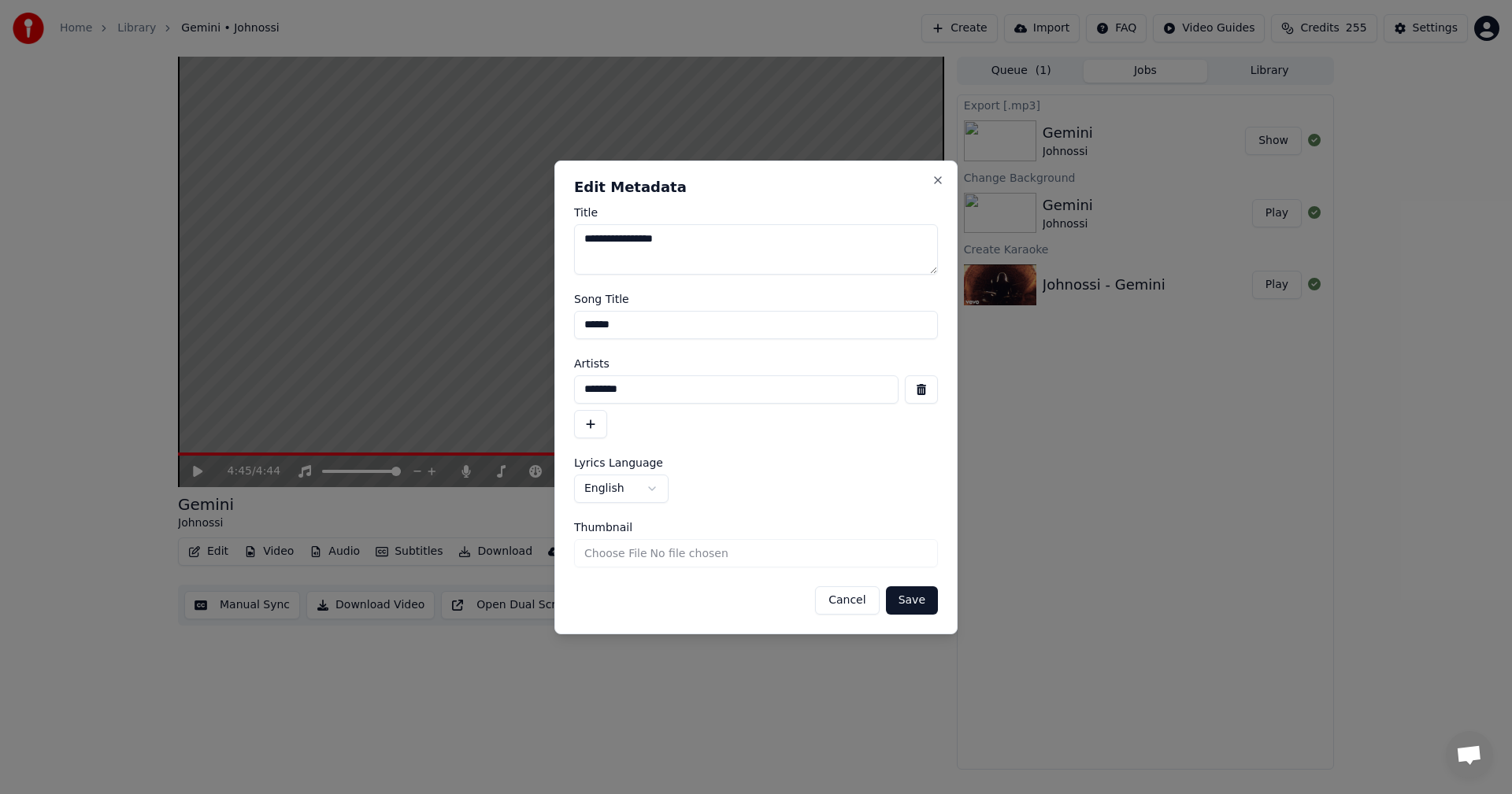
click at [837, 602] on button "Cancel" at bounding box center [847, 600] width 64 height 29
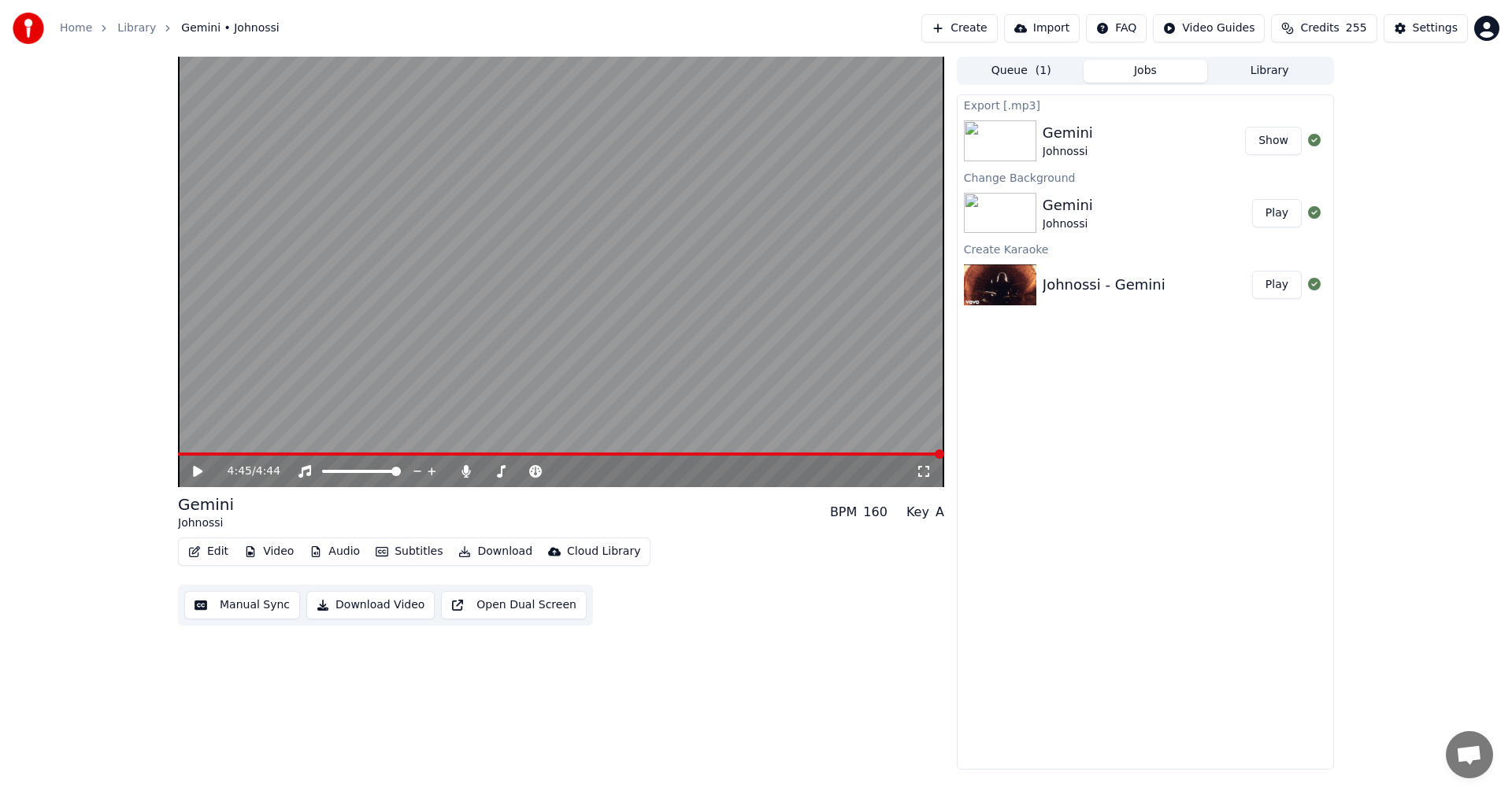
click at [215, 549] on button "Edit" at bounding box center [208, 551] width 52 height 22
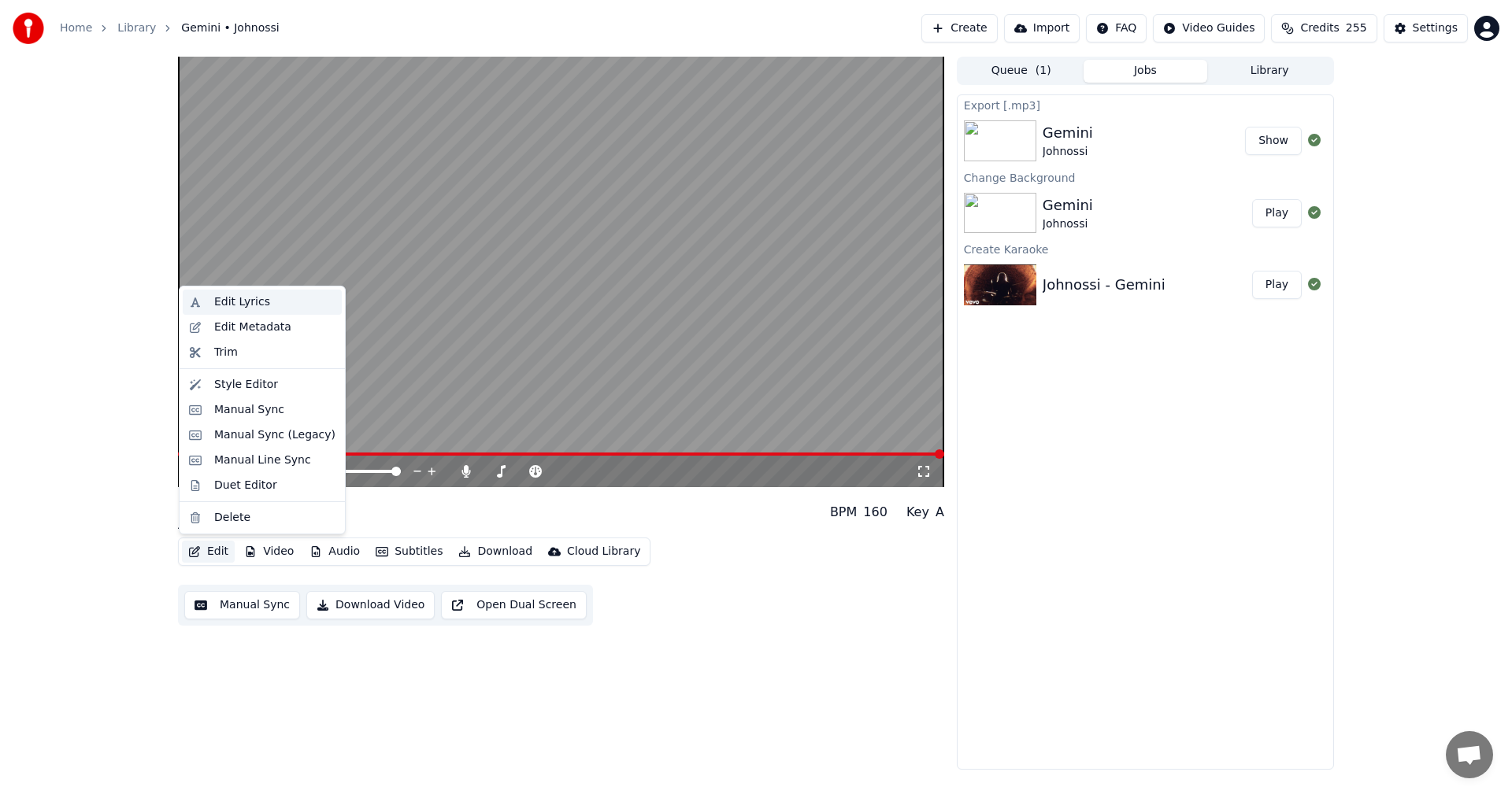
click at [252, 303] on div "Edit Lyrics" at bounding box center [242, 302] width 56 height 16
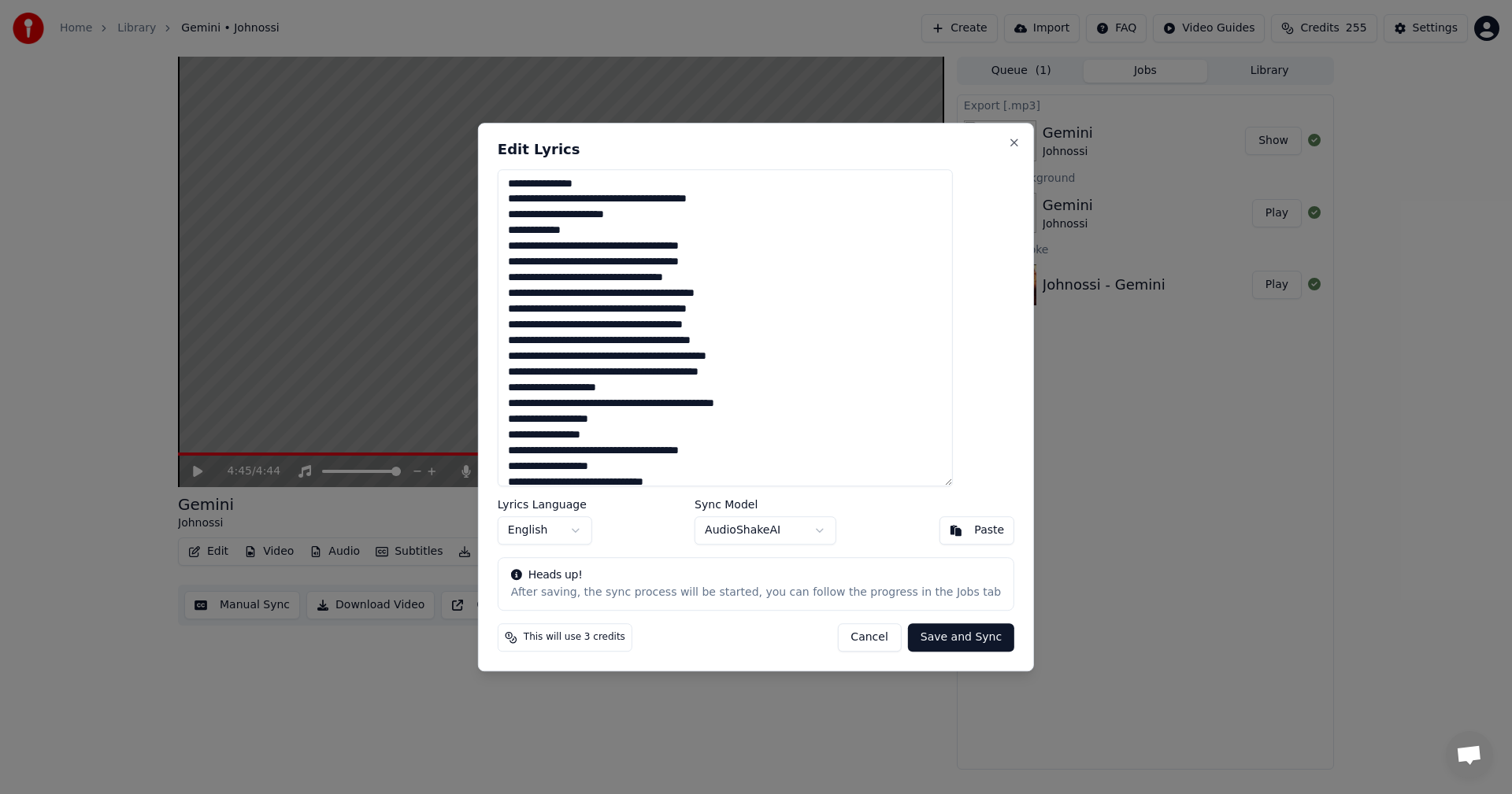
click at [653, 311] on textarea at bounding box center [725, 328] width 455 height 318
click at [857, 635] on button "Cancel" at bounding box center [869, 637] width 64 height 29
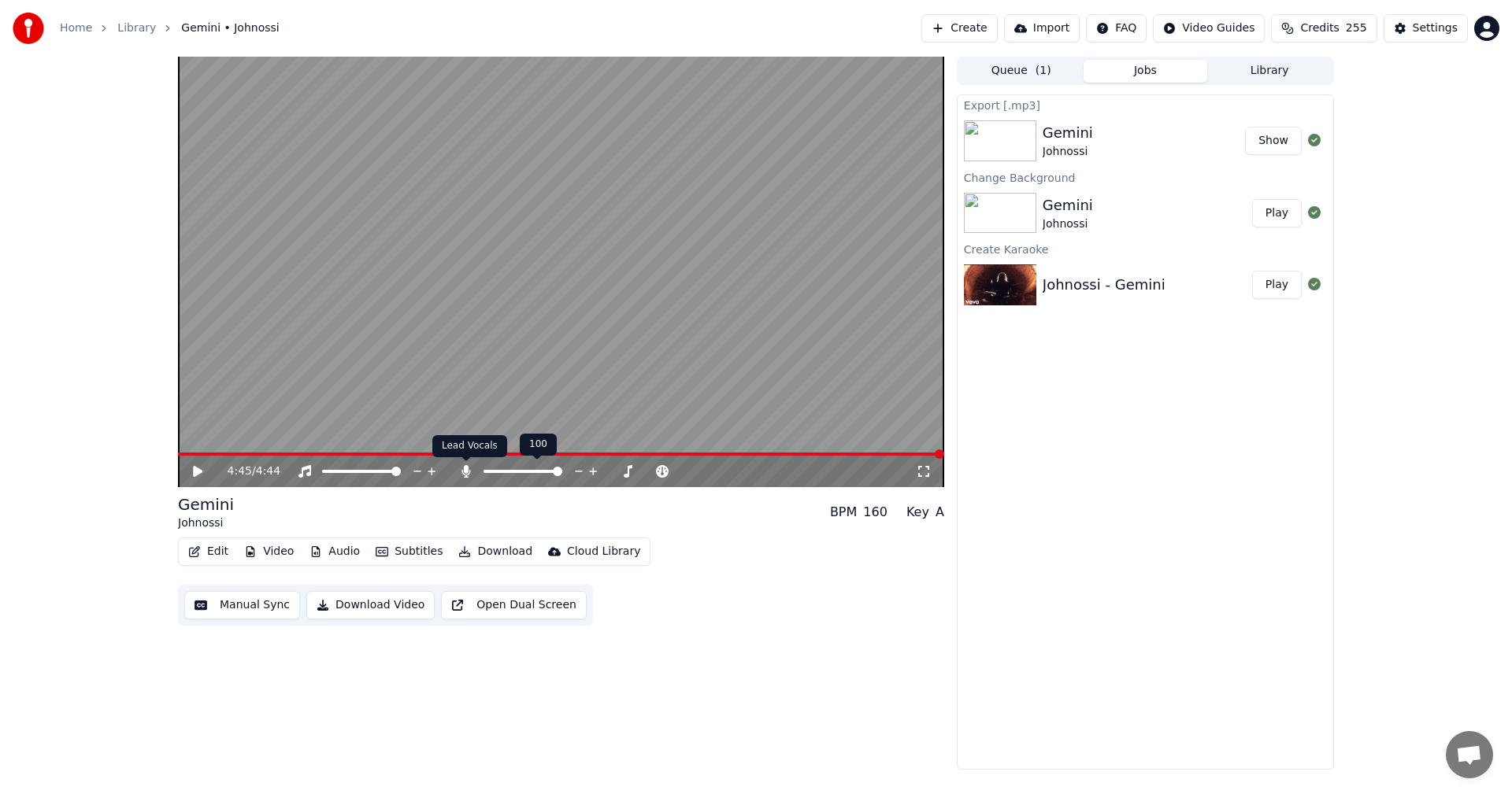
click at [470, 469] on icon at bounding box center [466, 471] width 16 height 12
click at [507, 546] on button "Download" at bounding box center [495, 551] width 87 height 22
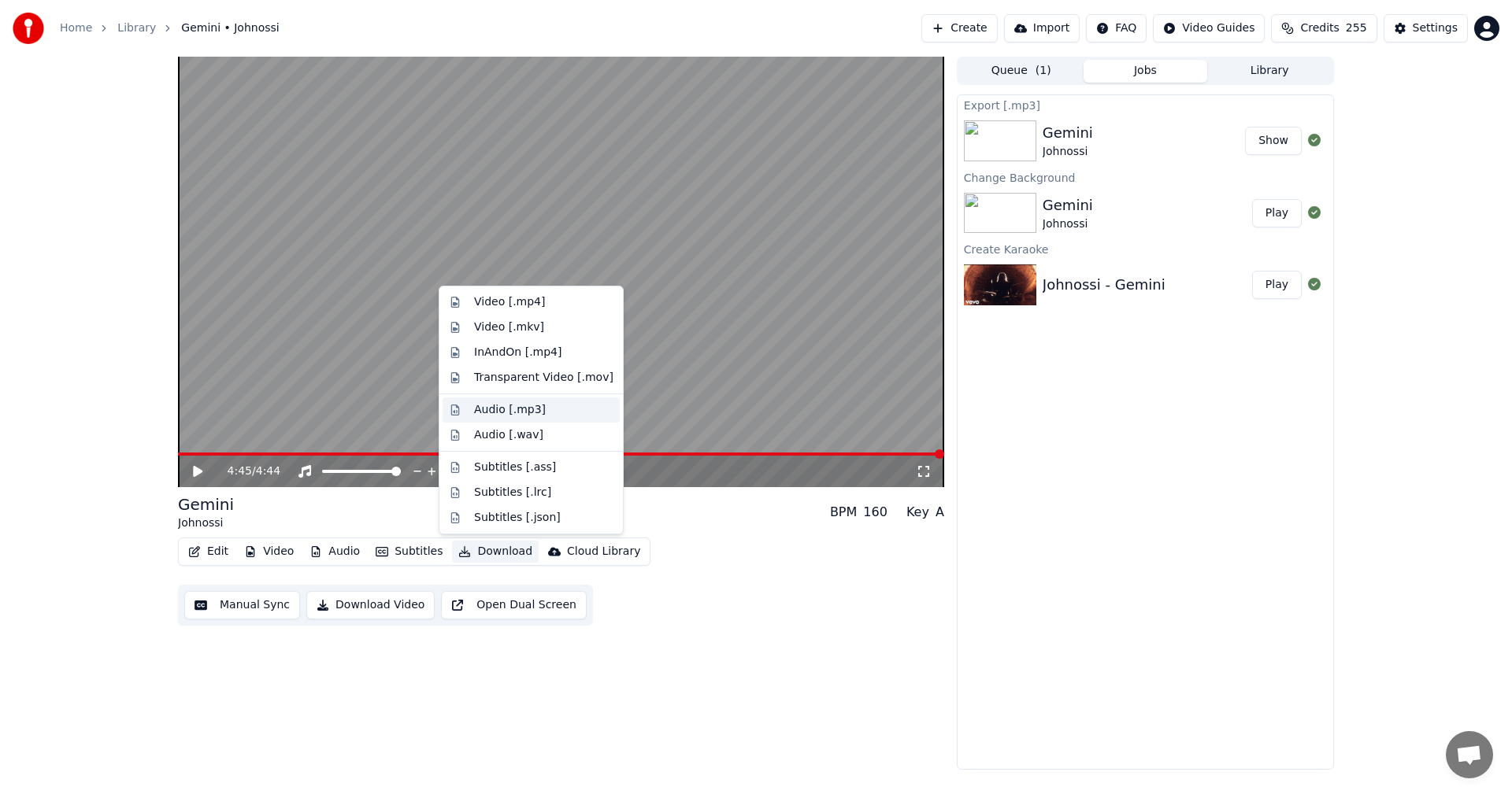
click at [529, 410] on div "Audio [.mp3]" at bounding box center [510, 410] width 72 height 16
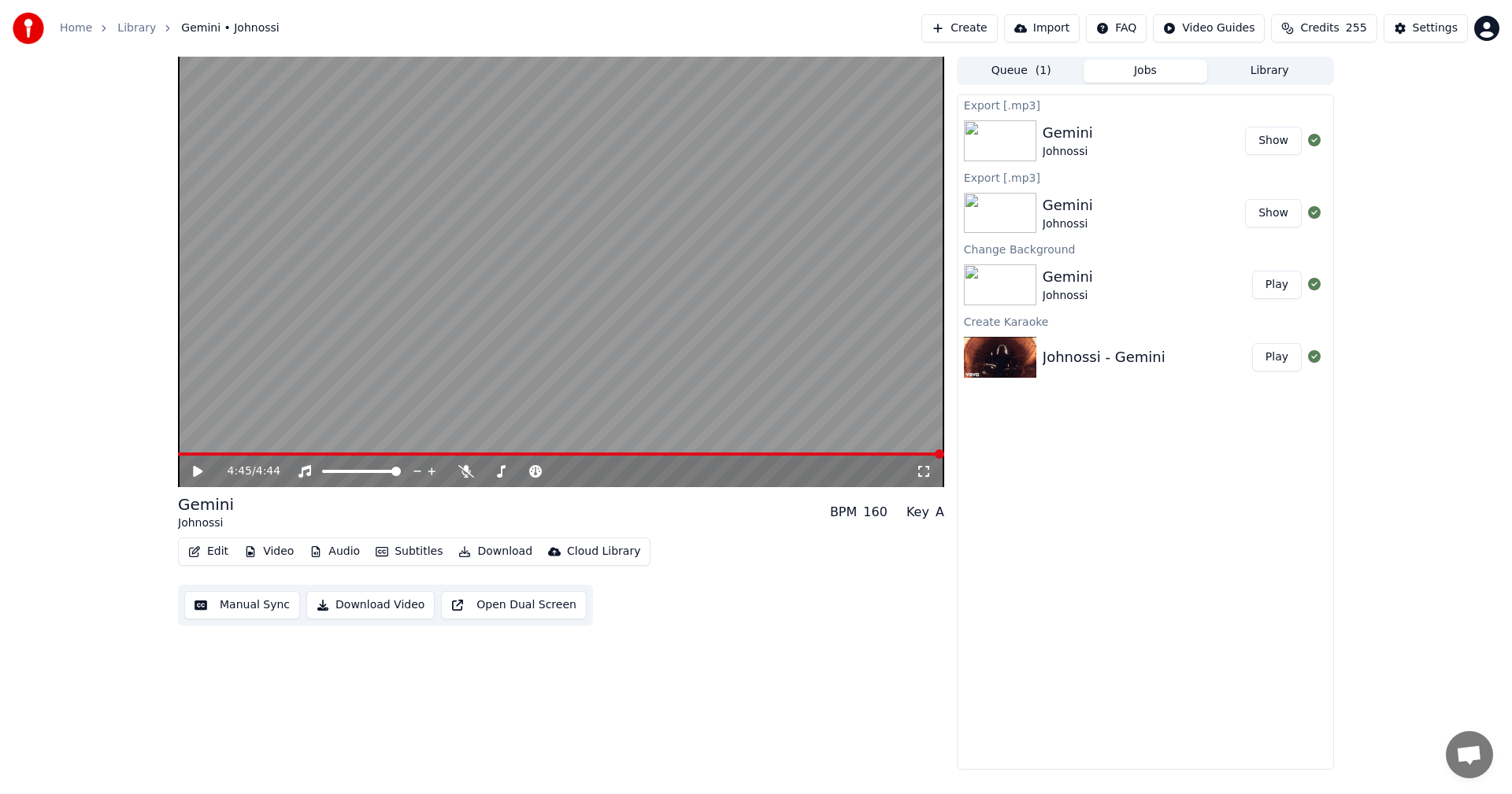
click at [1306, 44] on div "Home Library Gemini • Johnossi Create Import FAQ Video Guides Credits 255 Setti…" at bounding box center [756, 28] width 1512 height 56
click at [1311, 32] on span "Credits" at bounding box center [1319, 28] width 38 height 16
click at [1328, 204] on button "Refresh" at bounding box center [1332, 218] width 81 height 29
